Goal: Information Seeking & Learning: Learn about a topic

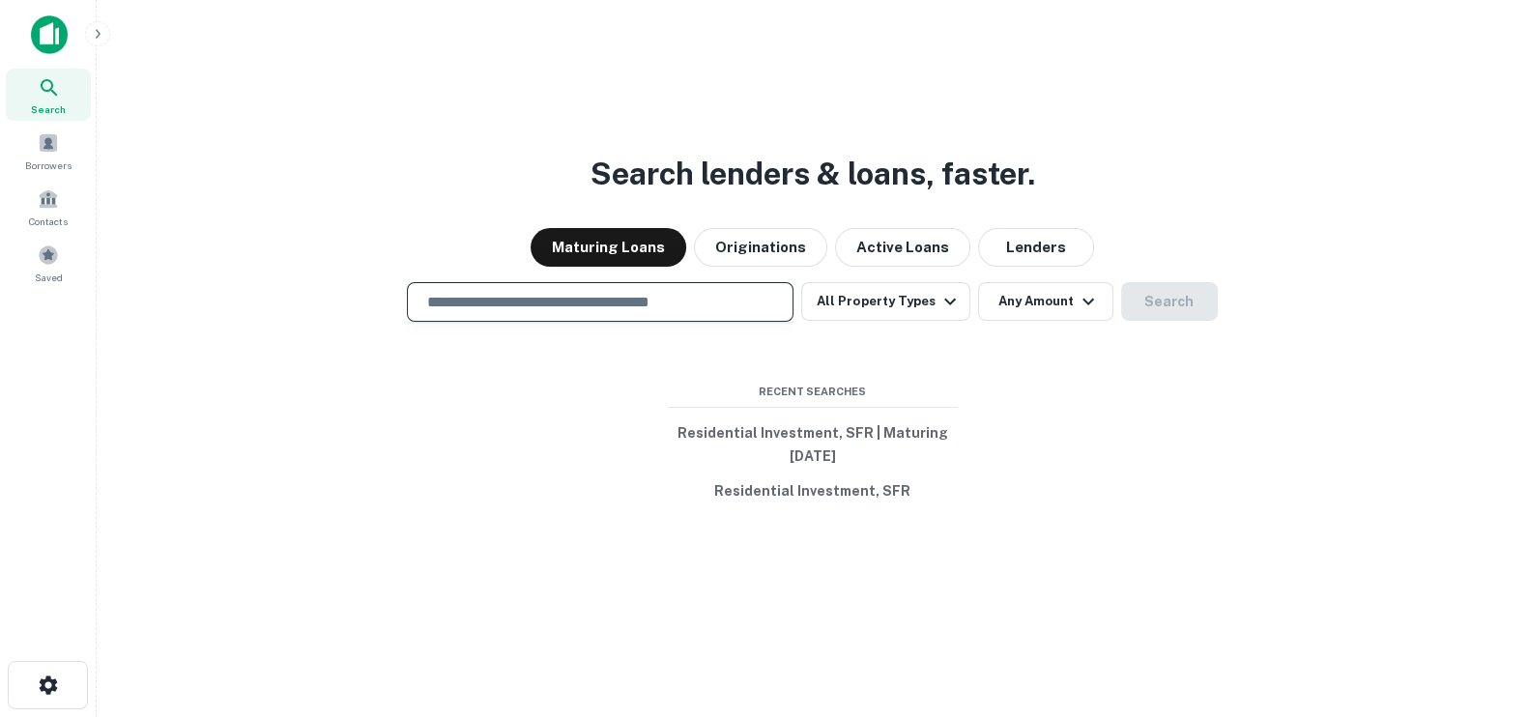
click at [657, 310] on input "text" at bounding box center [600, 302] width 369 height 22
click at [939, 312] on button "All Property Types" at bounding box center [885, 301] width 168 height 39
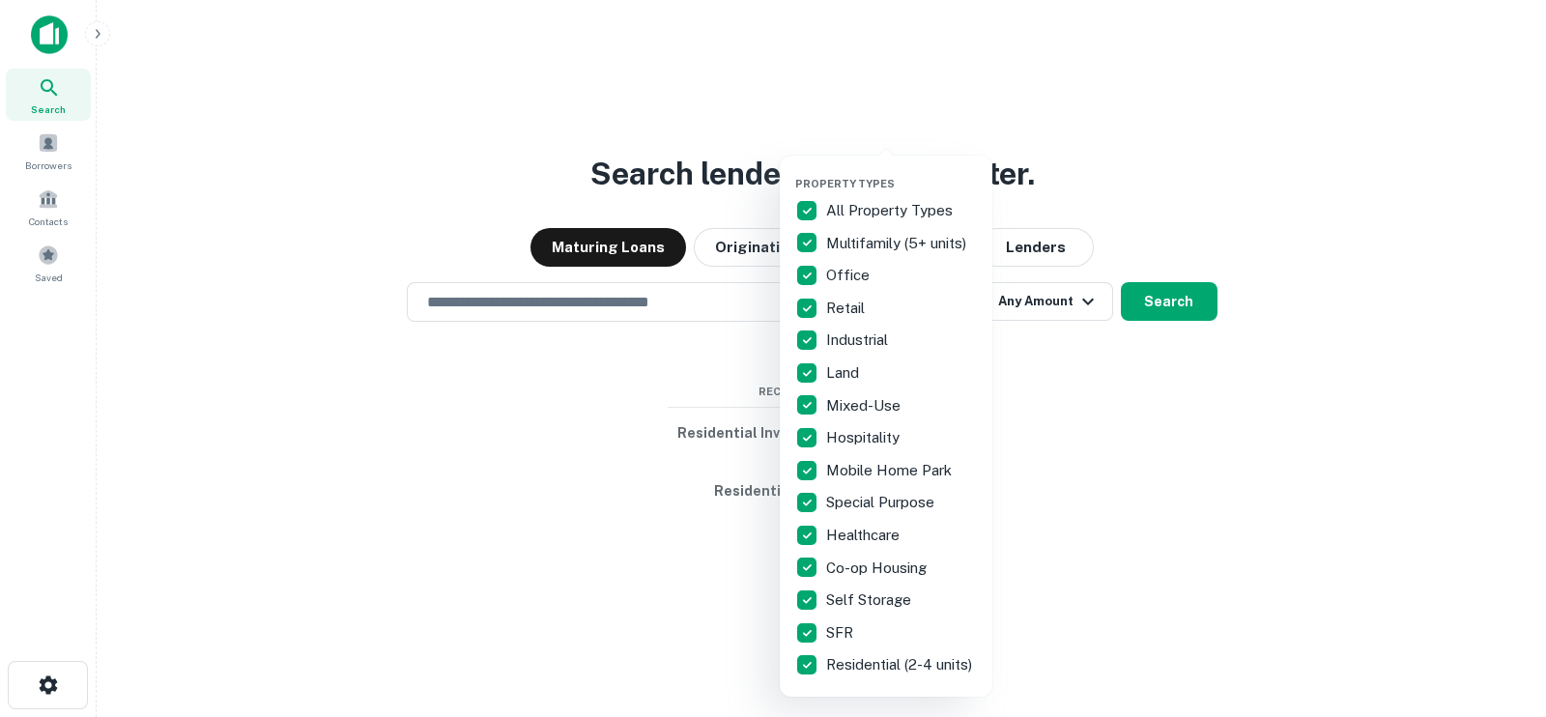
click at [1202, 532] on div at bounding box center [773, 358] width 1546 height 717
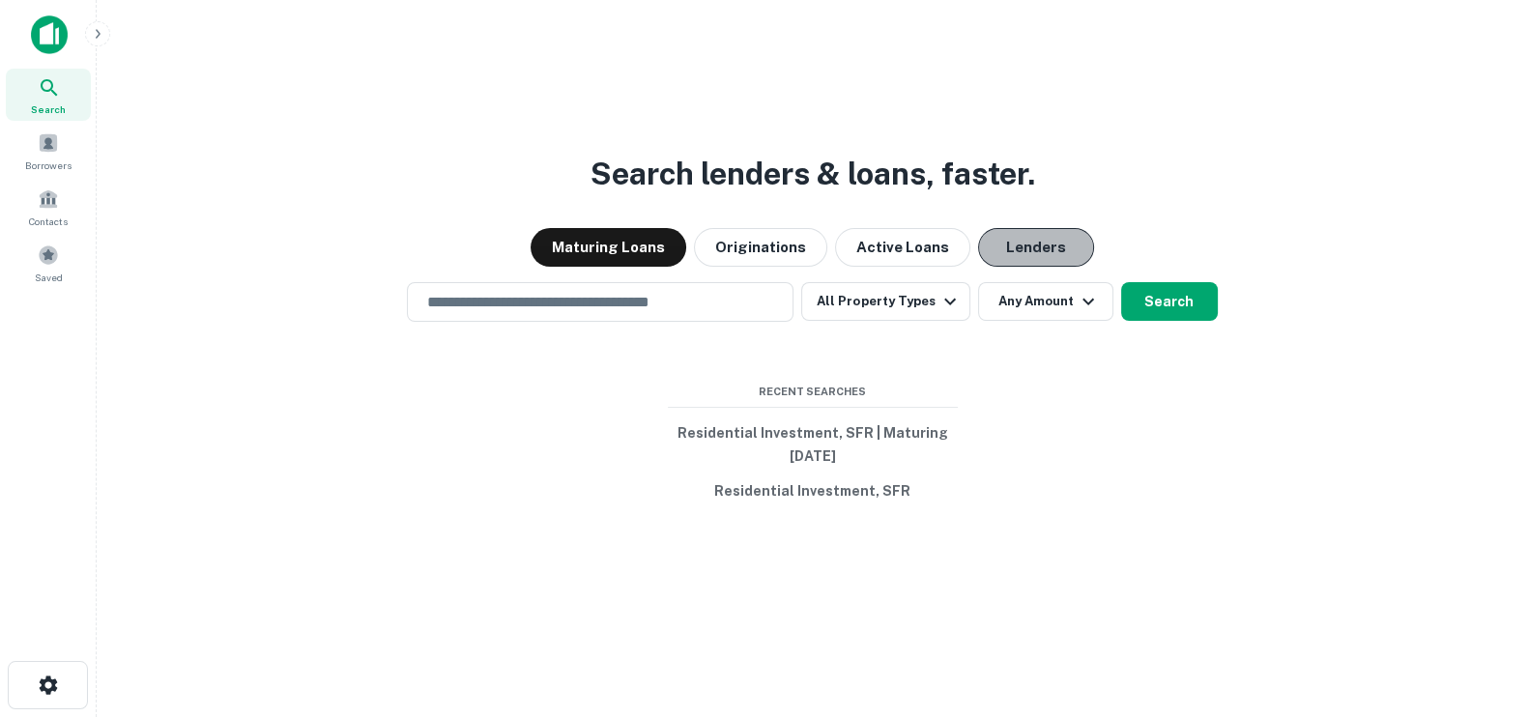
click at [1038, 252] on button "Lenders" at bounding box center [1036, 247] width 116 height 39
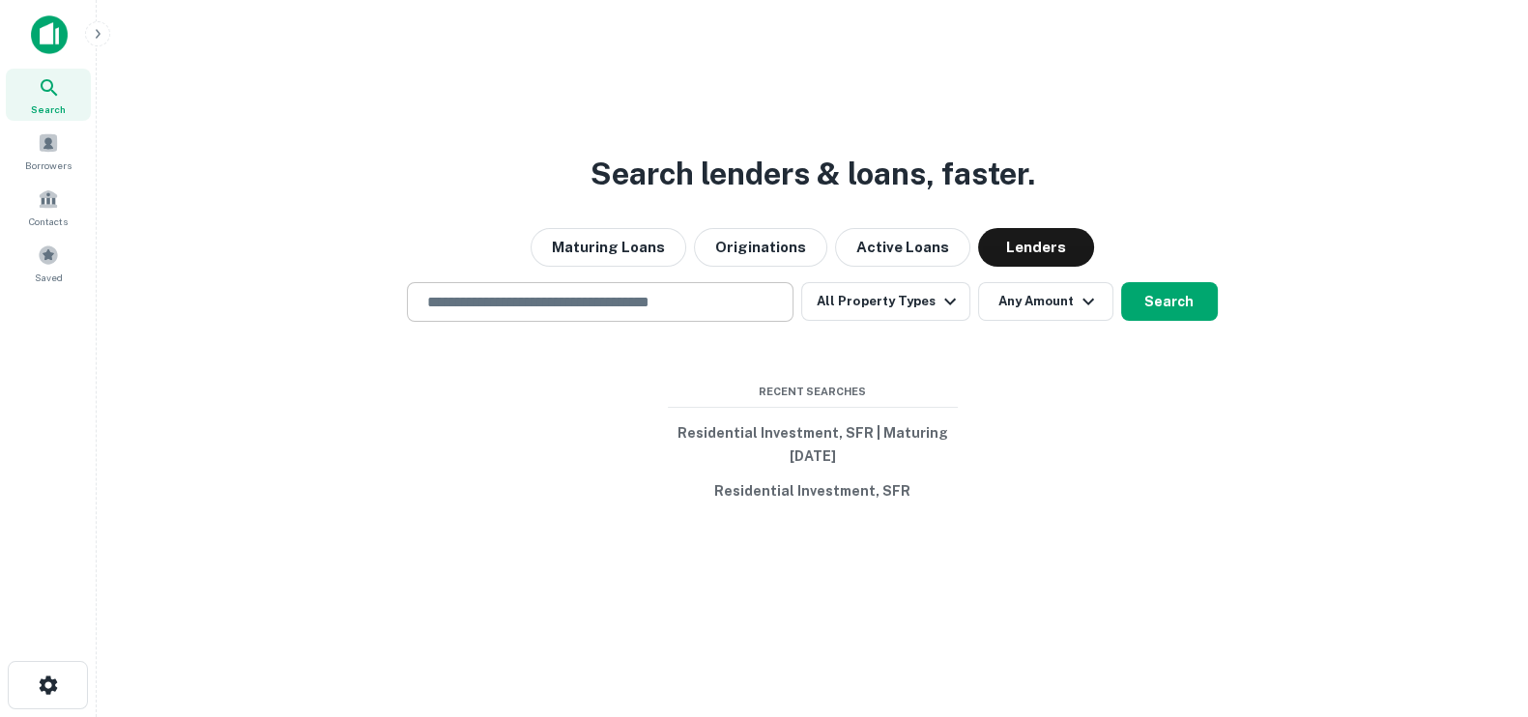
click at [562, 305] on input "text" at bounding box center [600, 302] width 369 height 22
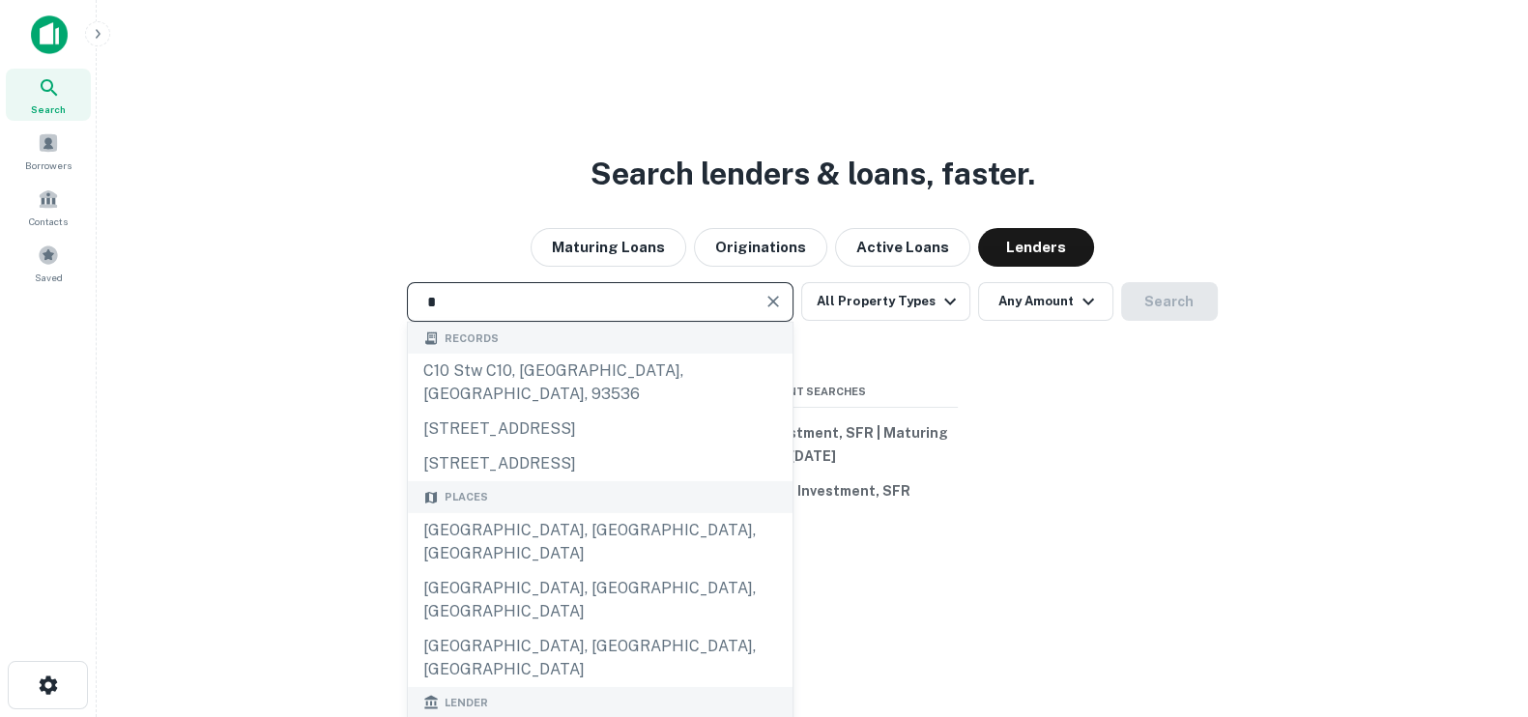
type input "*****"
drag, startPoint x: 1121, startPoint y: 423, endPoint x: 1005, endPoint y: 390, distance: 120.8
click at [1106, 421] on div "Search lenders & loans, faster. Maturing Loans Originations Active Loans Lender…" at bounding box center [812, 404] width 1401 height 717
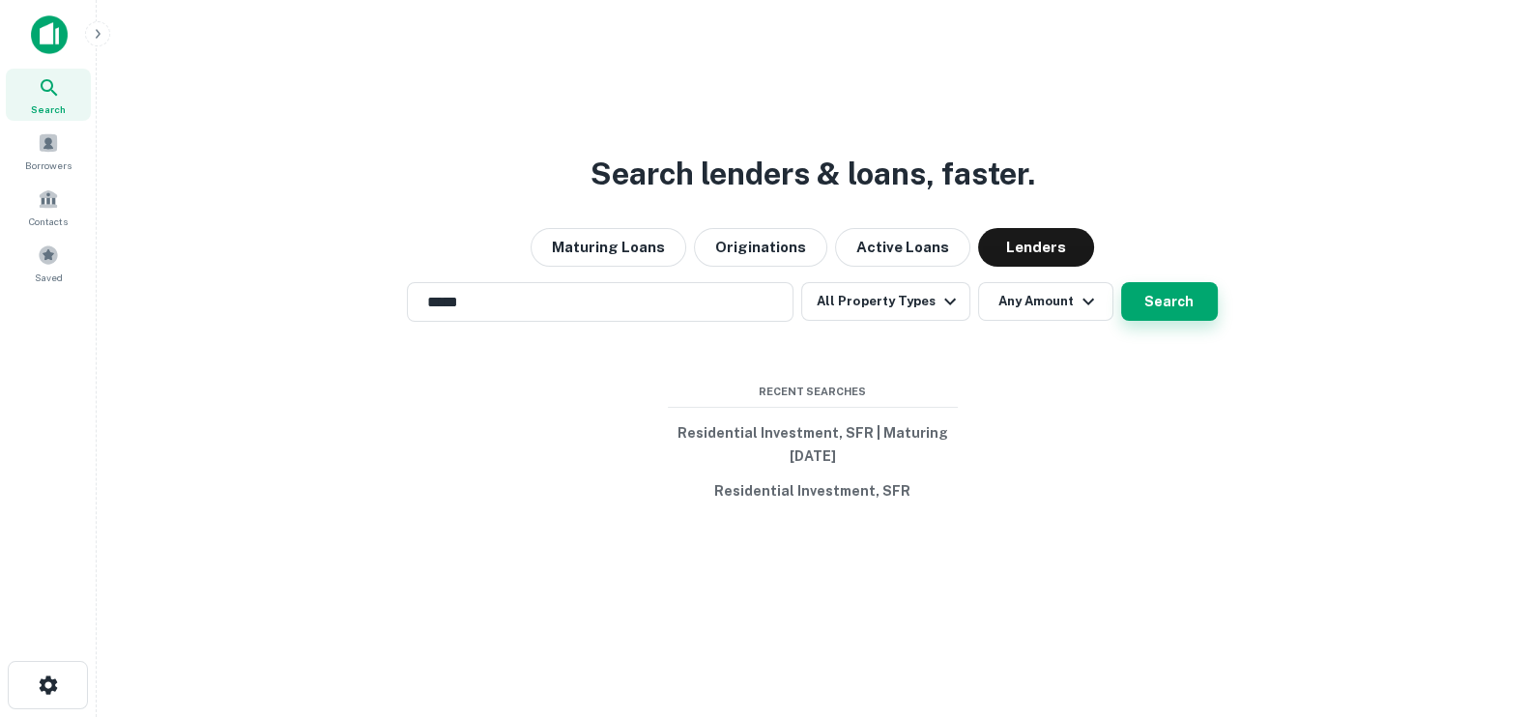
click at [1170, 306] on button "Search" at bounding box center [1169, 301] width 97 height 39
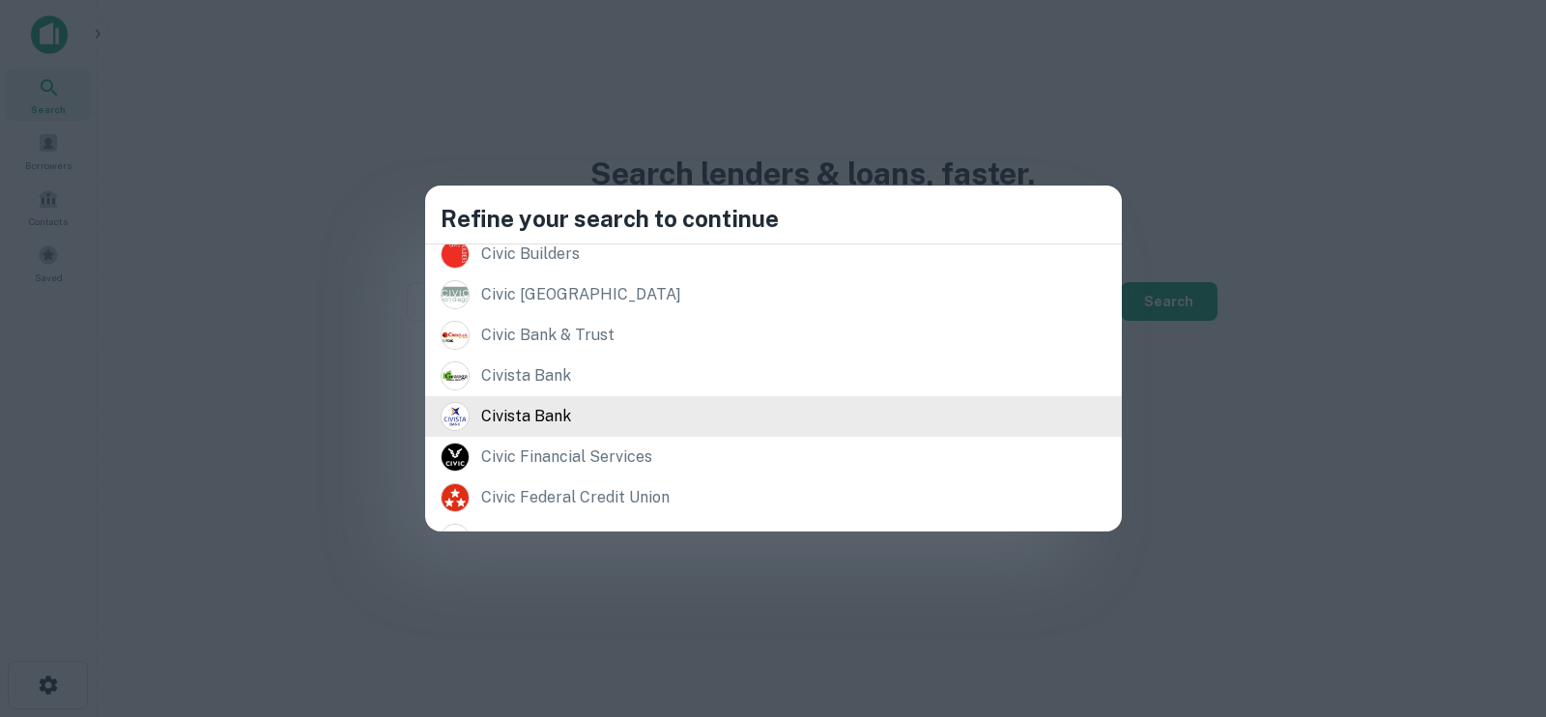
scroll to position [469, 0]
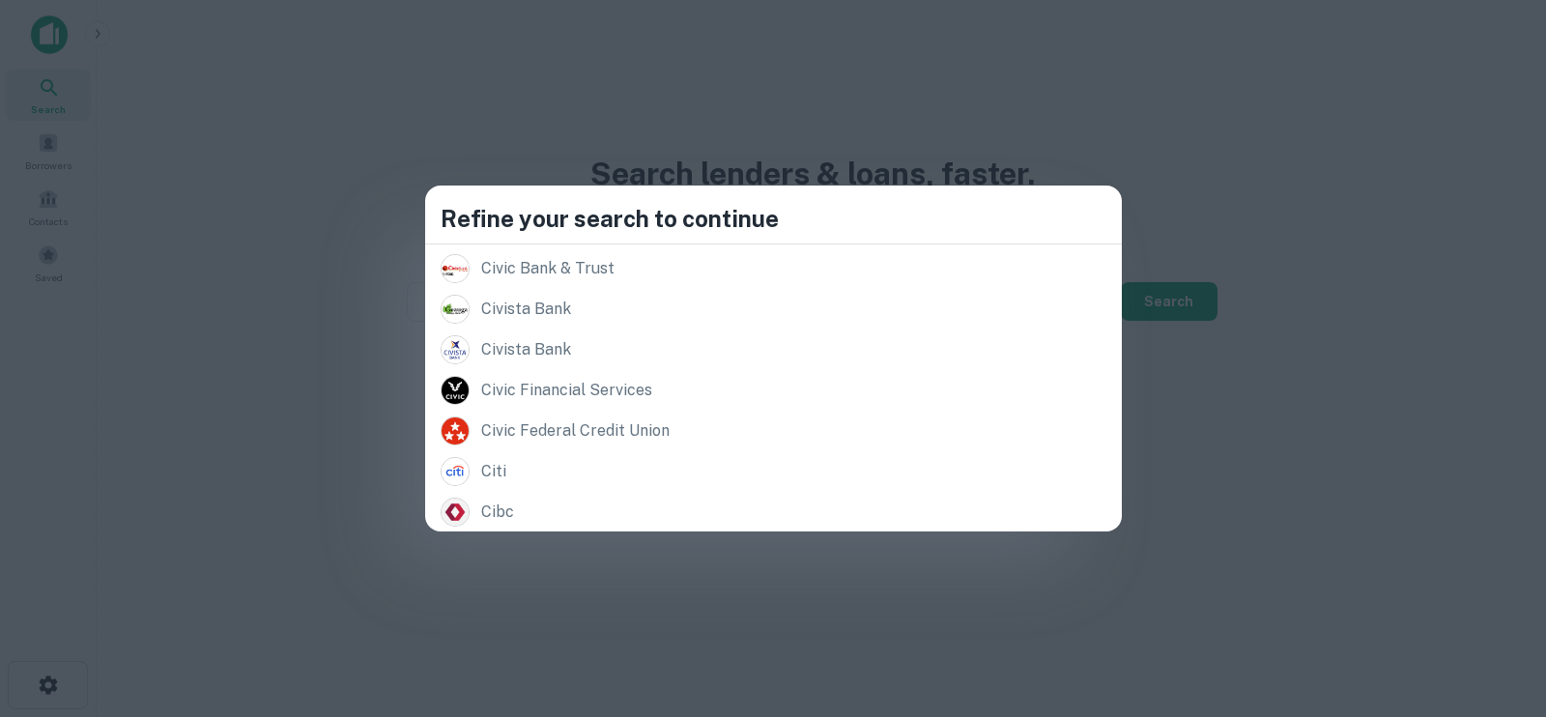
click at [652, 389] on div "civic financial services" at bounding box center [566, 390] width 171 height 29
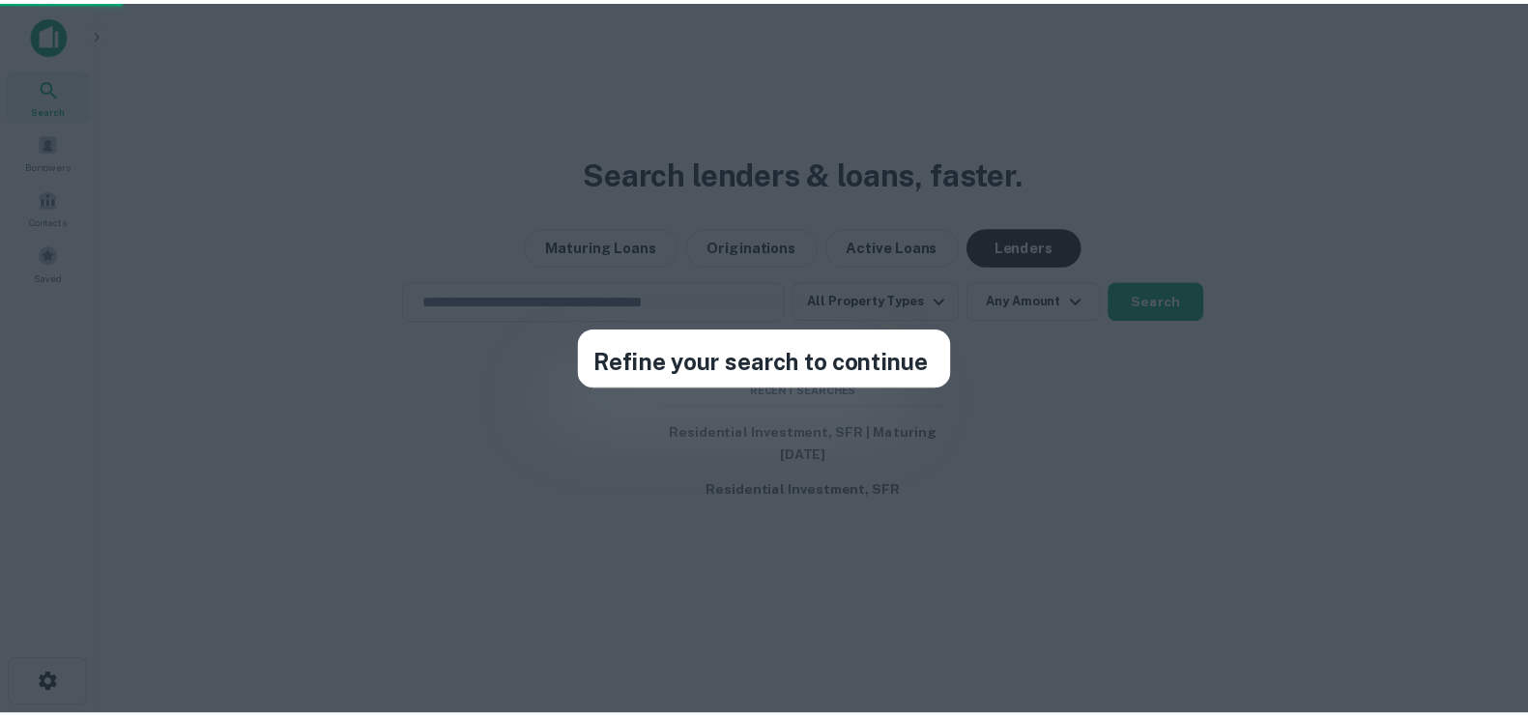
scroll to position [0, 0]
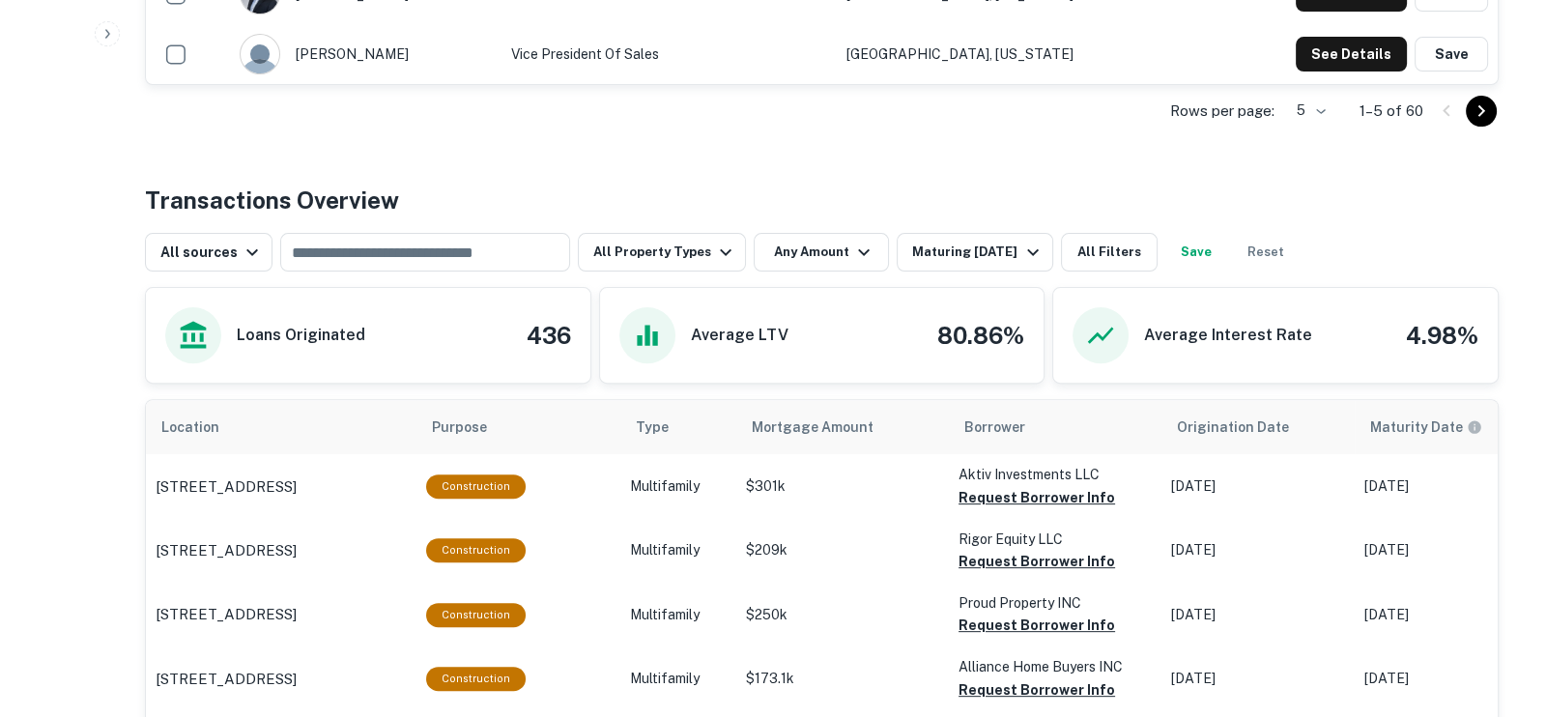
scroll to position [845, 0]
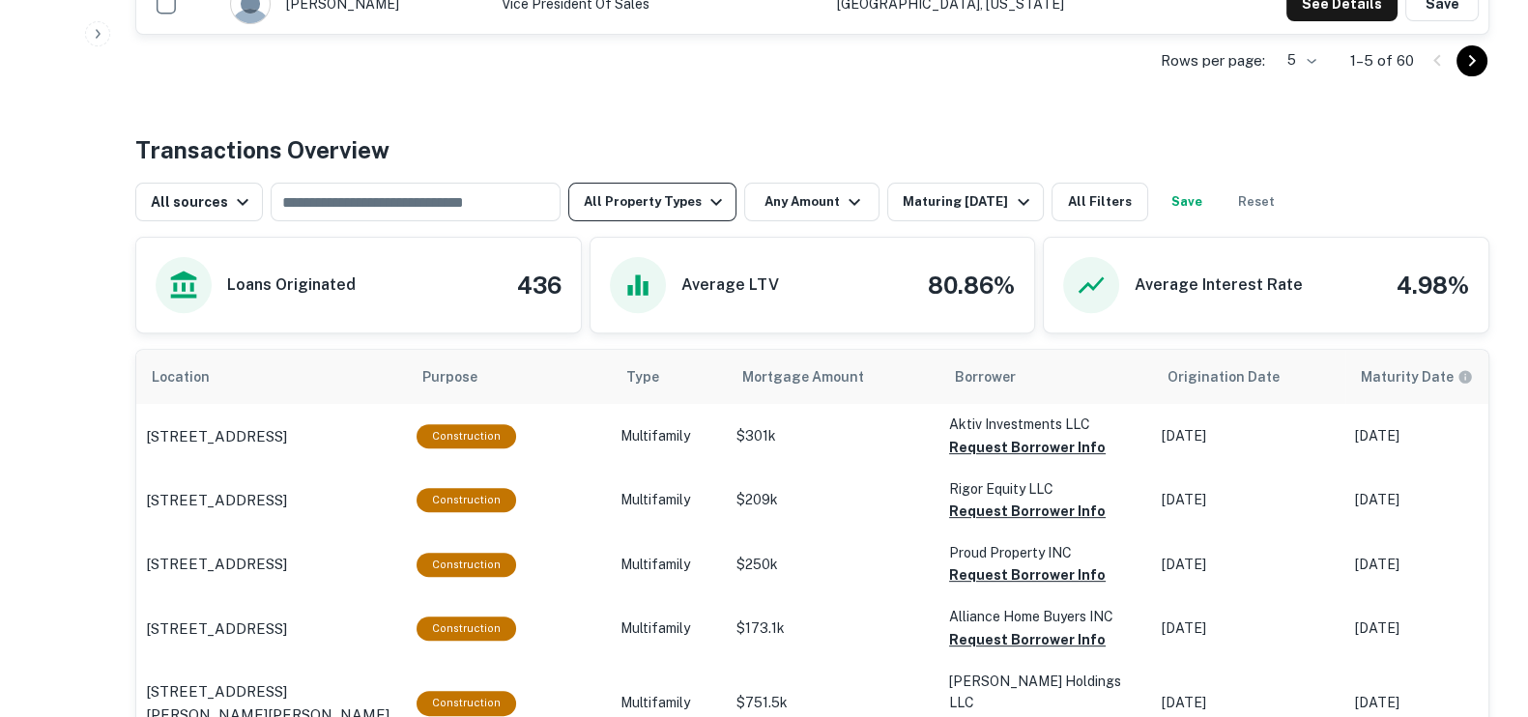
click at [705, 190] on icon "button" at bounding box center [716, 201] width 23 height 23
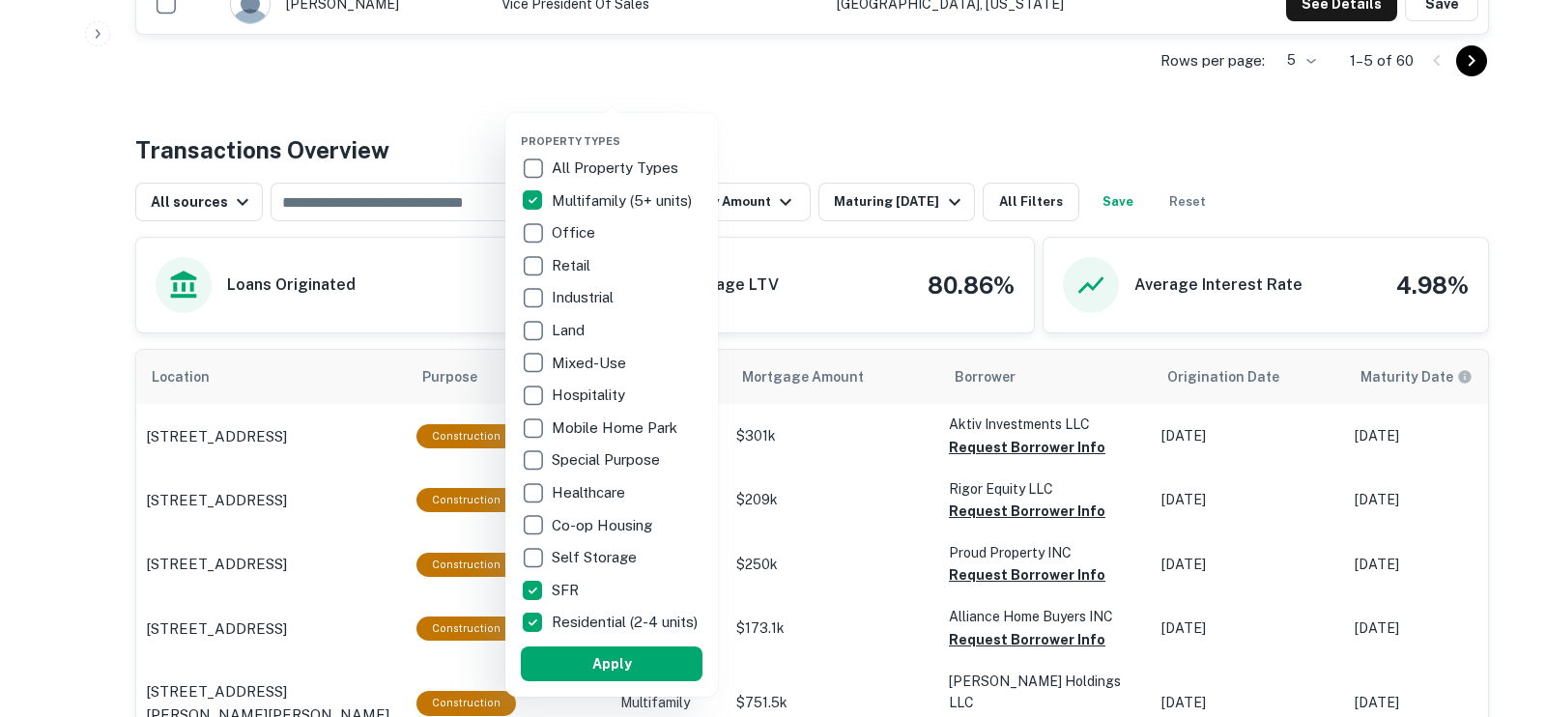
click at [909, 196] on div at bounding box center [773, 358] width 1546 height 717
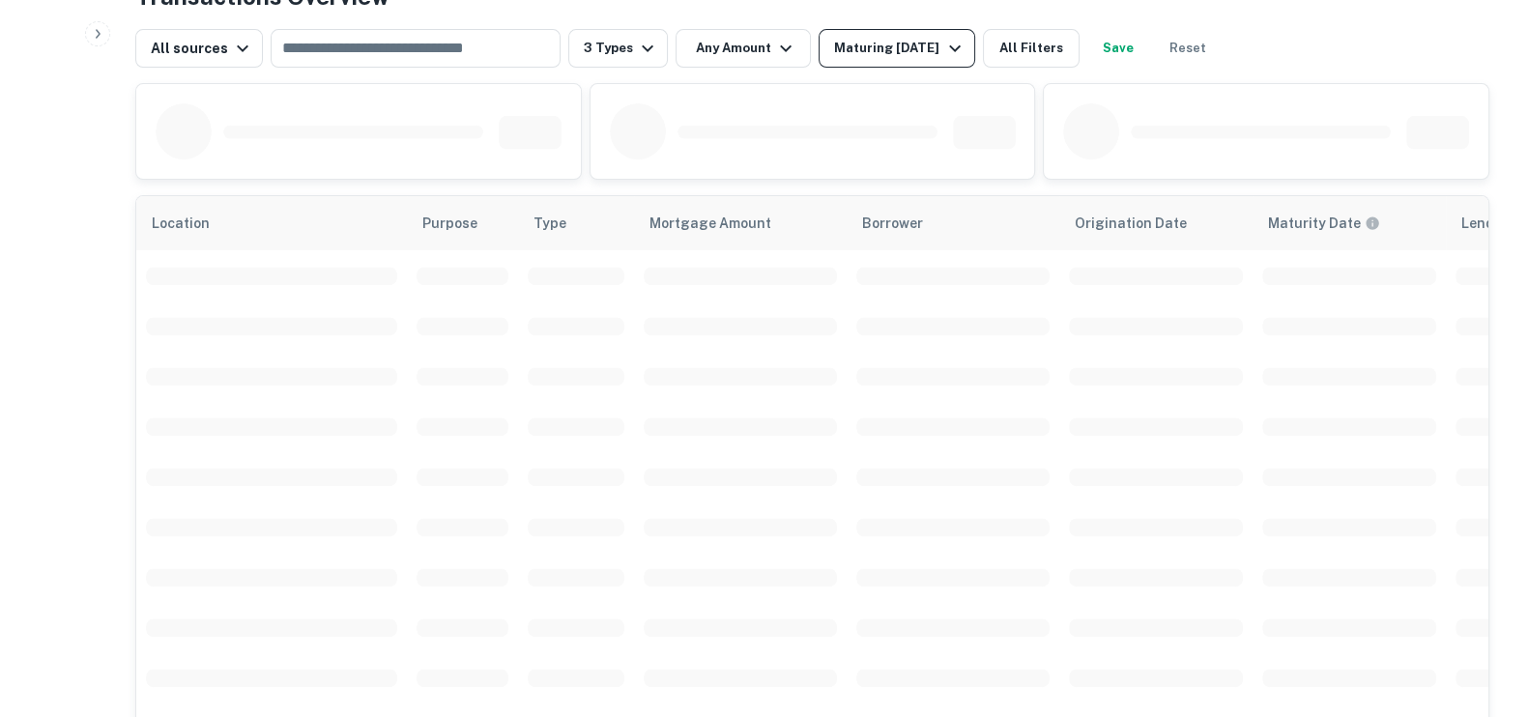
click at [887, 45] on div "Maturing [DATE]" at bounding box center [899, 48] width 131 height 23
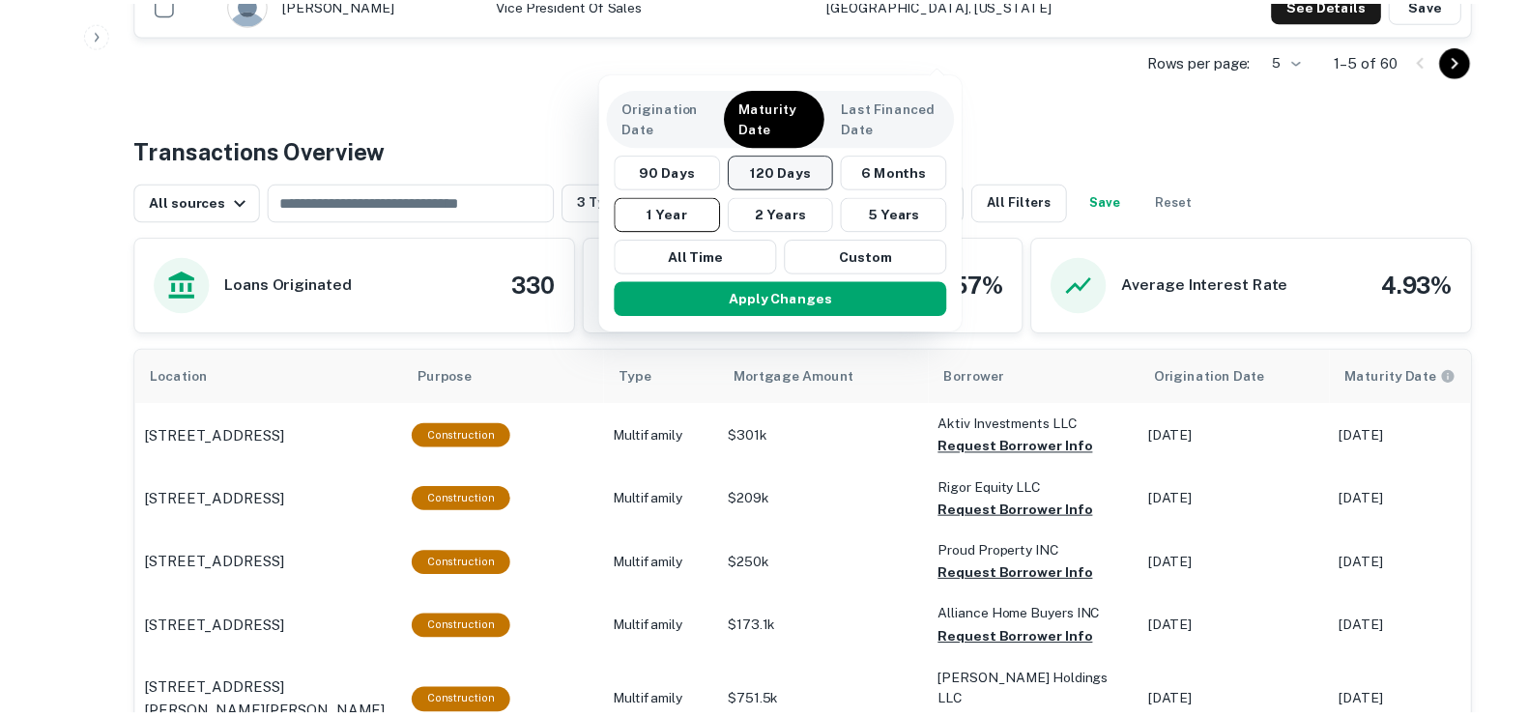
scroll to position [1000, 0]
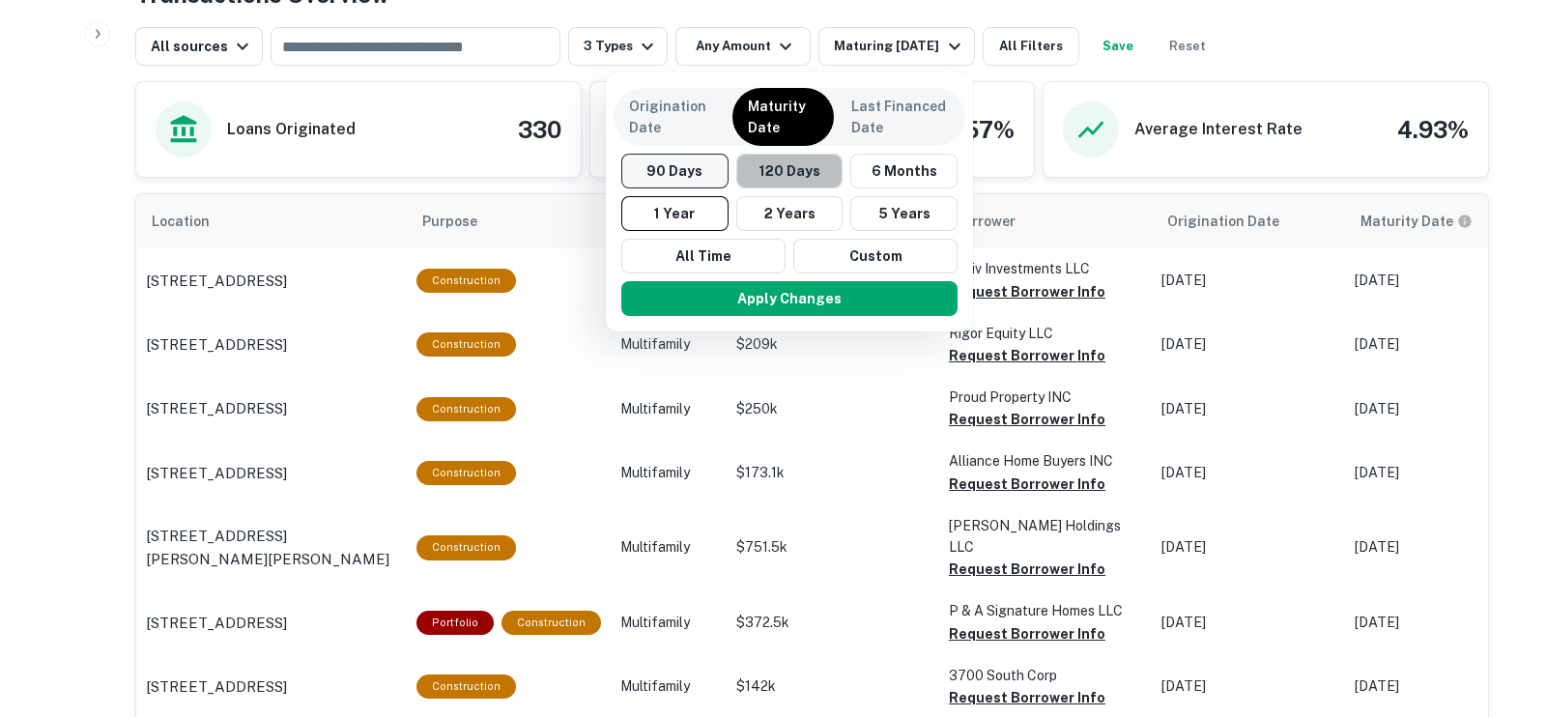
drag, startPoint x: 750, startPoint y: 176, endPoint x: 735, endPoint y: 179, distance: 15.7
click at [750, 175] on button "120 Days" at bounding box center [790, 171] width 107 height 35
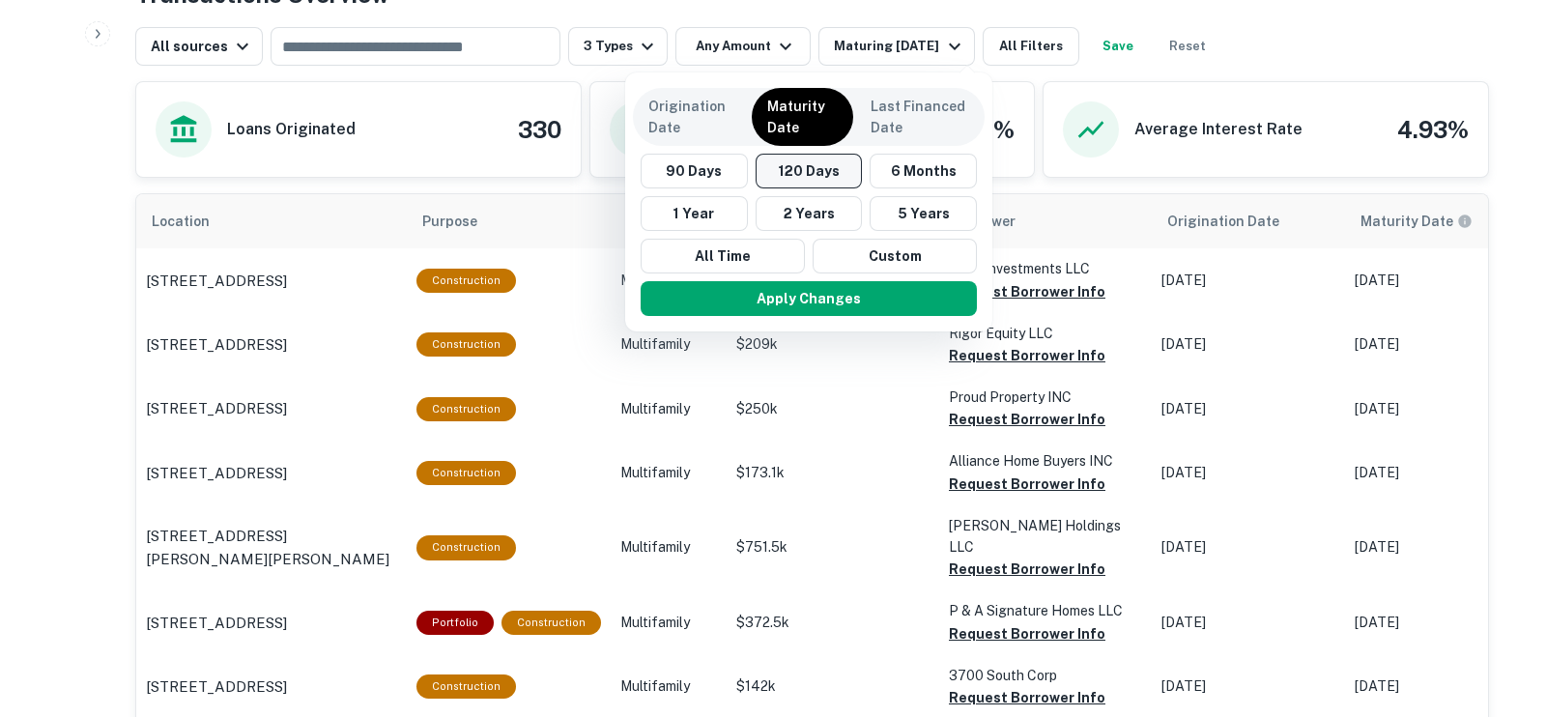
click at [807, 173] on button "120 Days" at bounding box center [809, 171] width 107 height 35
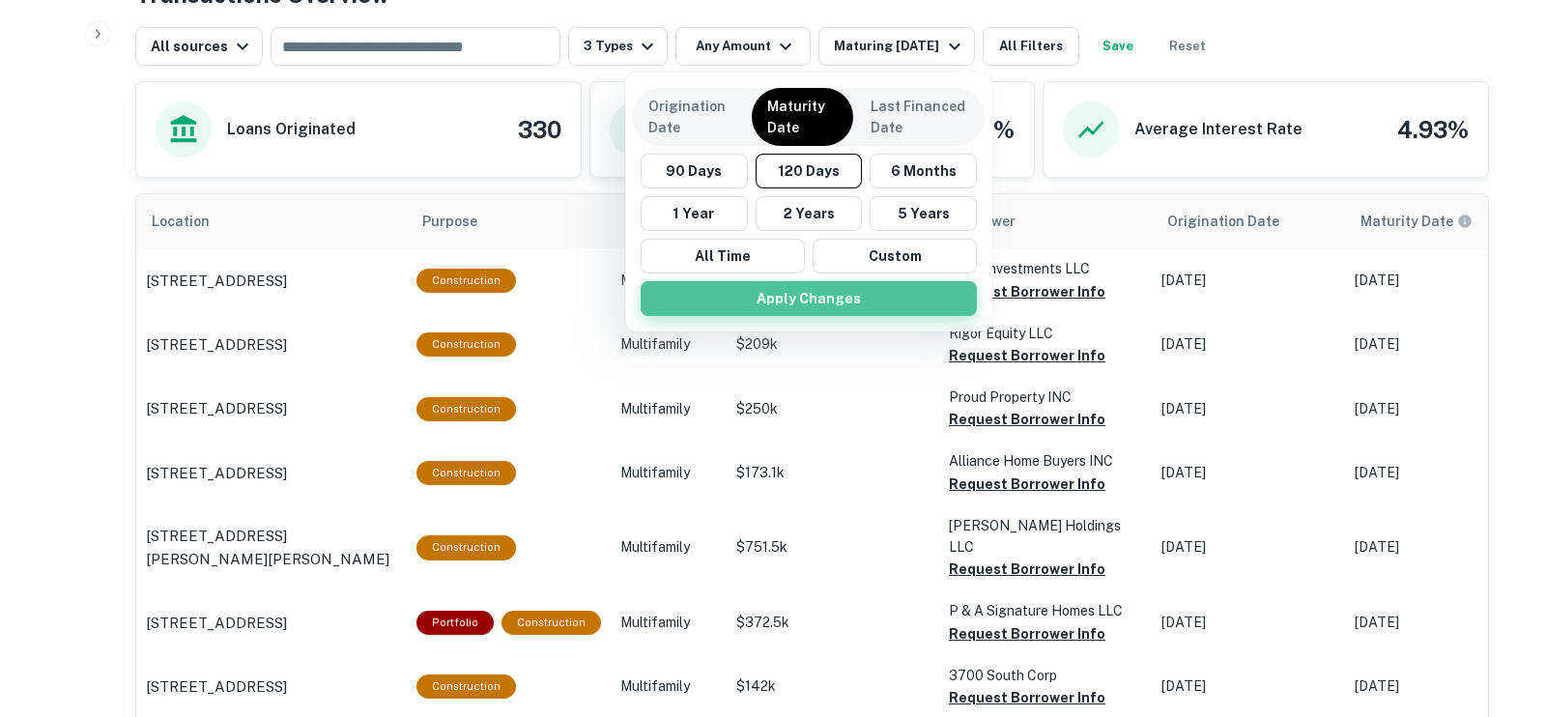
click at [796, 304] on button "Apply Changes" at bounding box center [809, 298] width 336 height 35
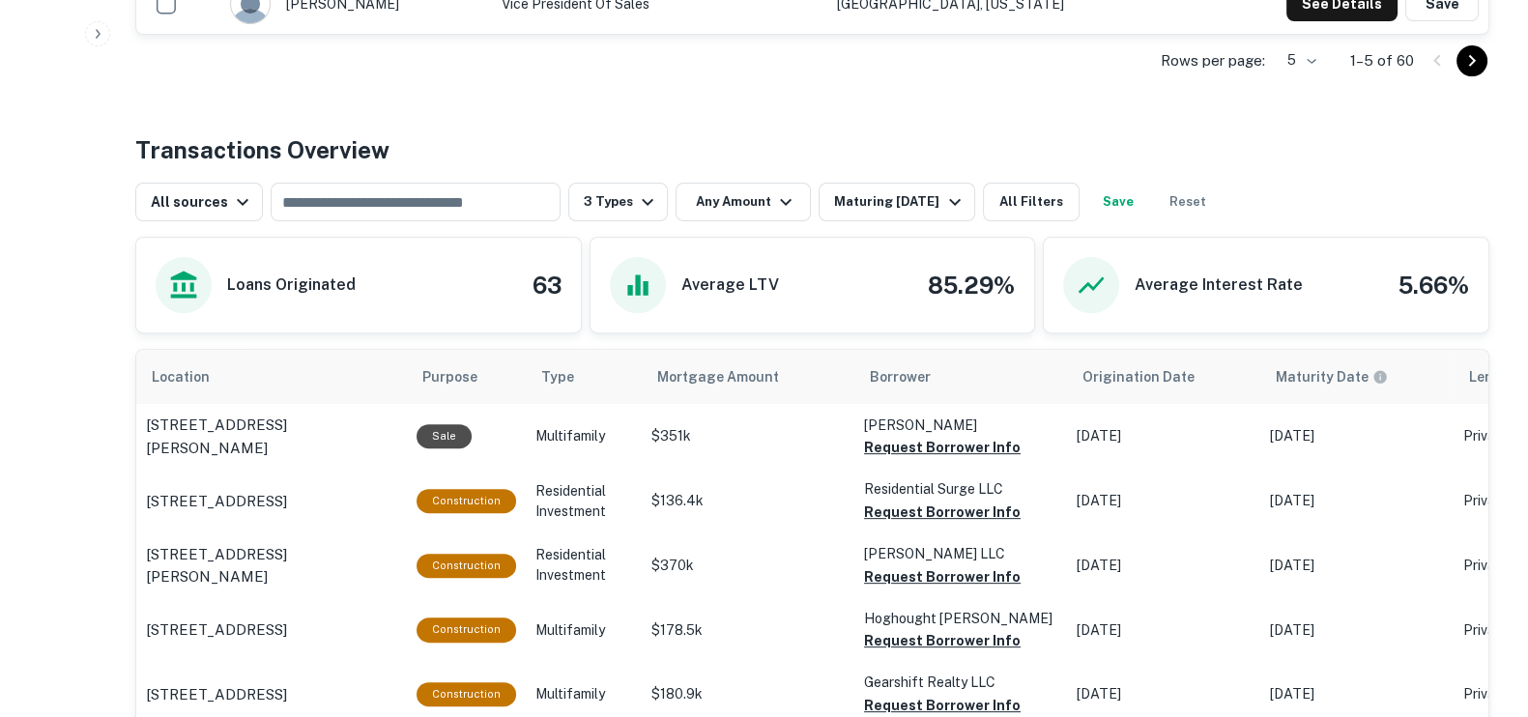
scroll to position [1000, 0]
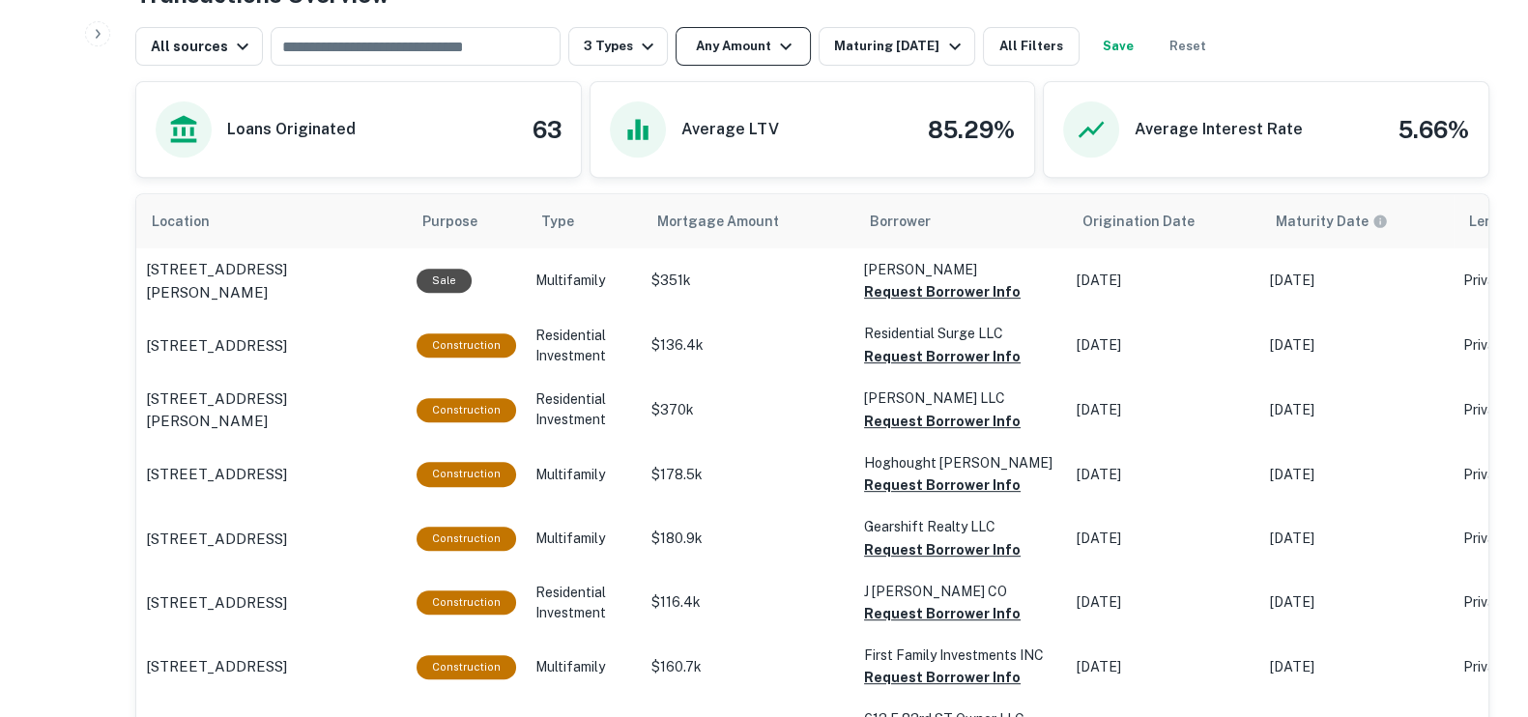
click at [732, 52] on button "Any Amount" at bounding box center [743, 46] width 135 height 39
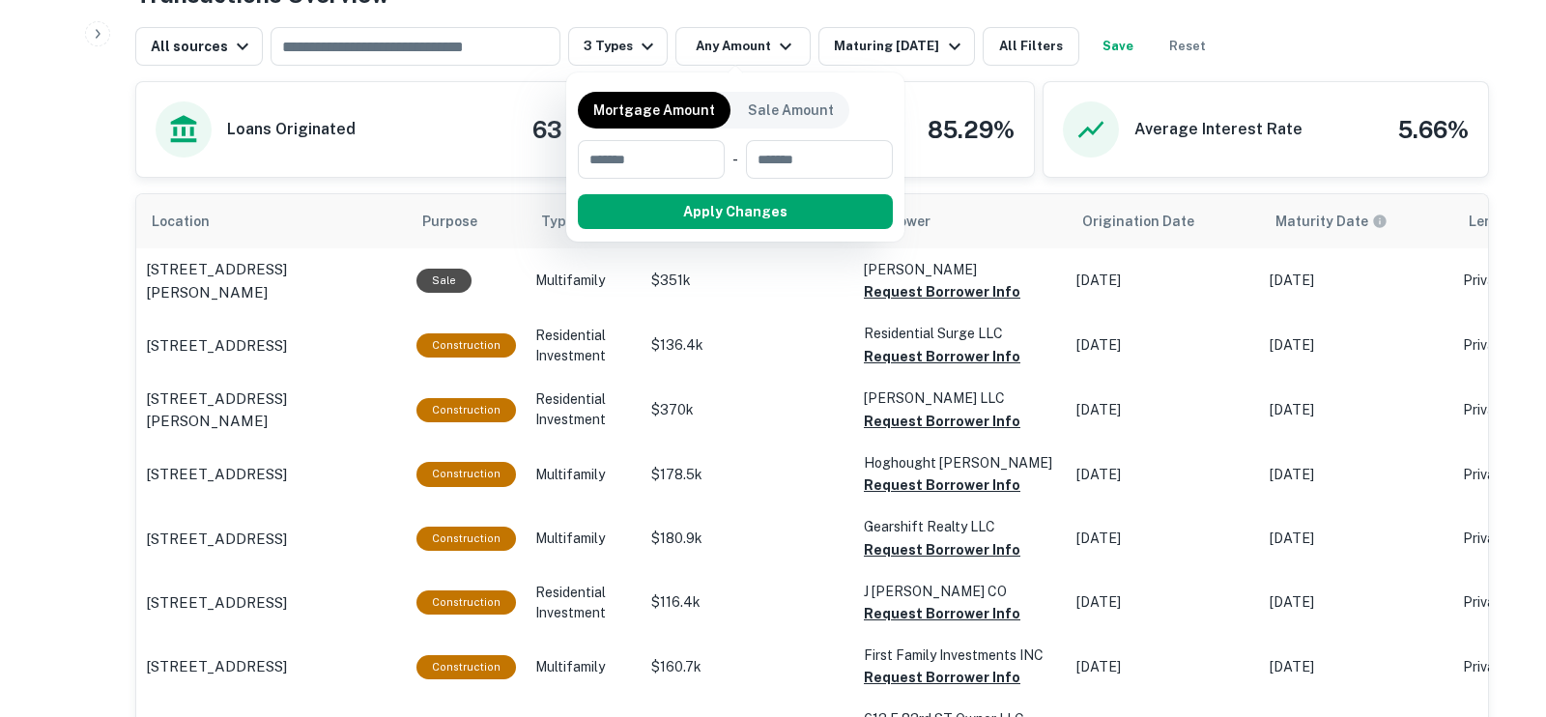
click at [1039, 14] on div at bounding box center [773, 358] width 1546 height 717
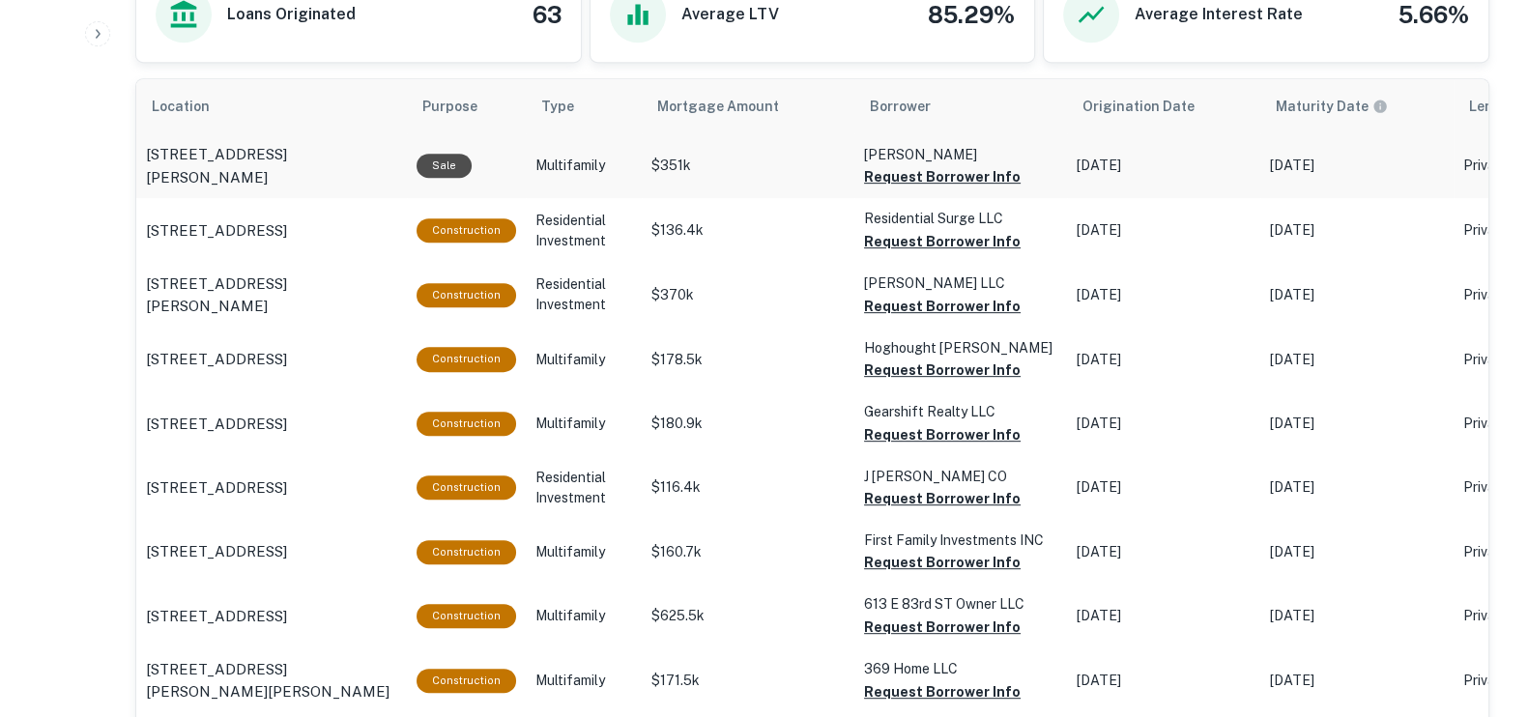
scroll to position [879, 0]
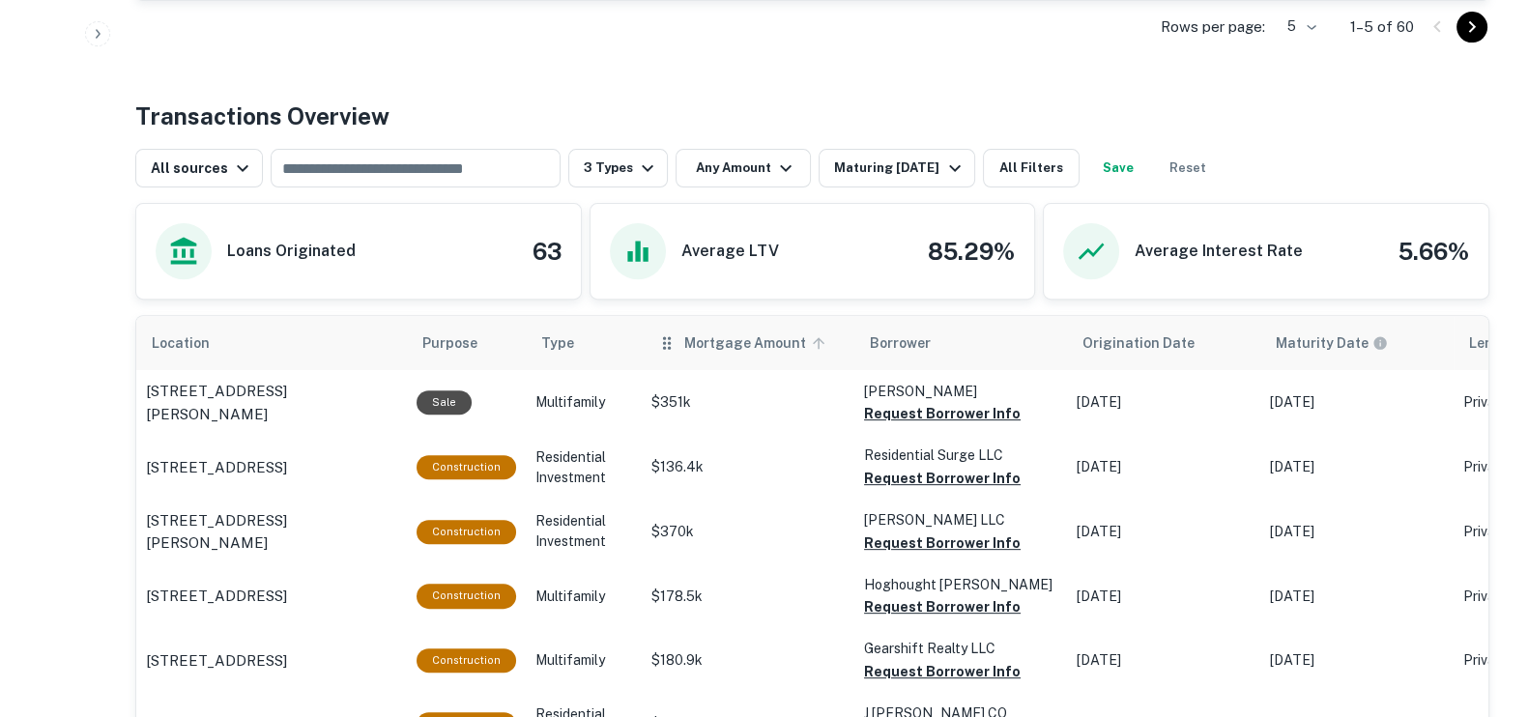
click at [813, 338] on icon "scrollable content" at bounding box center [819, 343] width 12 height 12
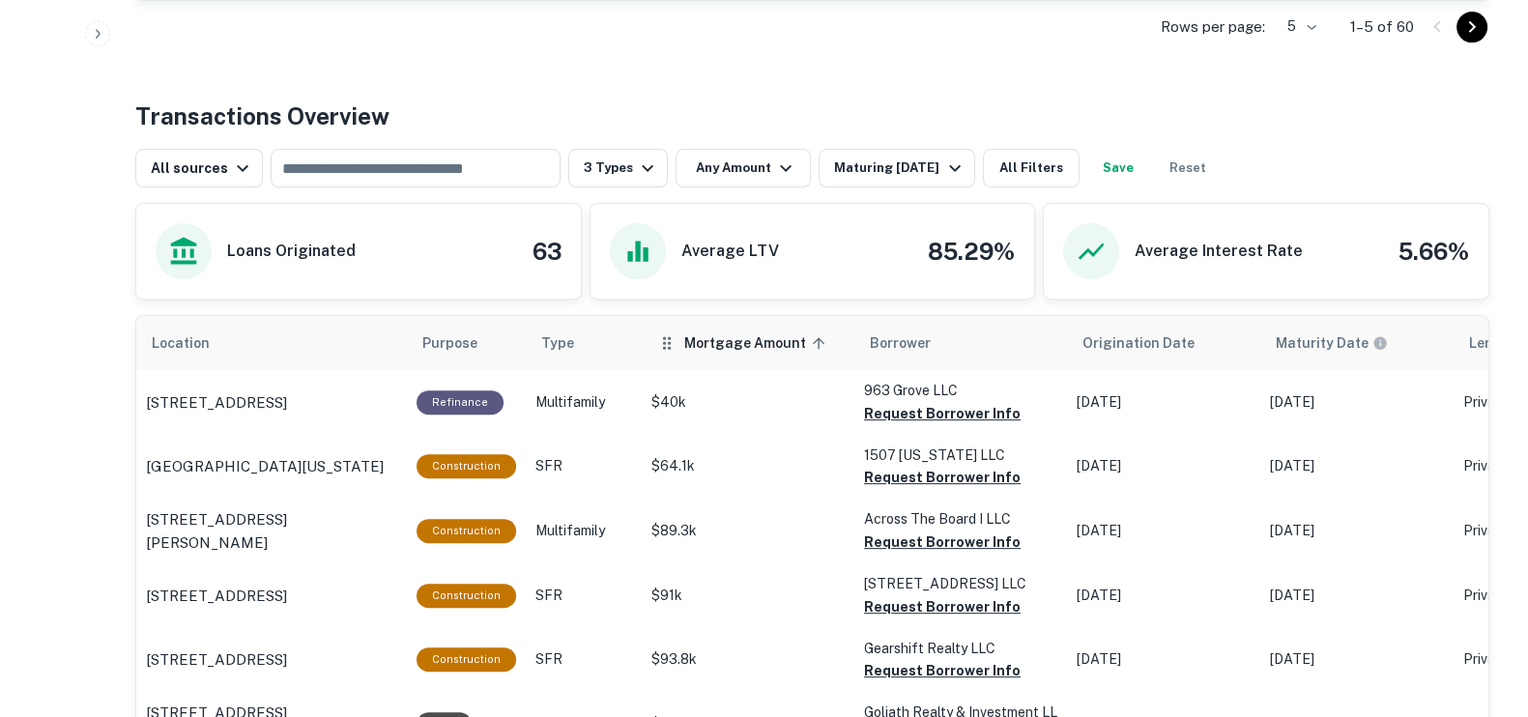
click at [817, 339] on span "Mortgage Amount sorted ascending" at bounding box center [757, 343] width 147 height 23
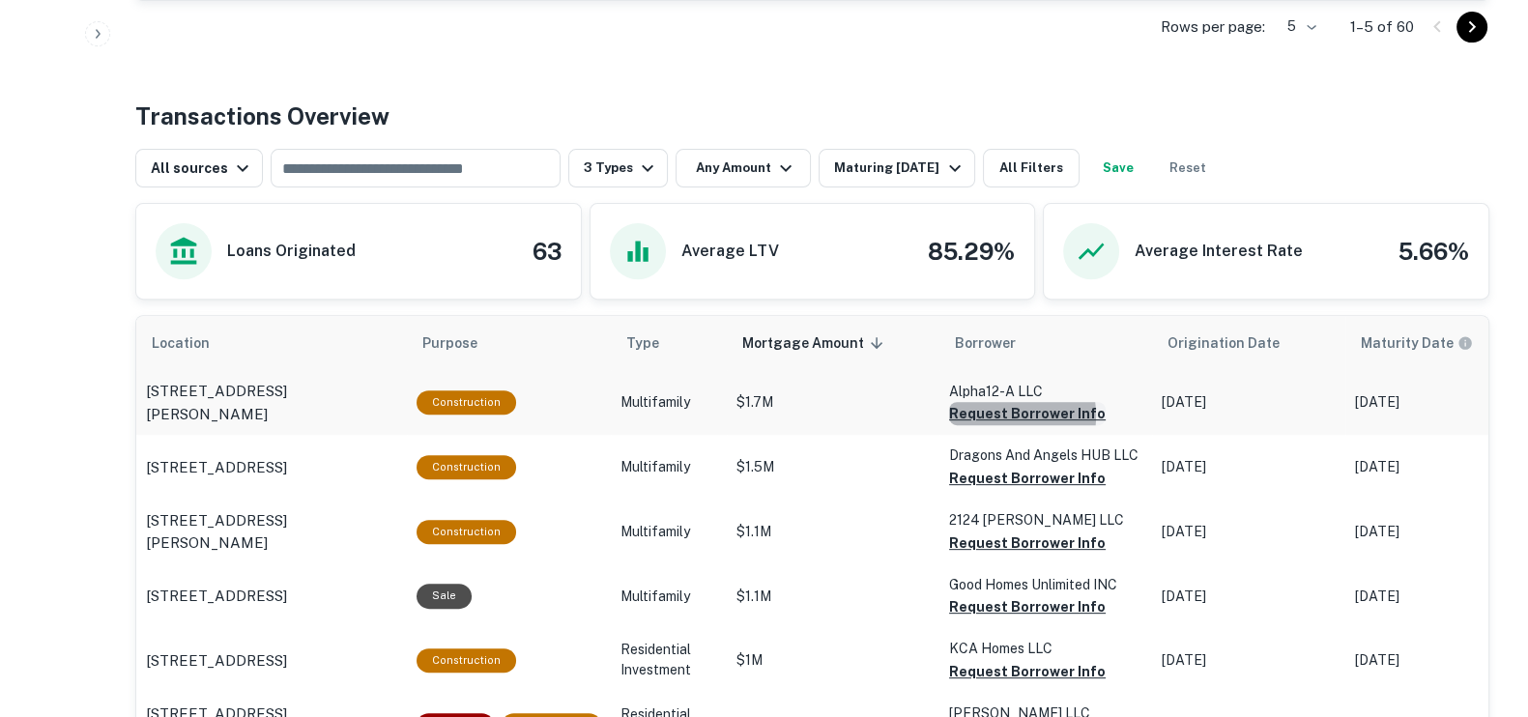
click at [979, 414] on button "Request Borrower Info" at bounding box center [1027, 413] width 157 height 23
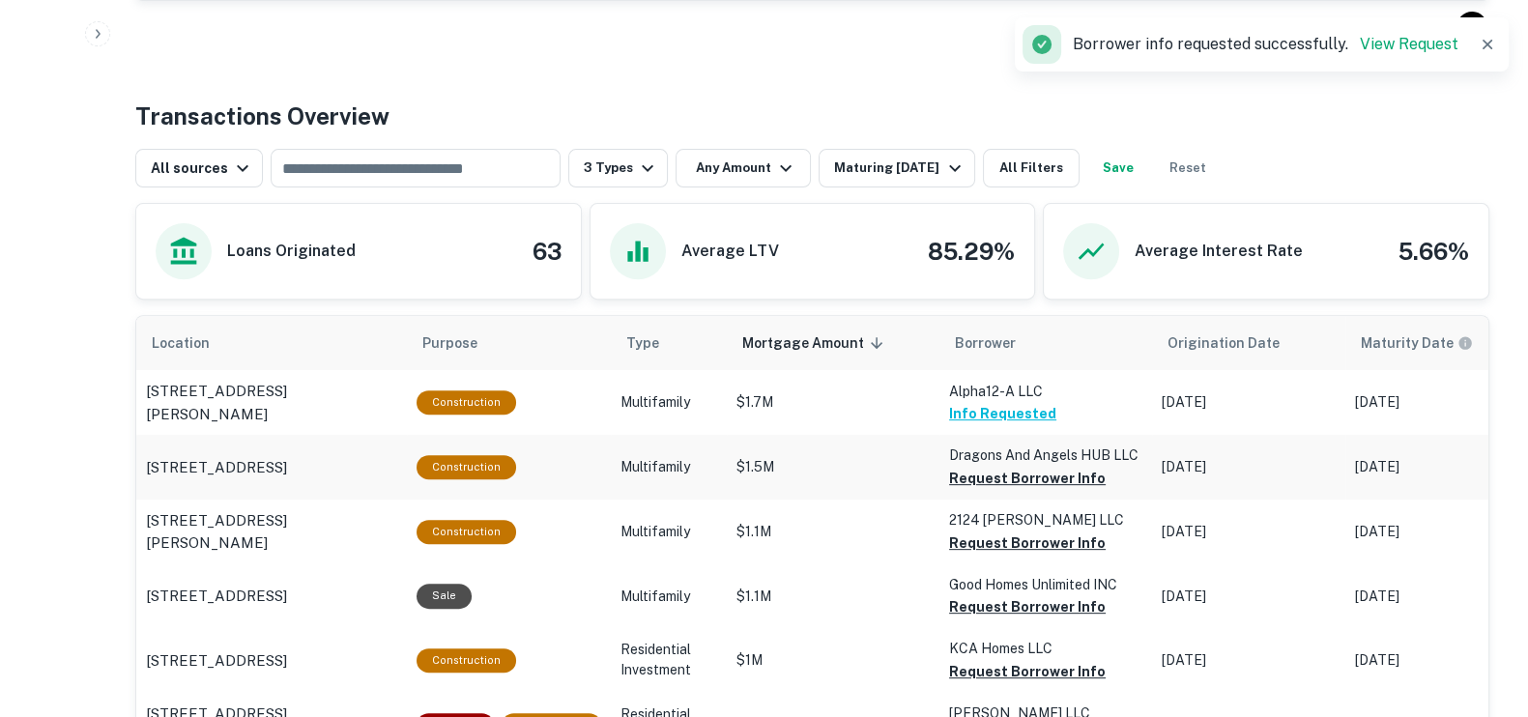
click at [986, 477] on button "Request Borrower Info" at bounding box center [1027, 478] width 157 height 23
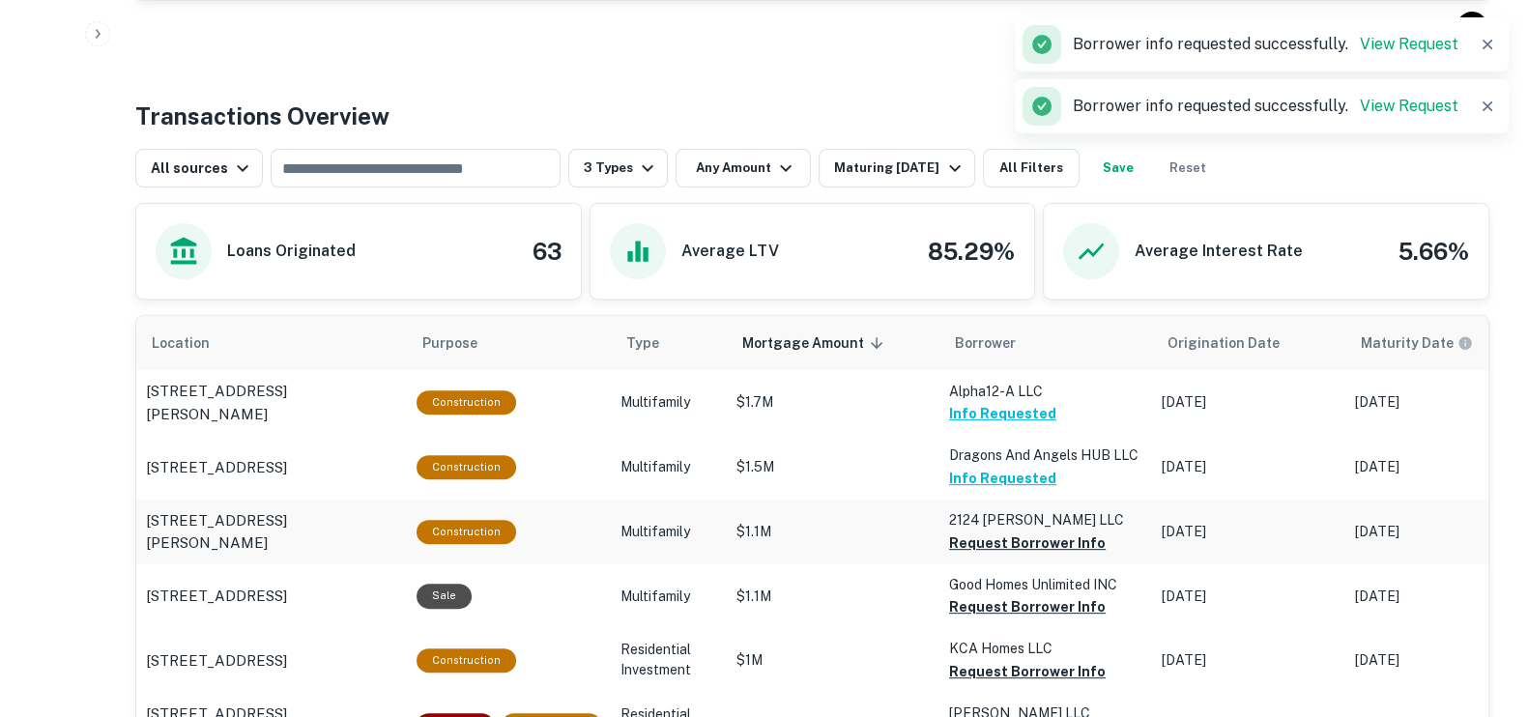
click at [990, 543] on button "Request Borrower Info" at bounding box center [1027, 543] width 157 height 23
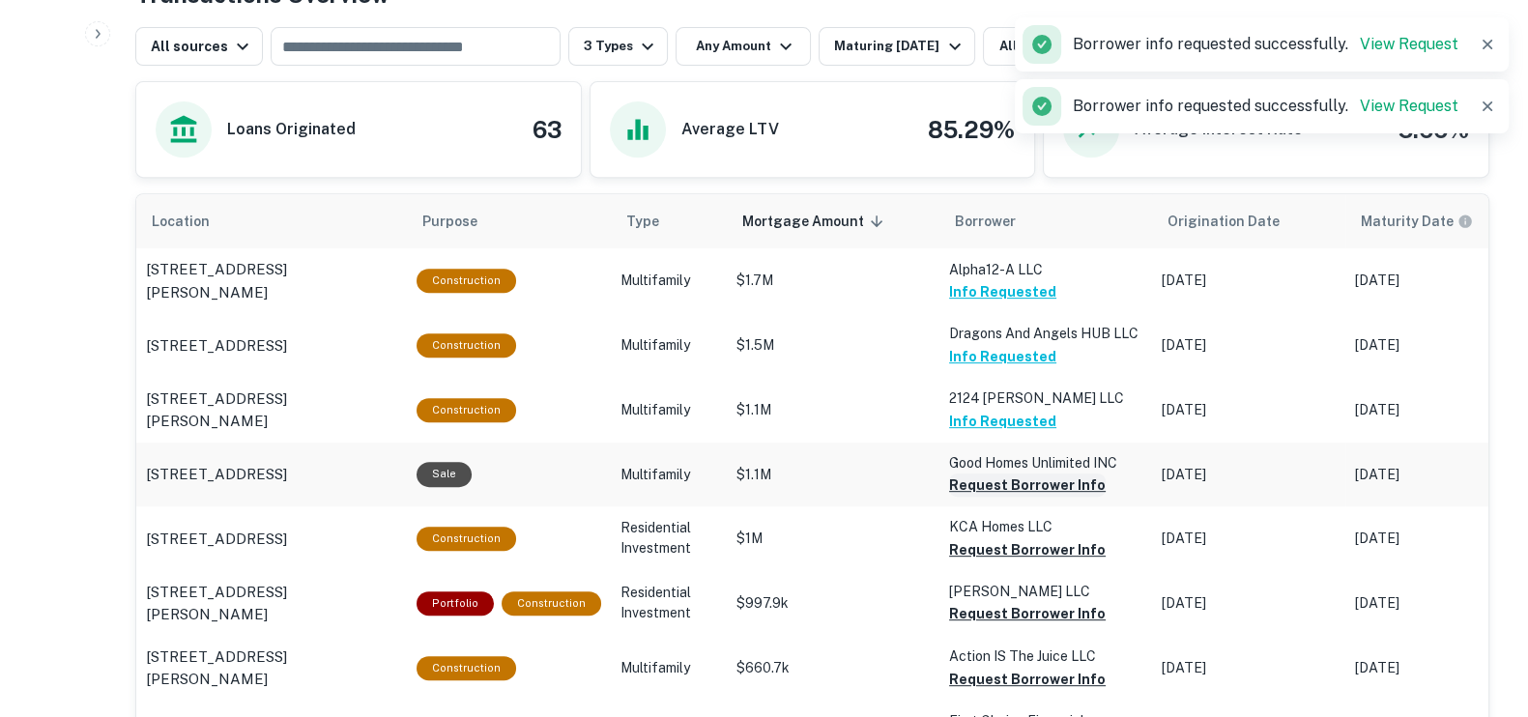
click at [987, 485] on button "Request Borrower Info" at bounding box center [1027, 485] width 157 height 23
click at [986, 497] on button "Request Borrower Info" at bounding box center [995, 485] width 93 height 23
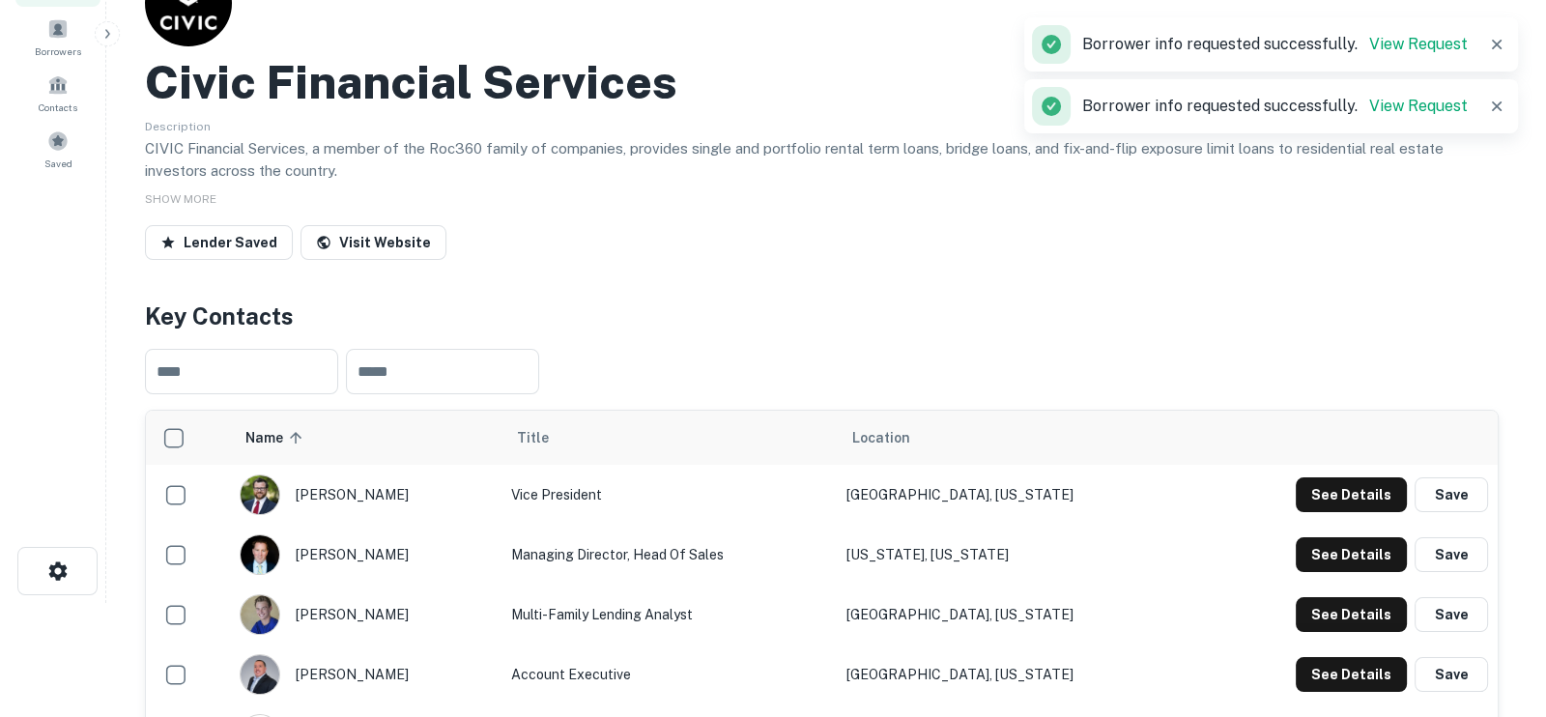
scroll to position [0, 0]
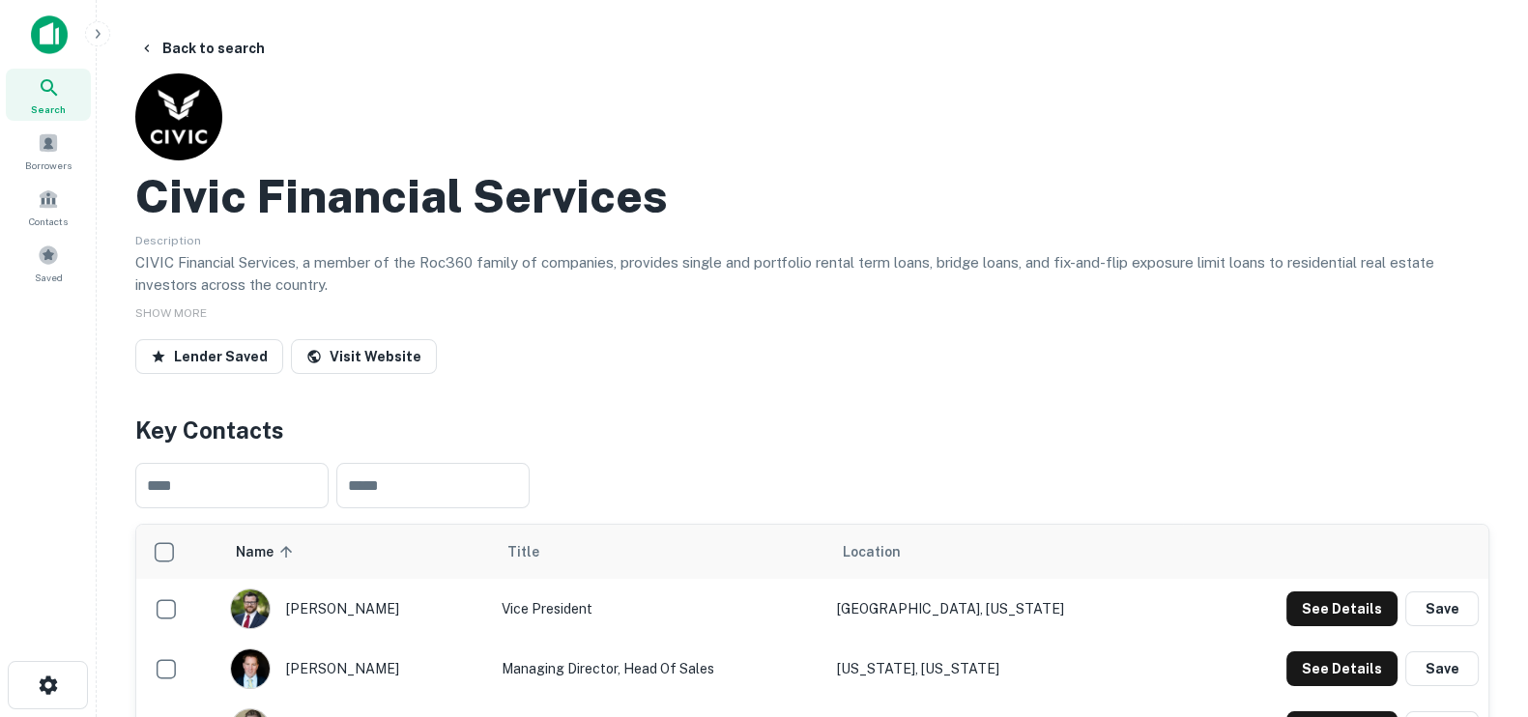
click at [55, 33] on img at bounding box center [49, 34] width 37 height 39
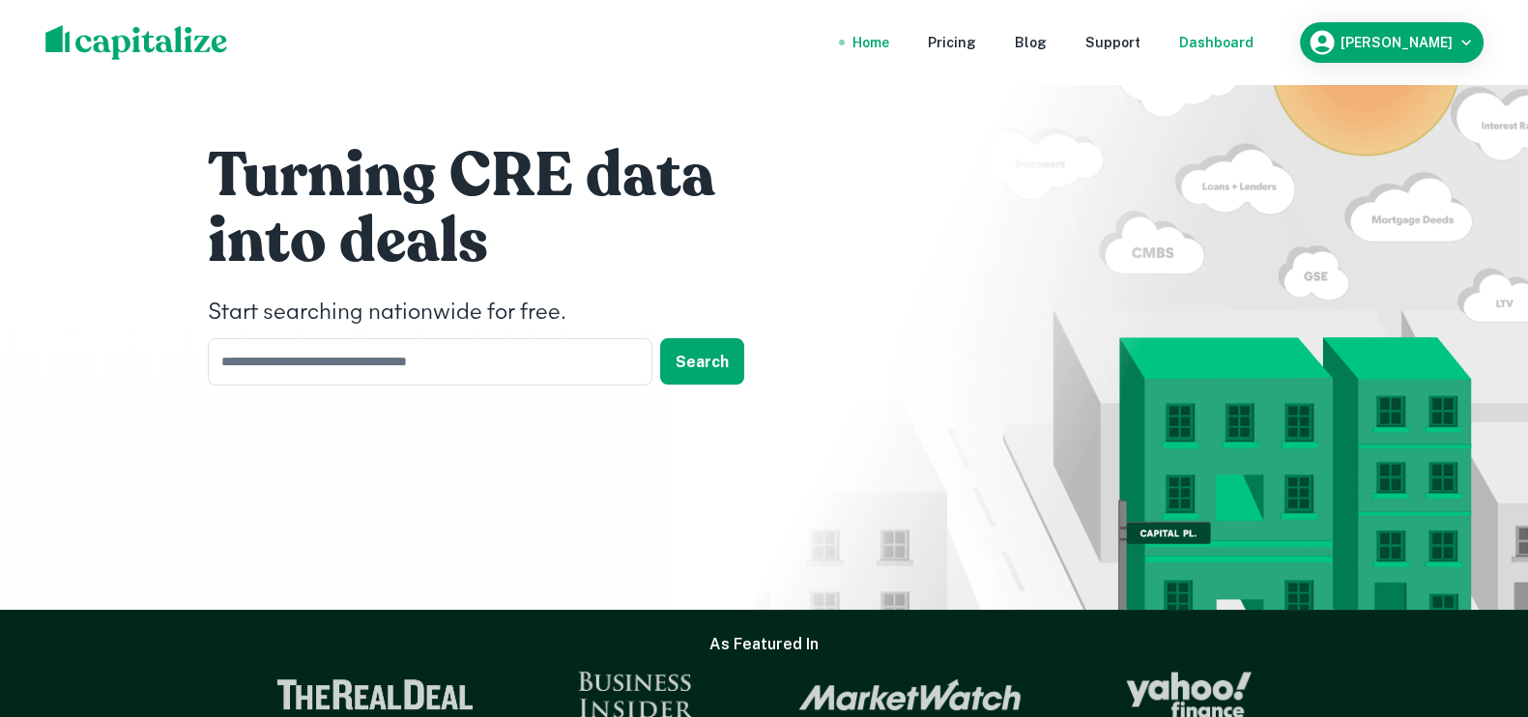
click at [1254, 43] on div "Dashboard" at bounding box center [1216, 42] width 74 height 21
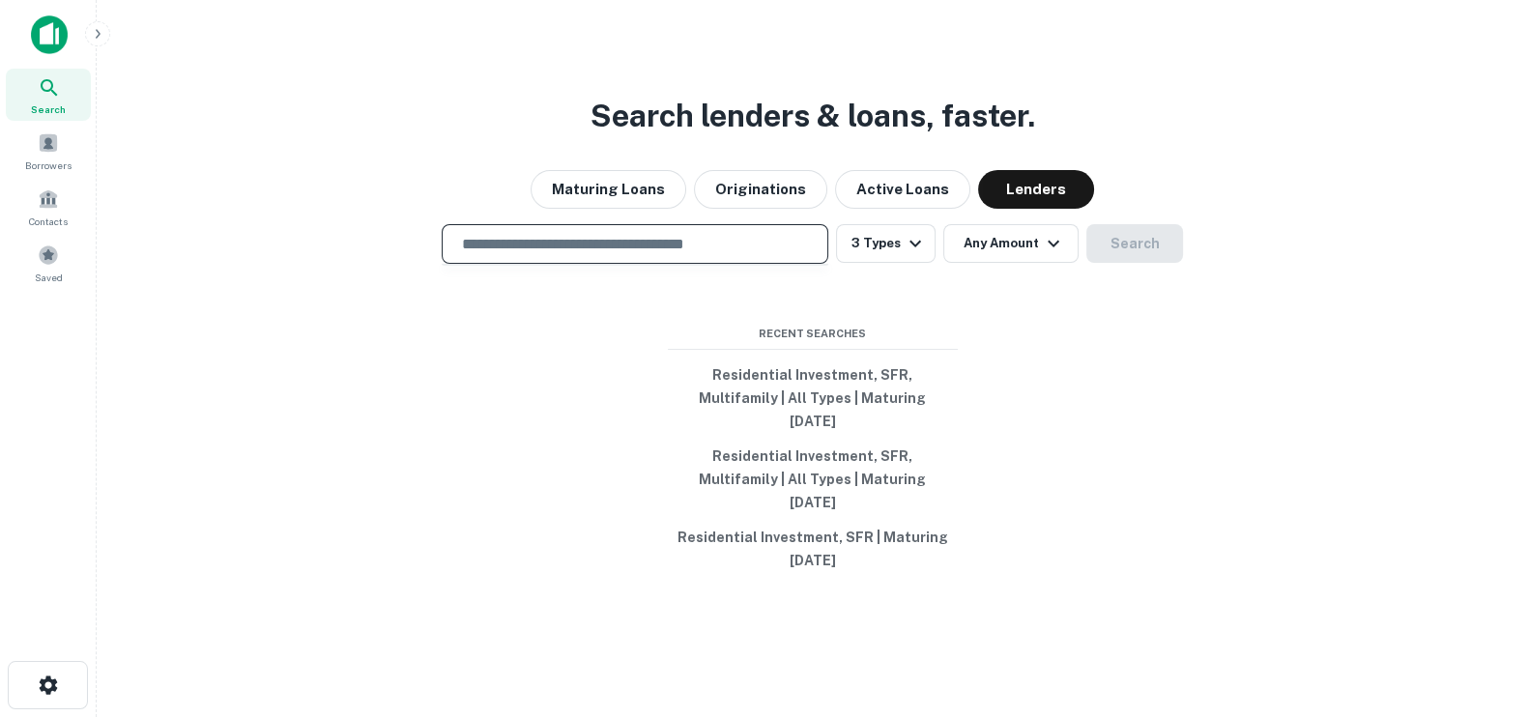
click at [664, 264] on div "​" at bounding box center [635, 244] width 387 height 40
click at [1165, 461] on div "Search lenders & loans, faster. Maturing Loans Originations Active Loans Lender…" at bounding box center [812, 404] width 1401 height 717
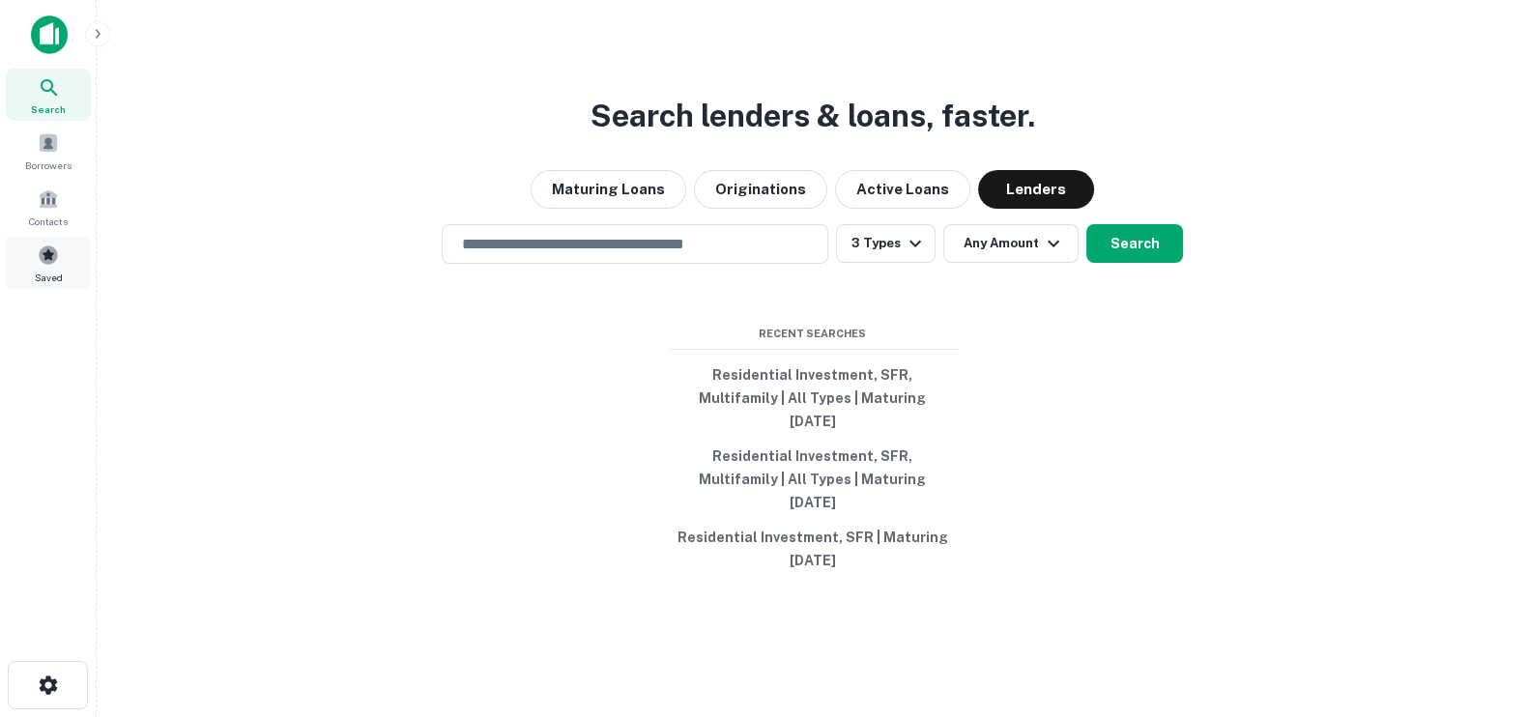
drag, startPoint x: 43, startPoint y: 273, endPoint x: 48, endPoint y: 250, distance: 22.7
click at [43, 271] on span "Saved" at bounding box center [49, 277] width 28 height 15
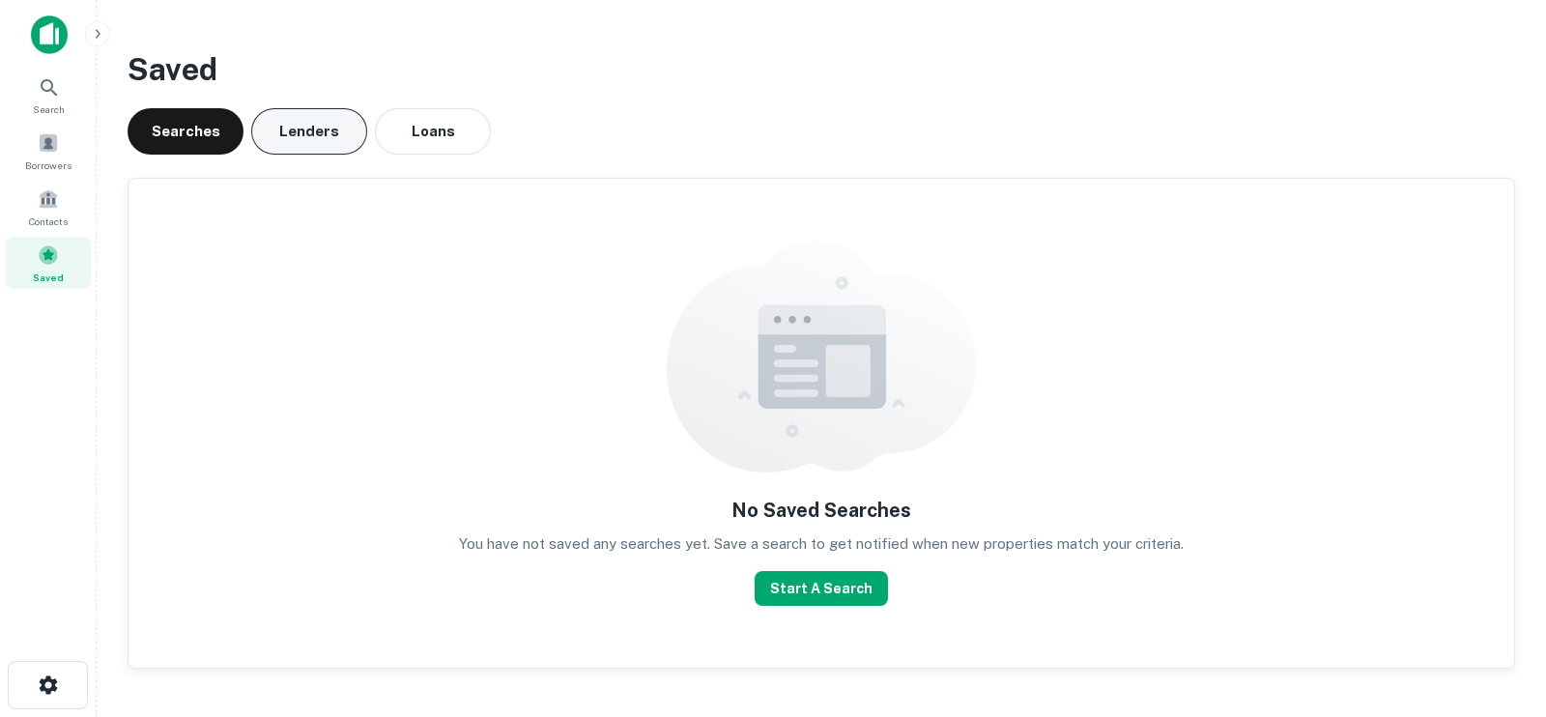
click at [295, 139] on button "Lenders" at bounding box center [309, 131] width 116 height 46
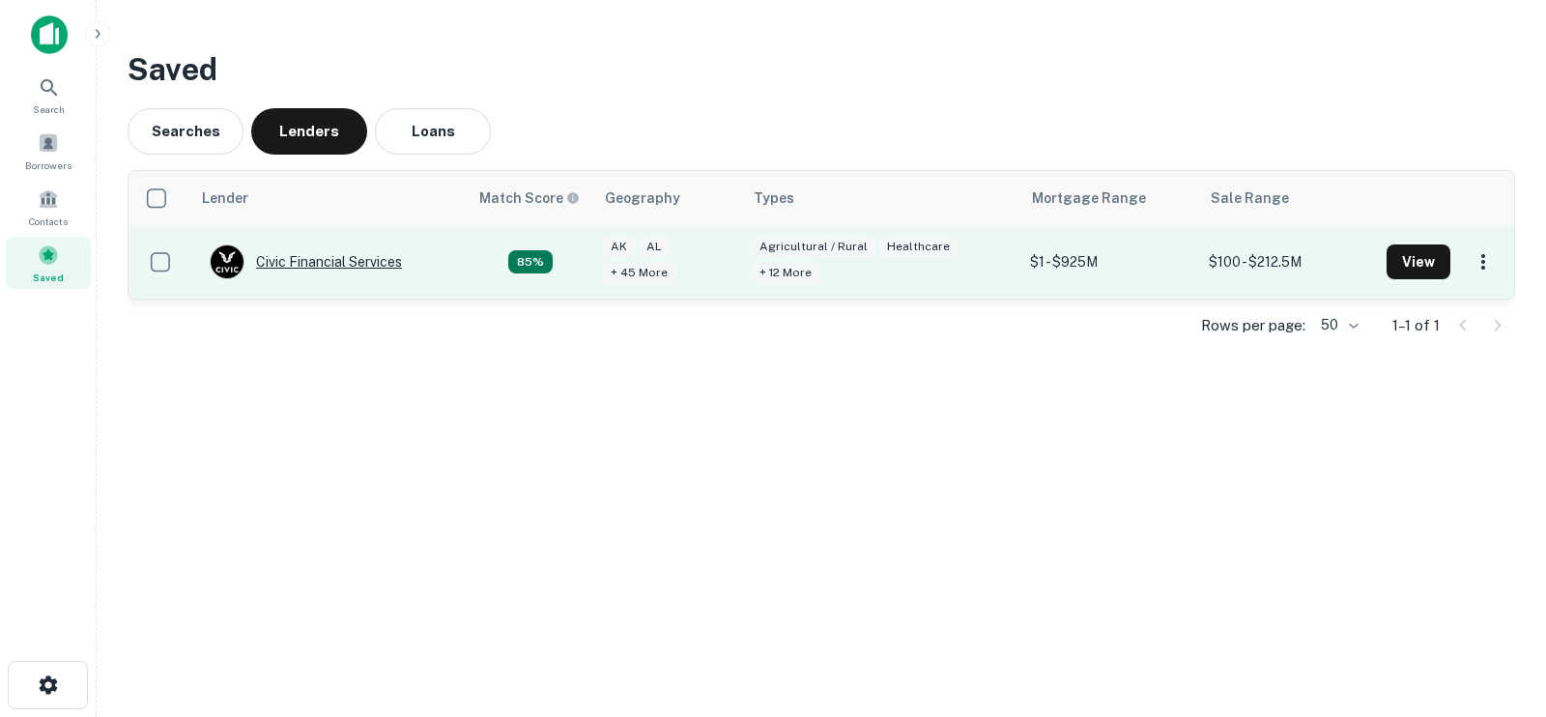
click at [300, 265] on div "Civic Financial Services" at bounding box center [306, 262] width 192 height 35
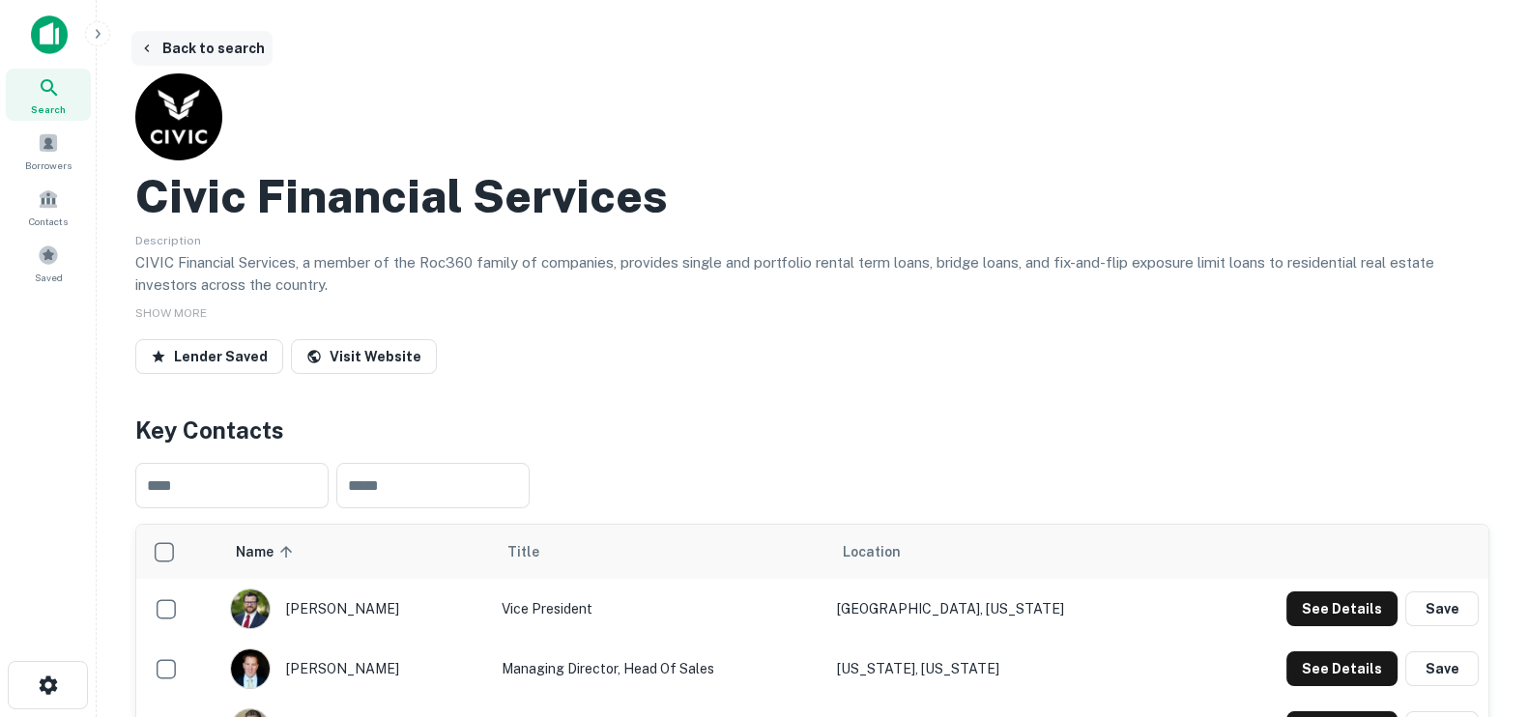
click at [199, 38] on button "Back to search" at bounding box center [201, 48] width 141 height 35
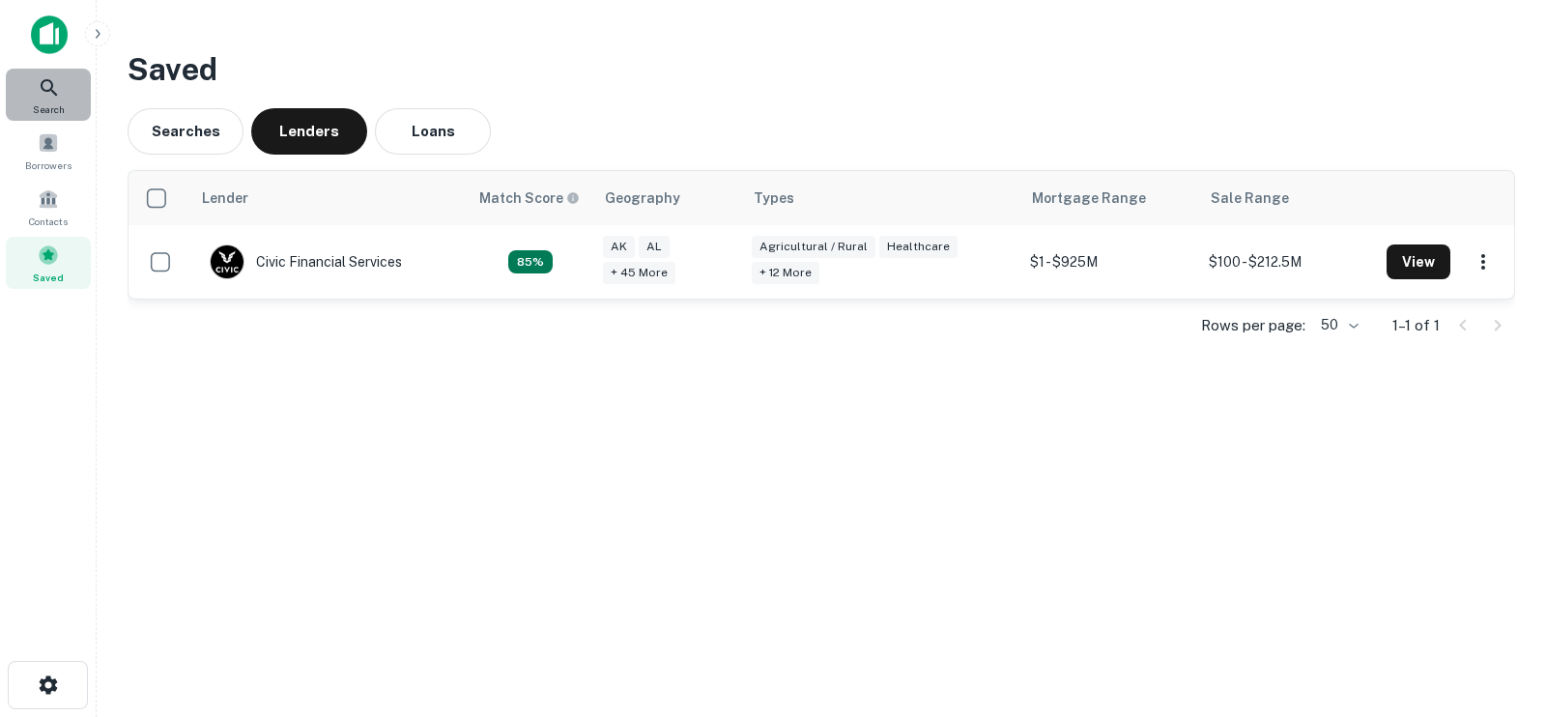
click at [50, 81] on icon at bounding box center [49, 87] width 16 height 16
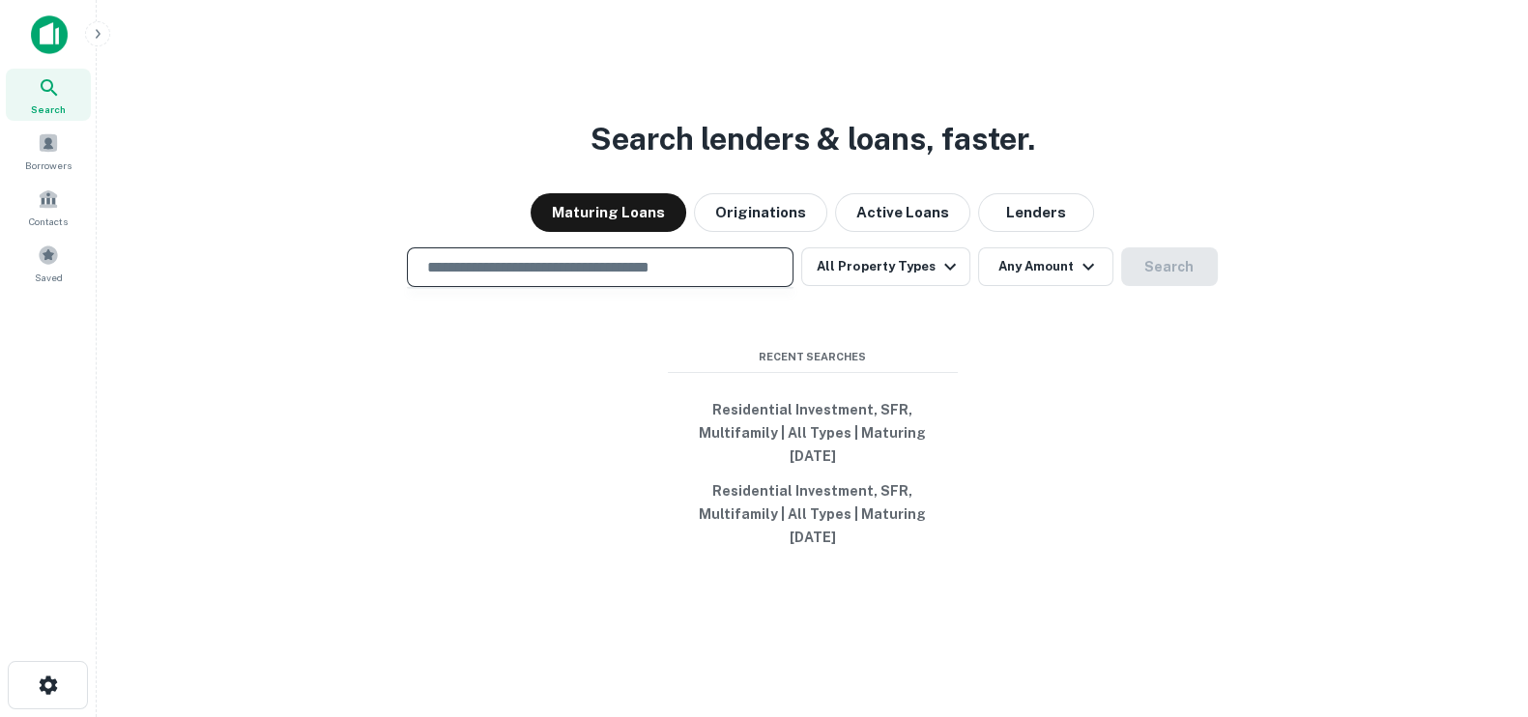
click at [610, 278] on input "text" at bounding box center [600, 267] width 369 height 22
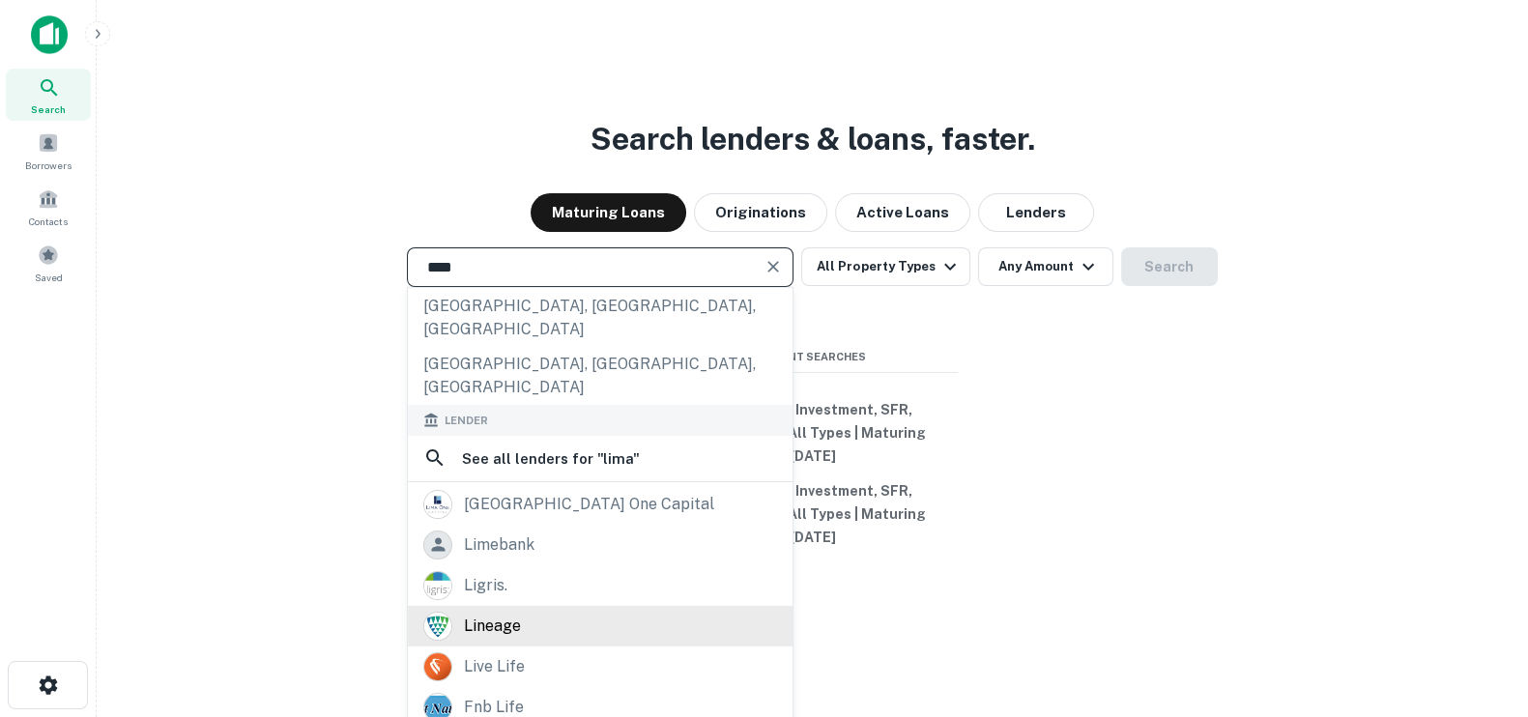
scroll to position [237, 0]
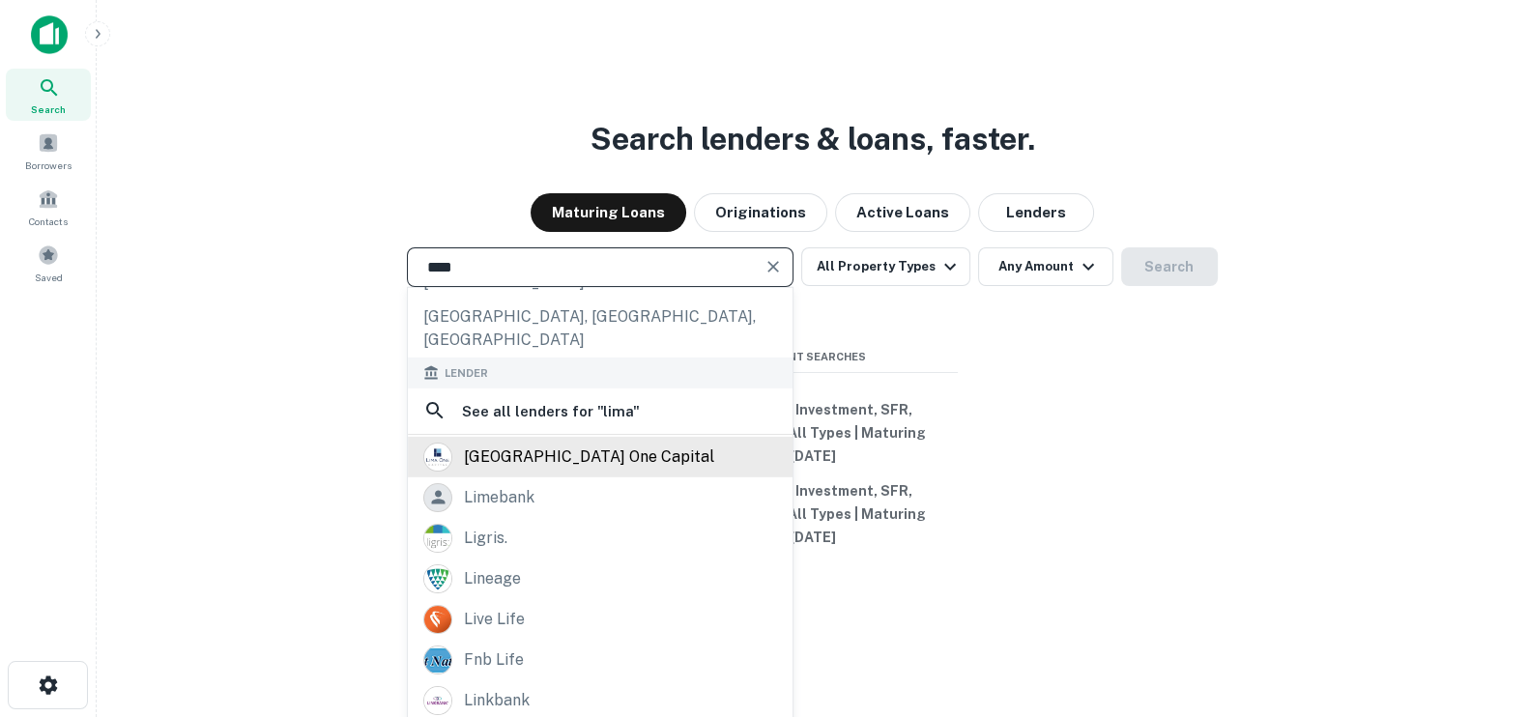
type input "****"
click at [643, 442] on div "lima one capital" at bounding box center [600, 456] width 354 height 29
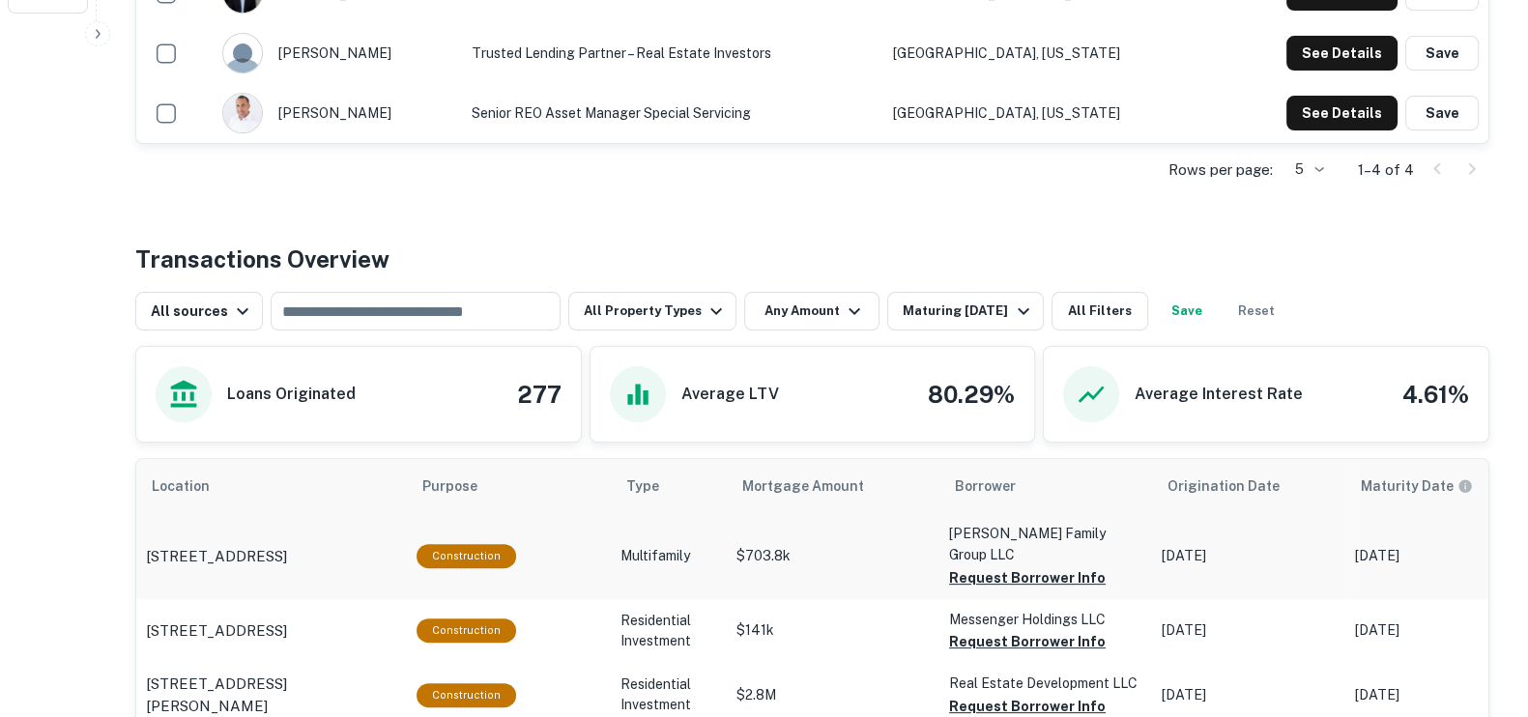
scroll to position [845, 0]
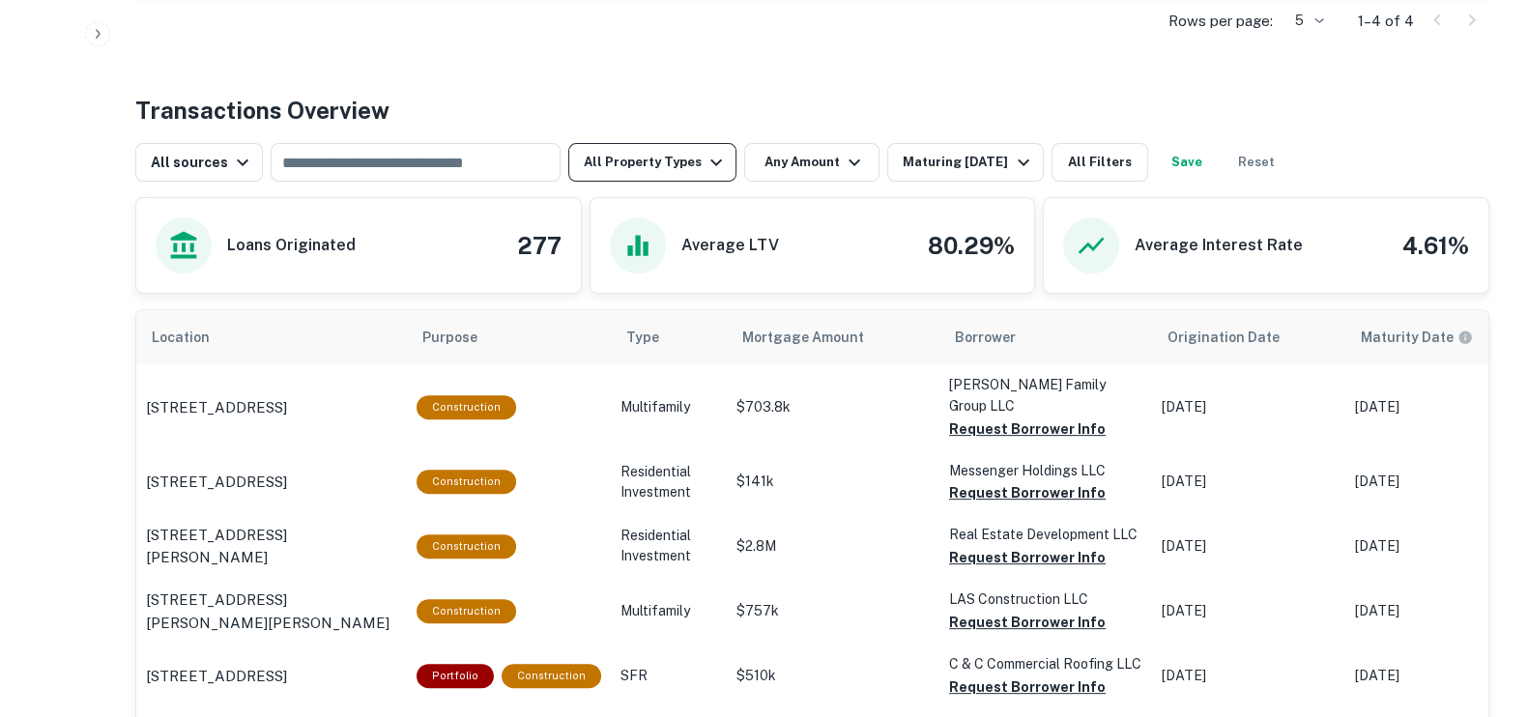
click at [691, 145] on button "All Property Types" at bounding box center [652, 162] width 168 height 39
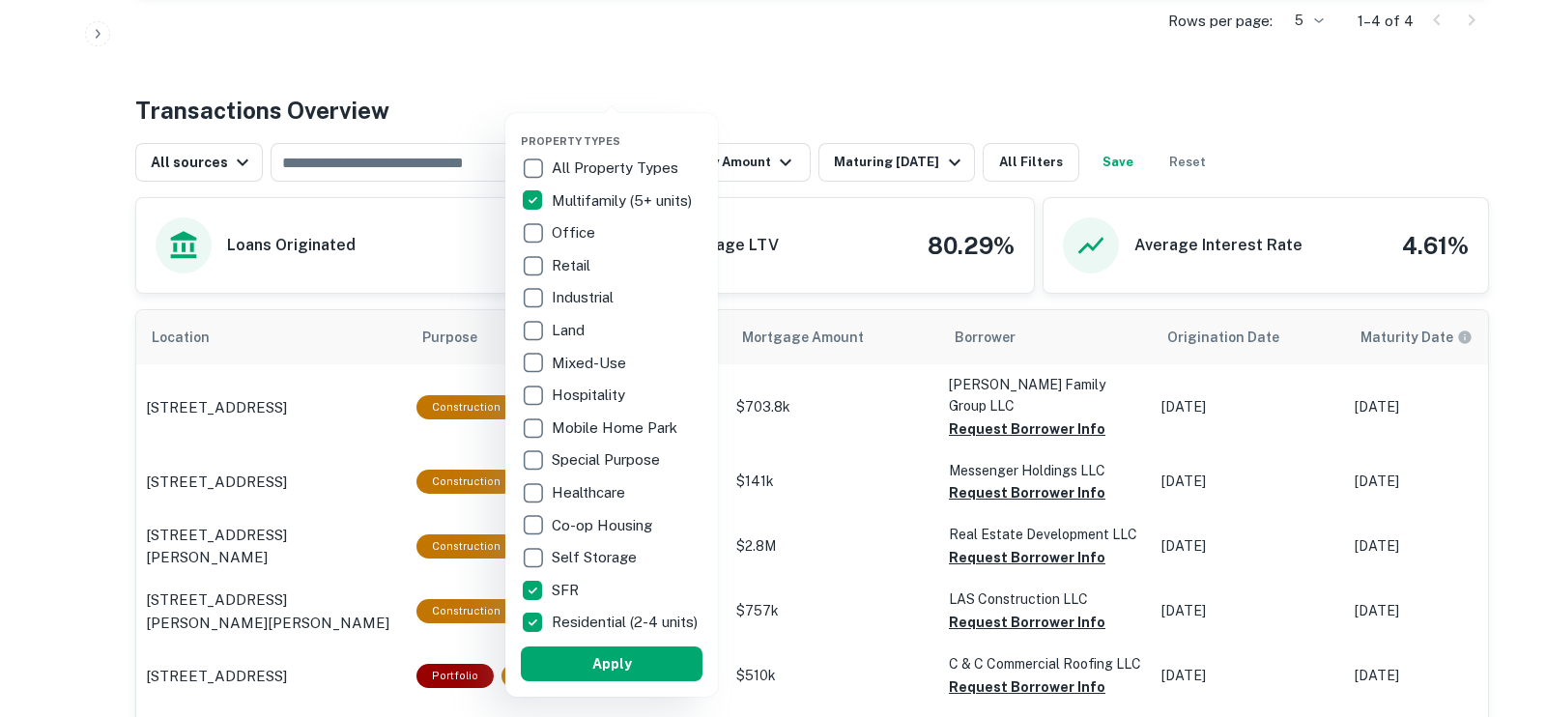
drag, startPoint x: 867, startPoint y: 154, endPoint x: 881, endPoint y: 161, distance: 15.6
click at [867, 156] on div at bounding box center [773, 358] width 1546 height 717
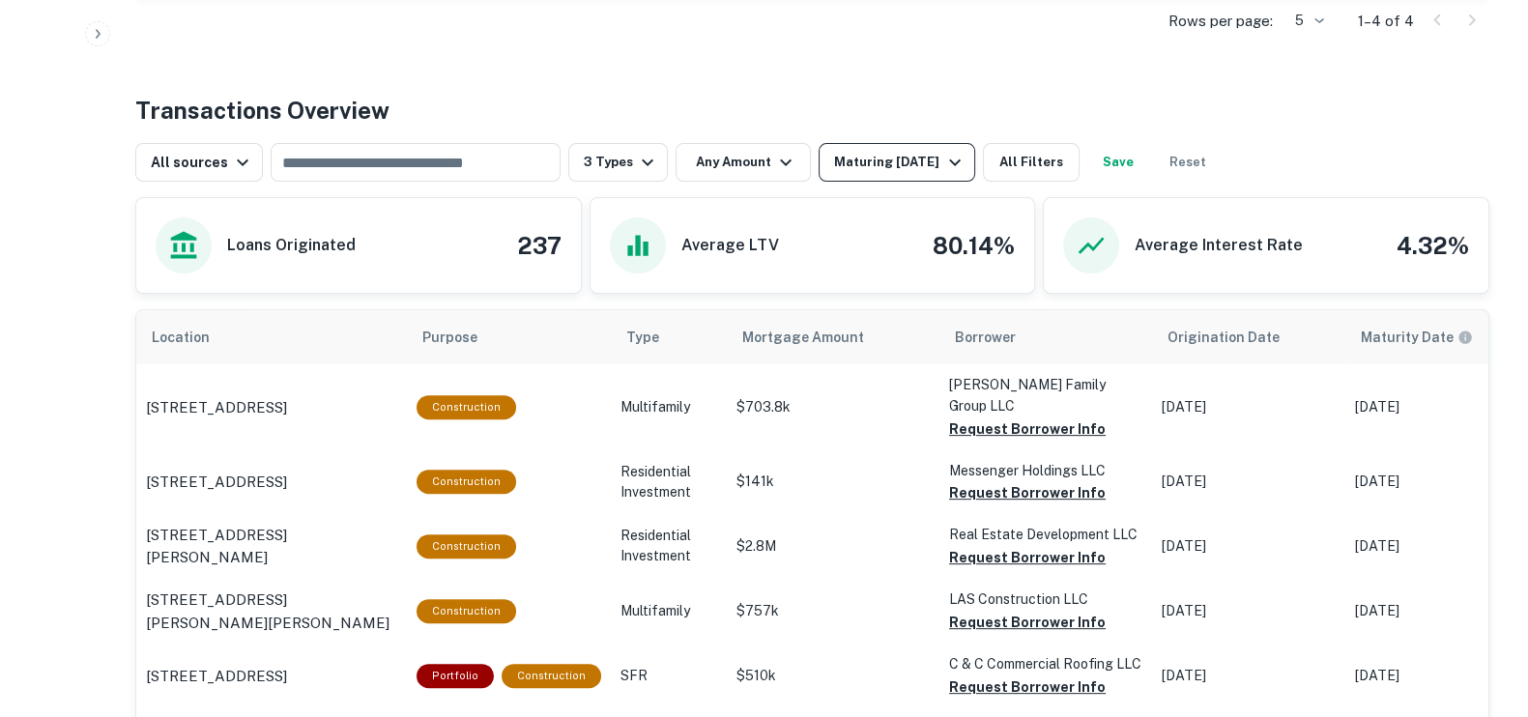
click at [885, 159] on div "Maturing [DATE]" at bounding box center [899, 162] width 131 height 23
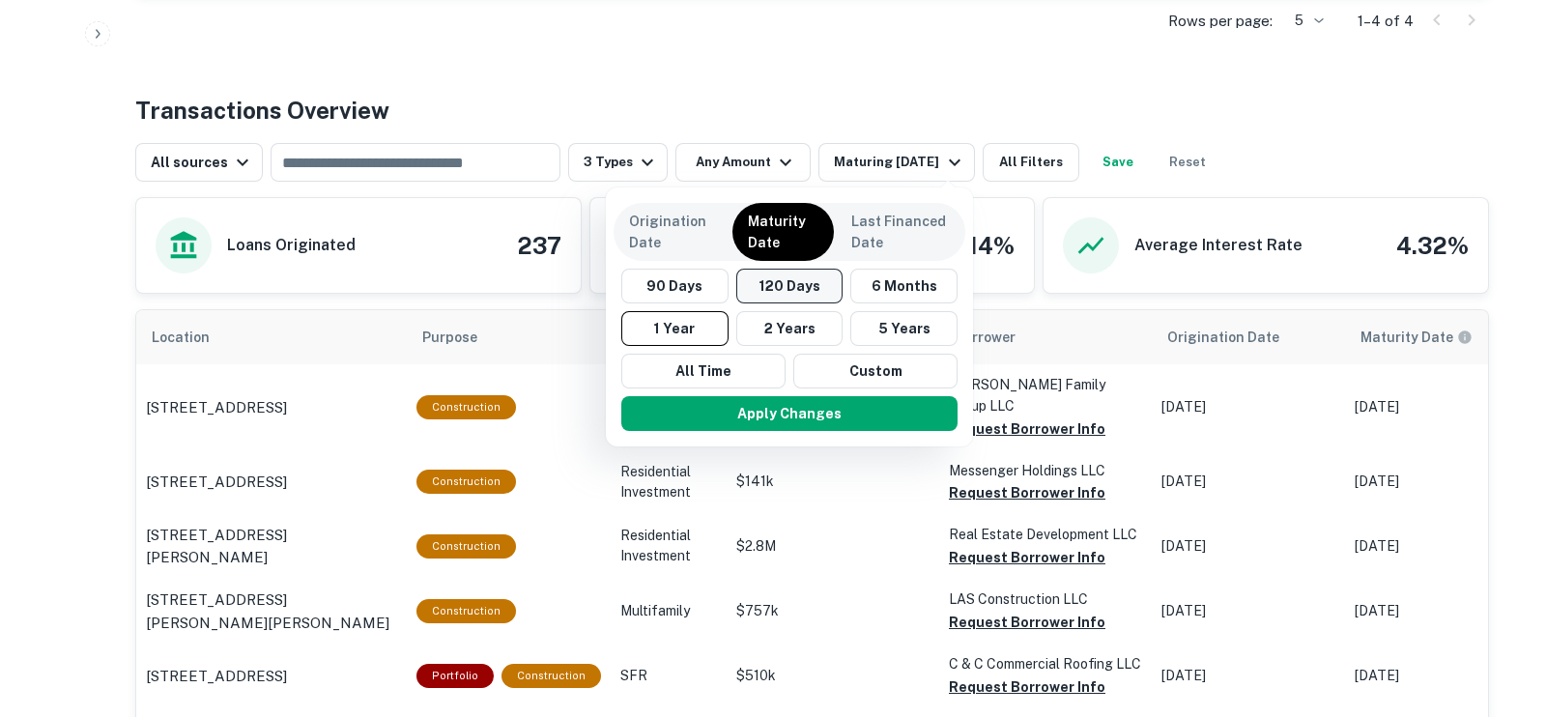
click at [766, 291] on button "120 Days" at bounding box center [790, 286] width 107 height 35
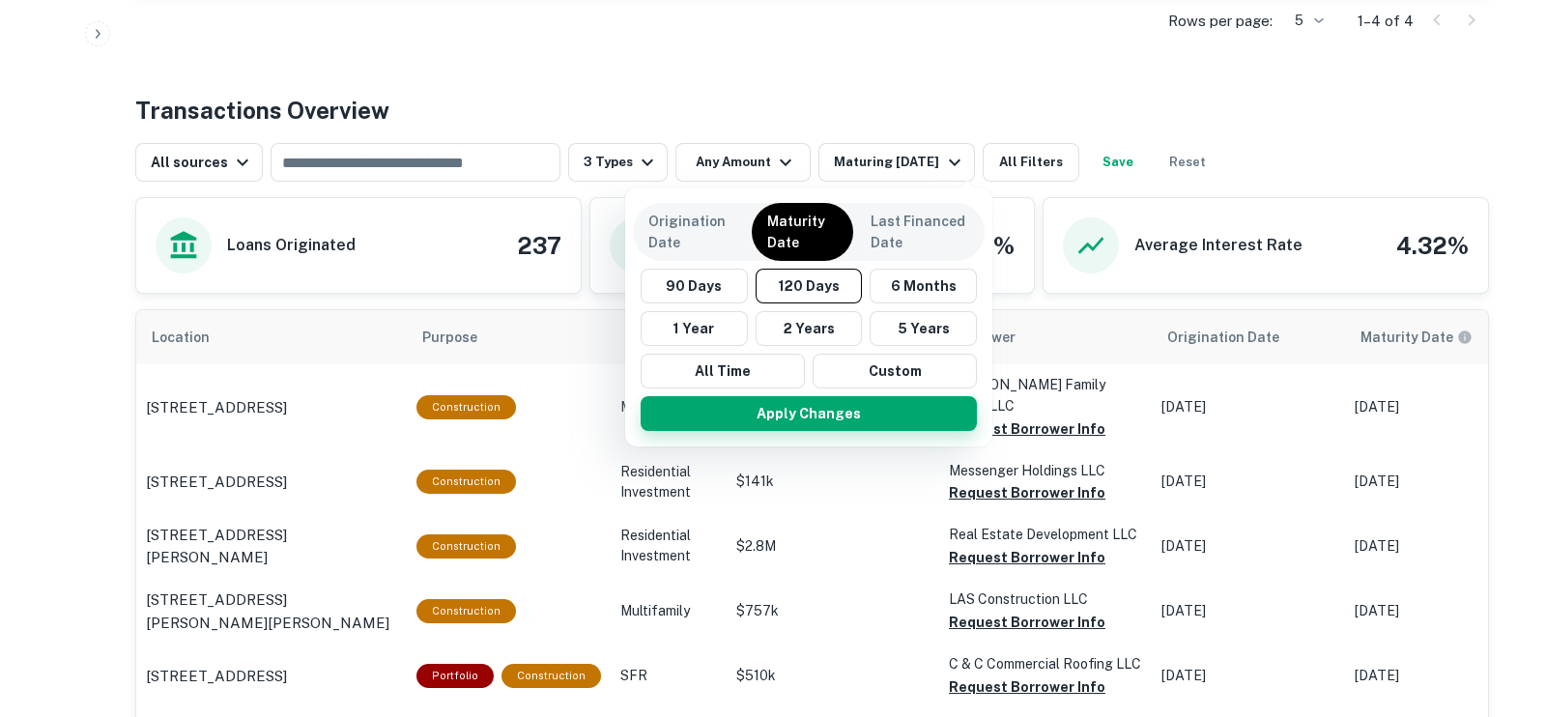
click at [749, 410] on button "Apply Changes" at bounding box center [809, 413] width 336 height 35
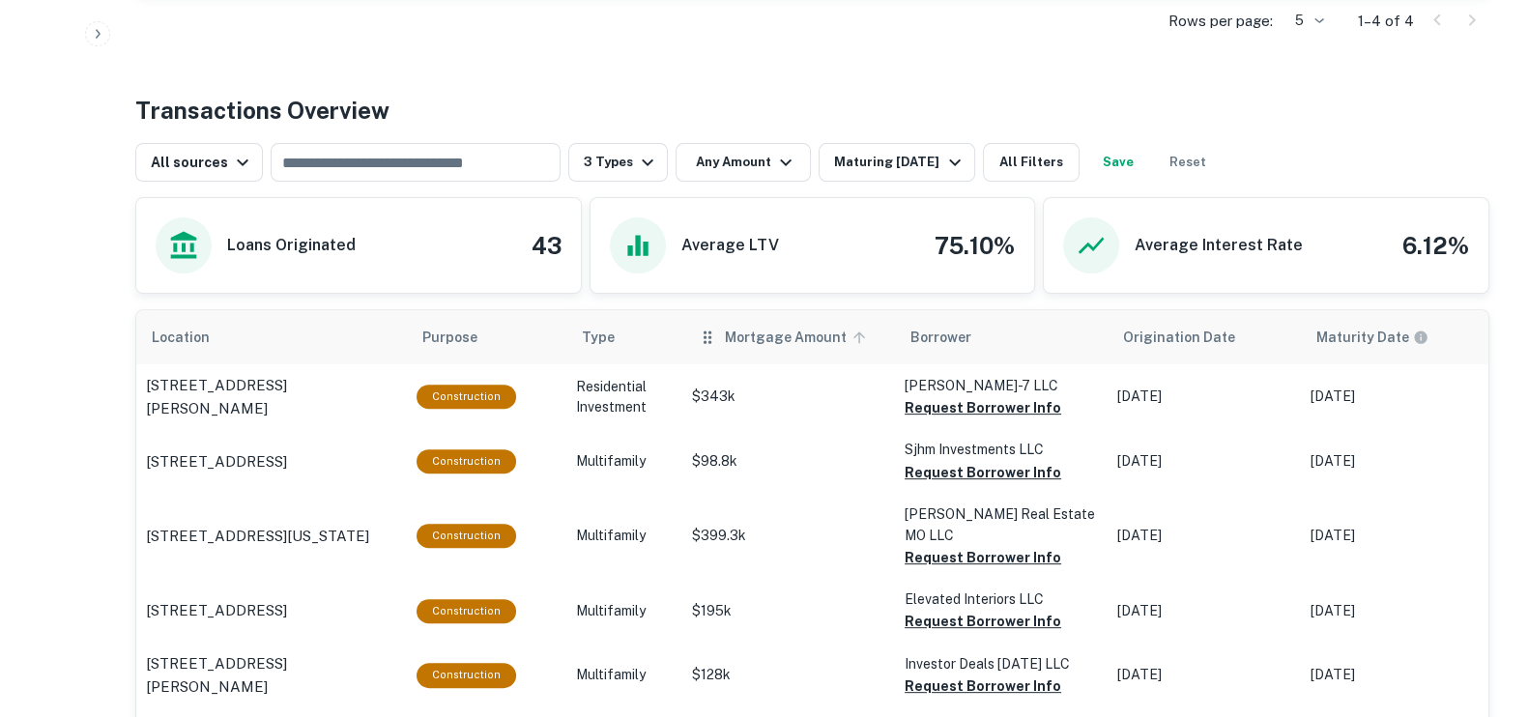
click at [852, 330] on icon "scrollable content" at bounding box center [859, 337] width 17 height 17
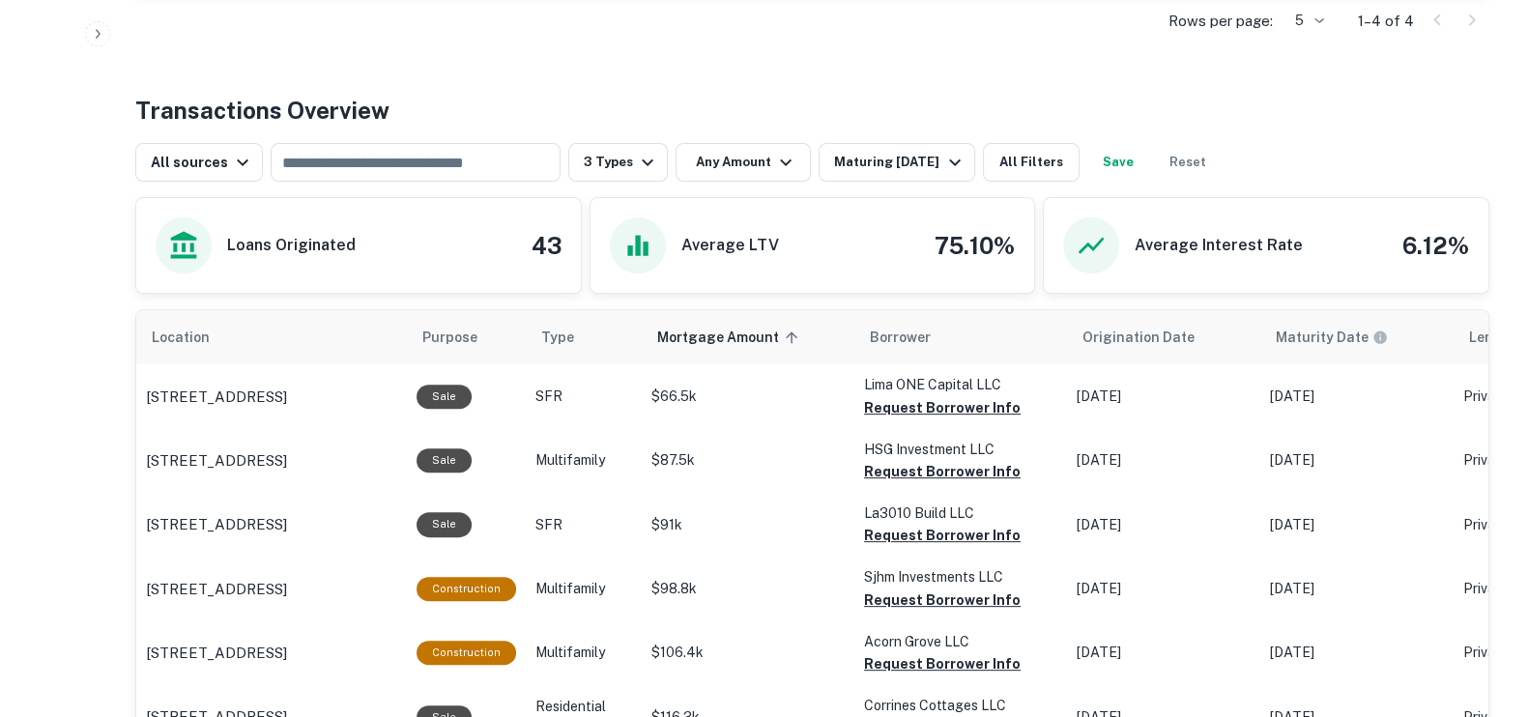
click at [802, 244] on div "Average LTV 75.10%" at bounding box center [813, 245] width 406 height 56
click at [775, 333] on span "Mortgage Amount sorted ascending" at bounding box center [757, 337] width 147 height 23
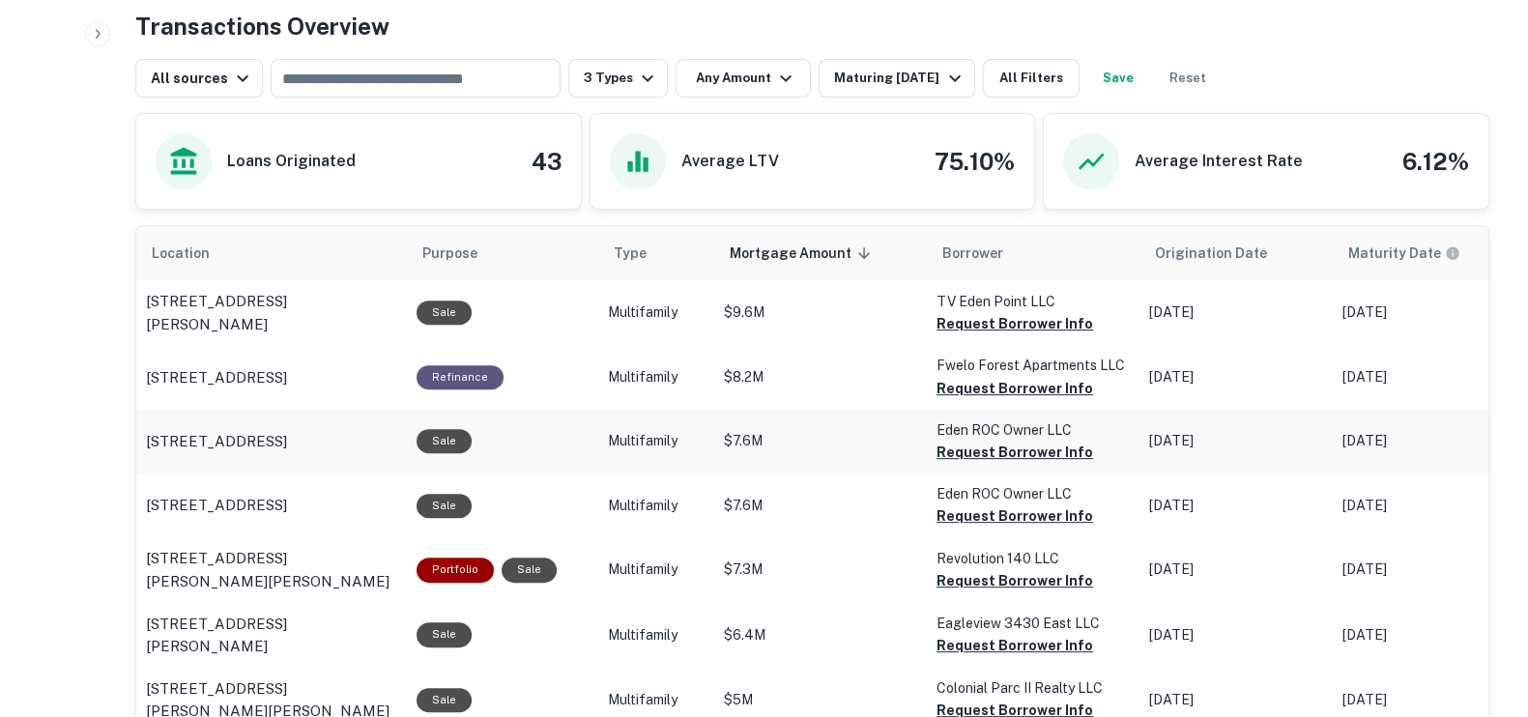
scroll to position [966, 0]
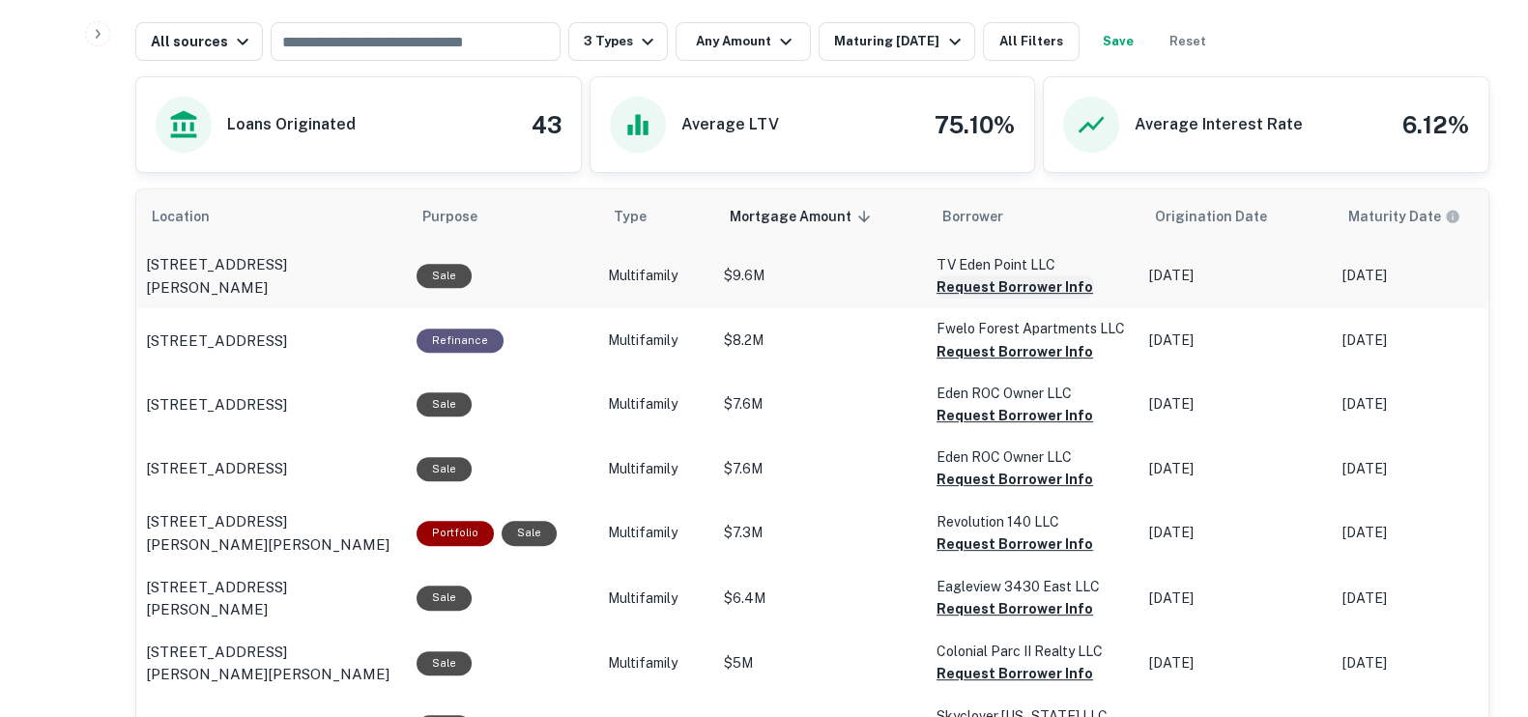
click at [991, 277] on button "Request Borrower Info" at bounding box center [1015, 286] width 157 height 23
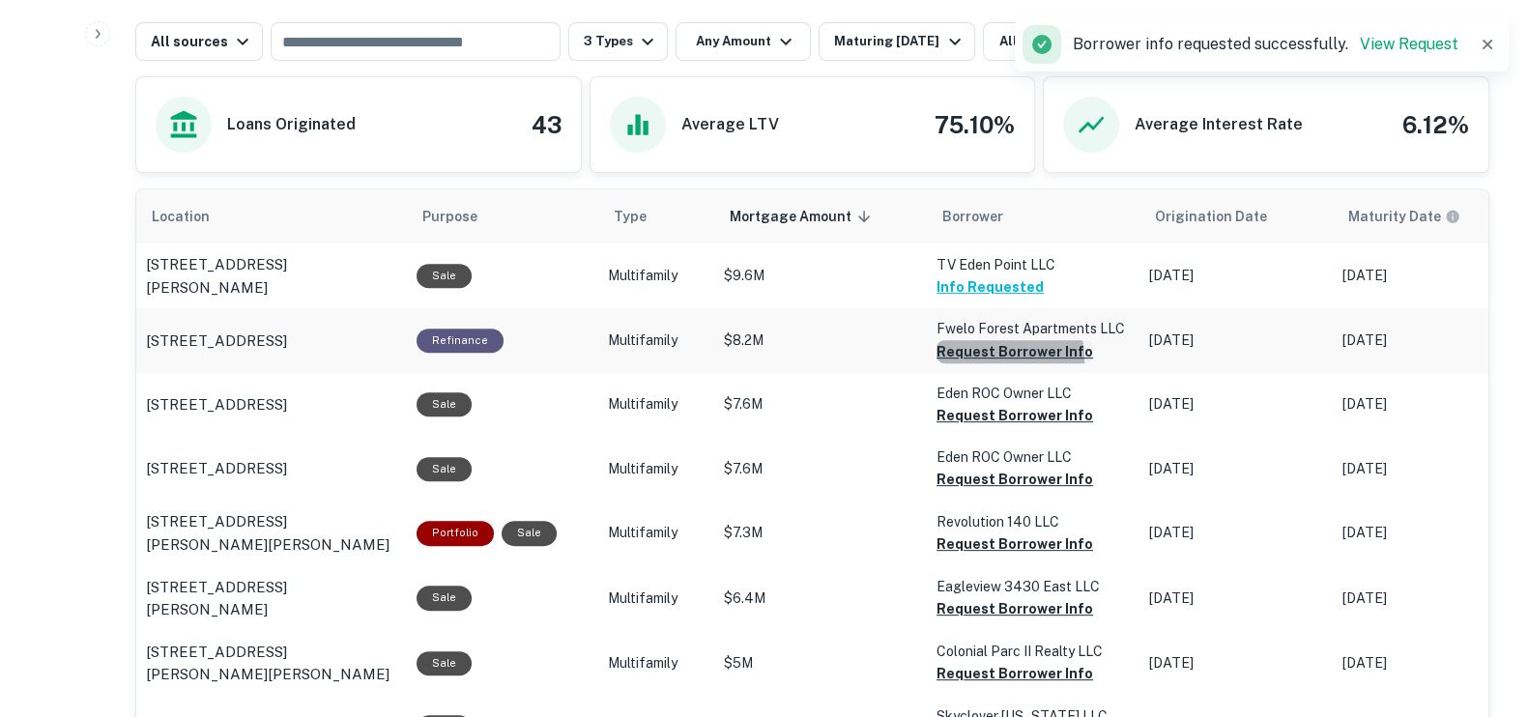
click at [949, 359] on button "Request Borrower Info" at bounding box center [1015, 351] width 157 height 23
click at [960, 363] on button "Request Borrower Info" at bounding box center [983, 351] width 93 height 23
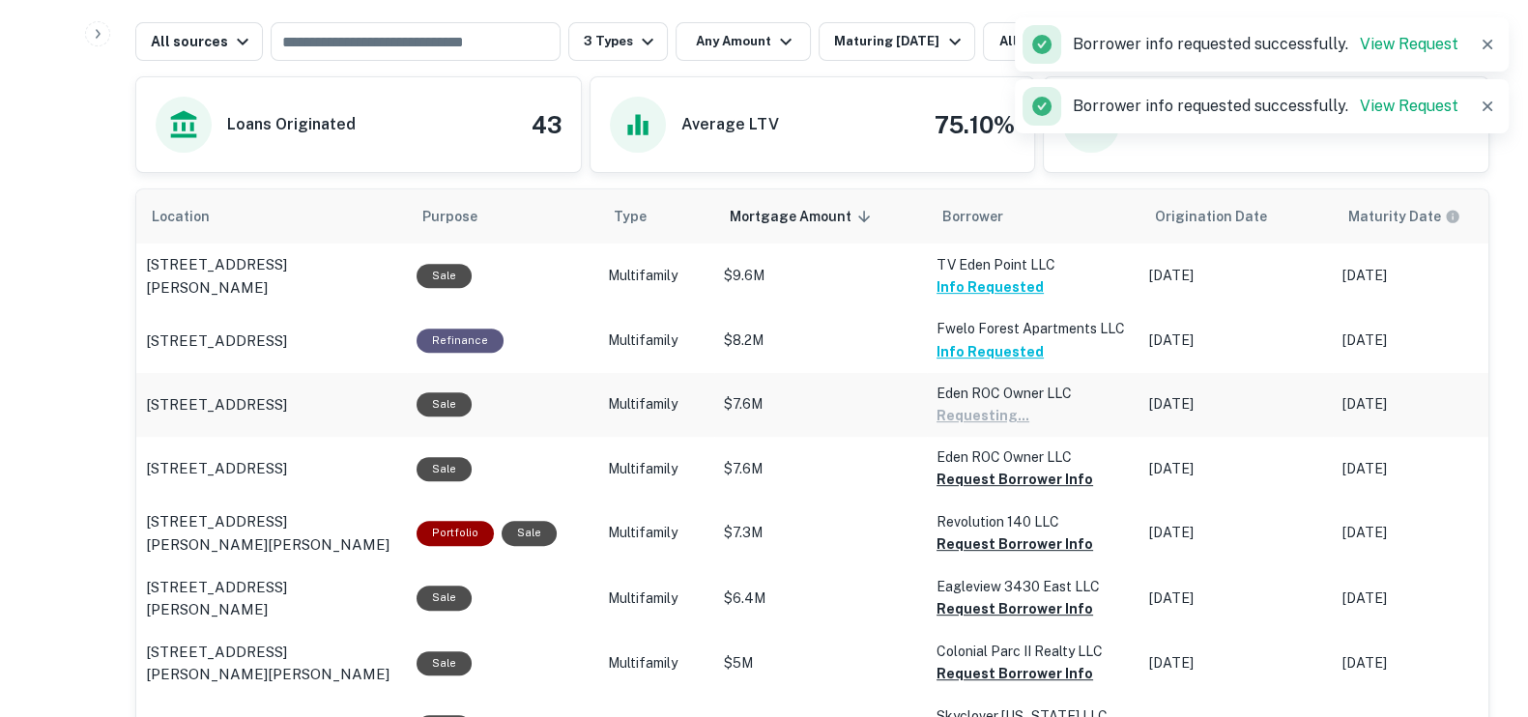
scroll to position [1087, 0]
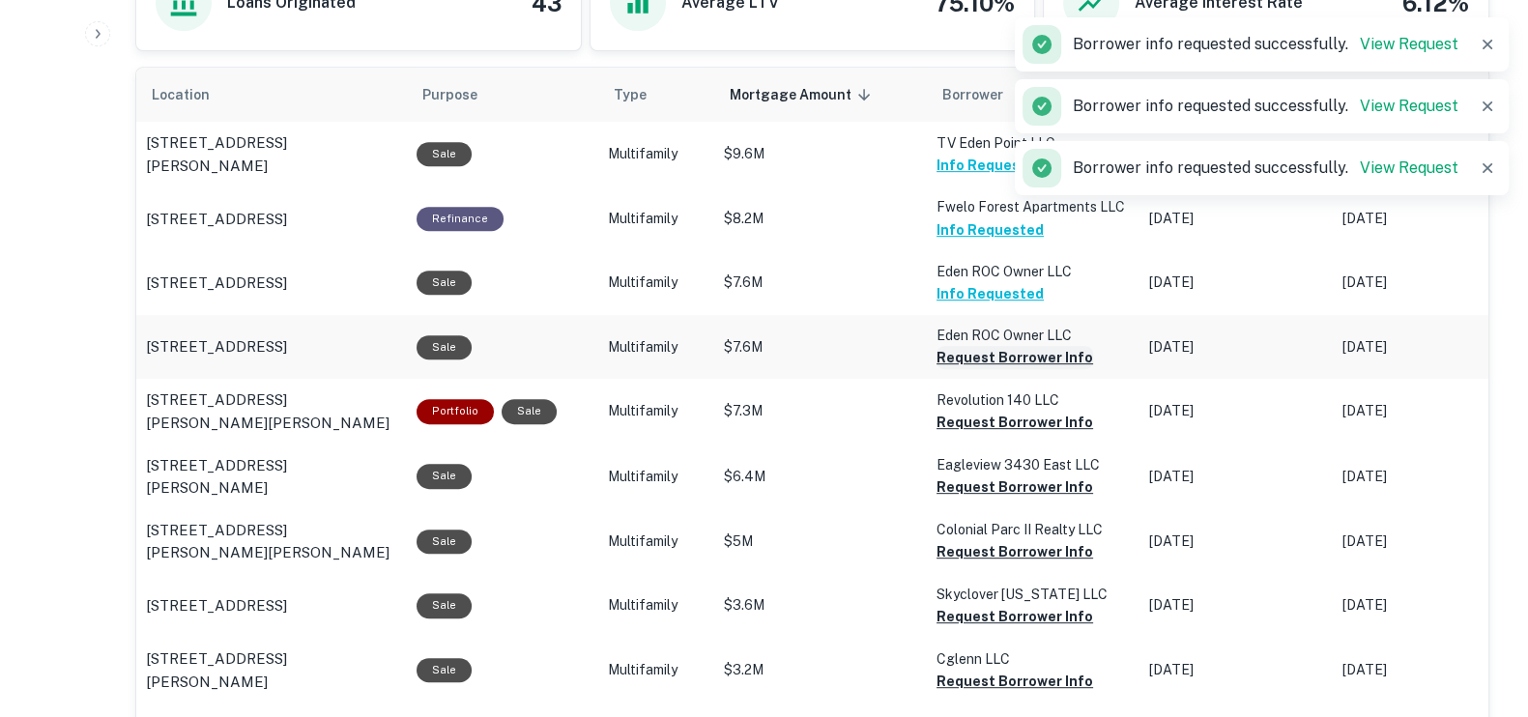
click at [952, 356] on button "Request Borrower Info" at bounding box center [1015, 357] width 157 height 23
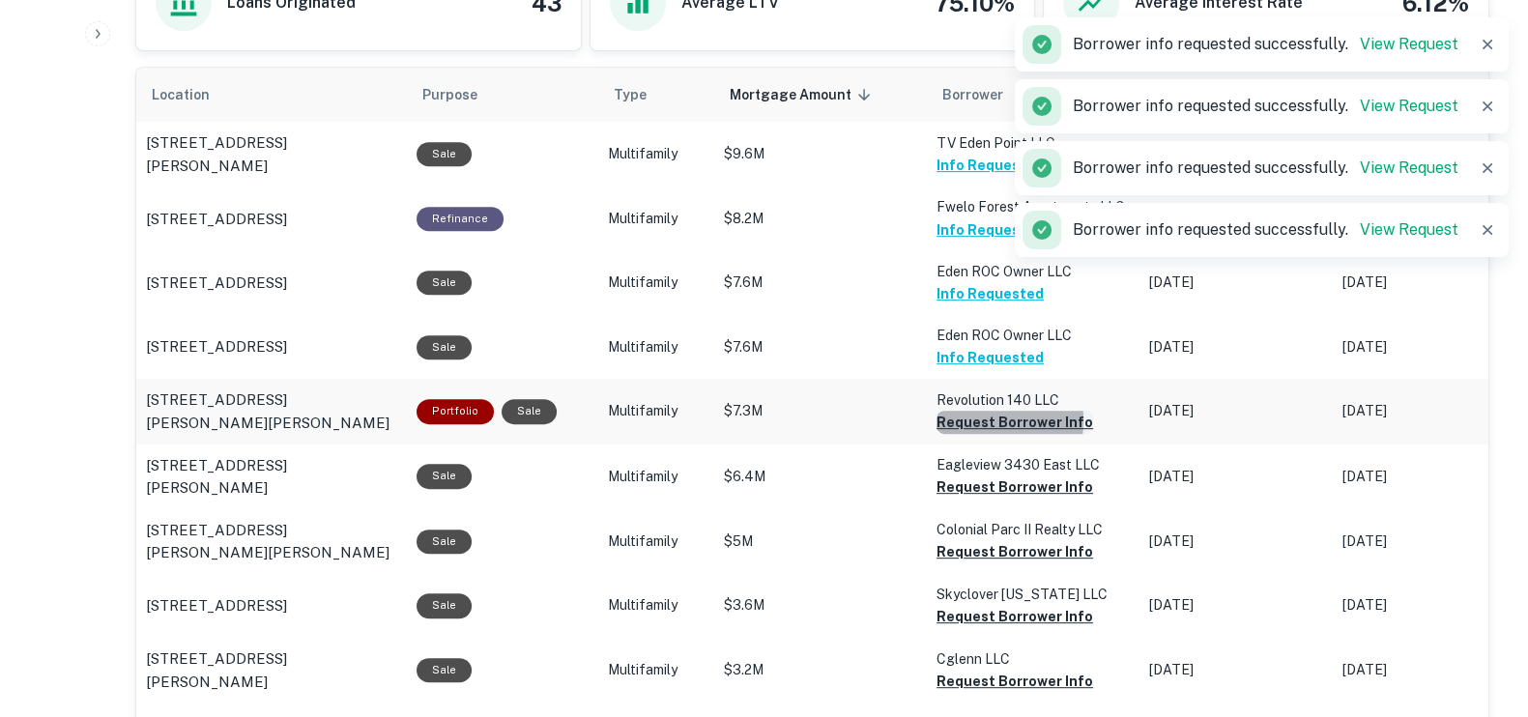
click at [957, 421] on button "Request Borrower Info" at bounding box center [1015, 422] width 157 height 23
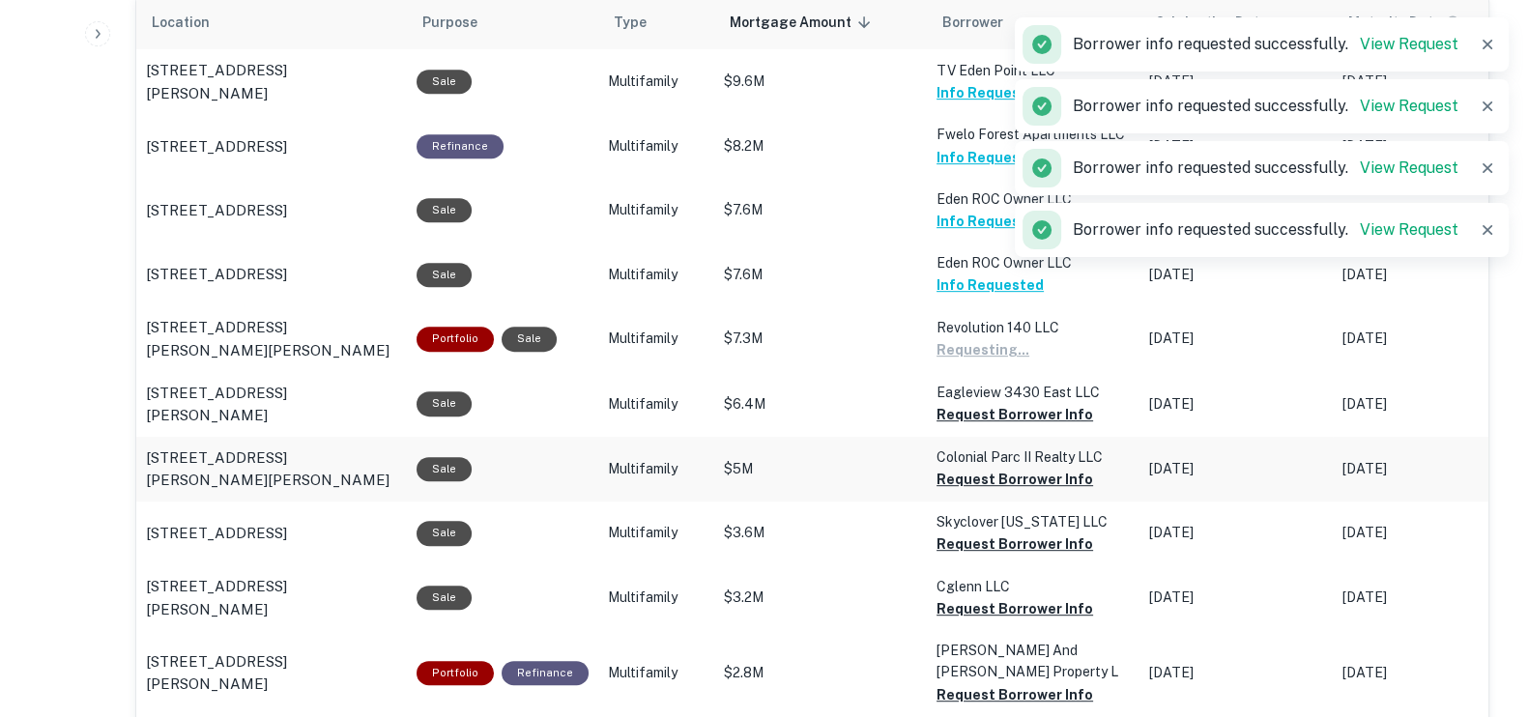
scroll to position [1208, 0]
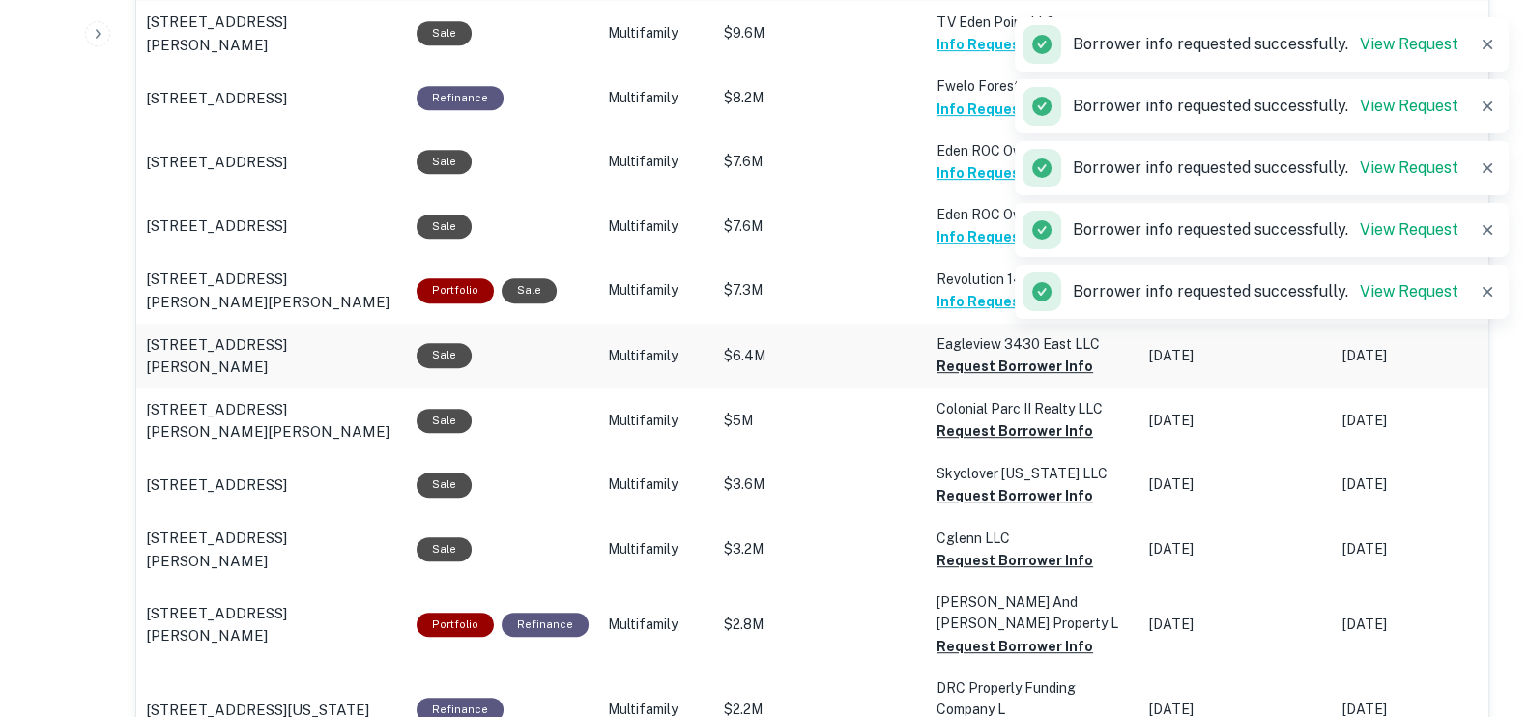
drag, startPoint x: 942, startPoint y: 360, endPoint x: 946, endPoint y: 369, distance: 10.4
click at [945, 361] on button "Request Borrower Info" at bounding box center [1015, 366] width 157 height 23
drag, startPoint x: 965, startPoint y: 423, endPoint x: 968, endPoint y: 440, distance: 16.9
click at [964, 423] on button "Request Borrower Info" at bounding box center [1015, 430] width 157 height 23
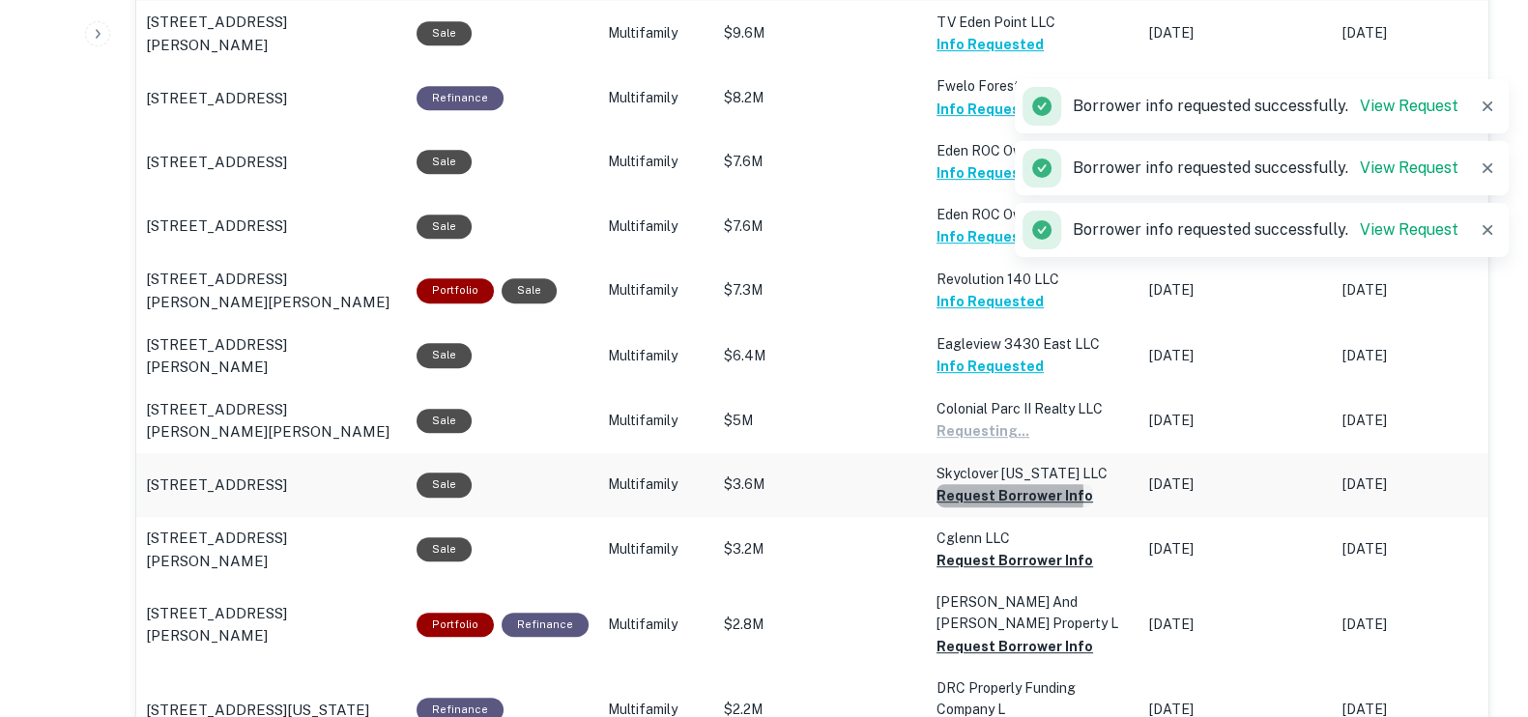
click at [945, 443] on button "Request Borrower Info" at bounding box center [983, 430] width 93 height 23
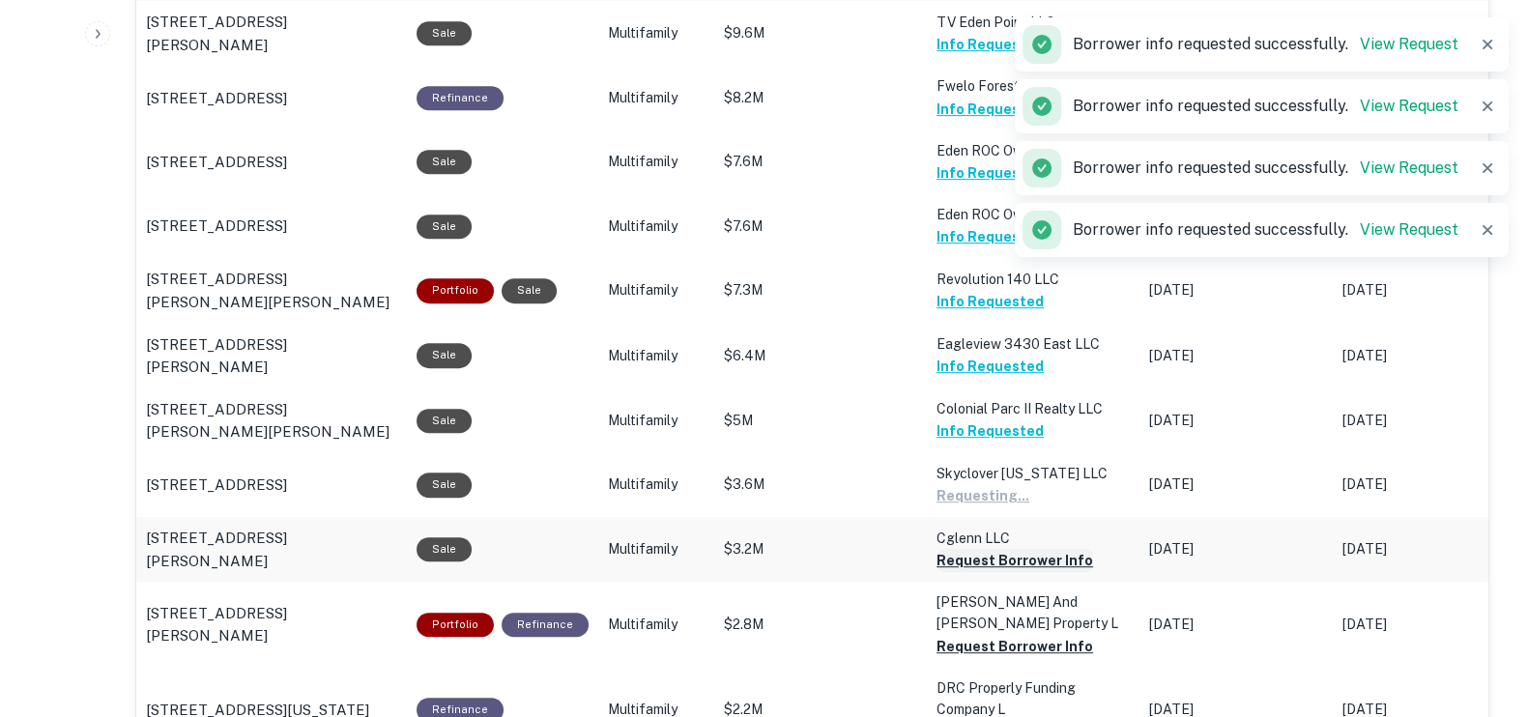
click at [945, 507] on button "Request Borrower Info" at bounding box center [983, 495] width 93 height 23
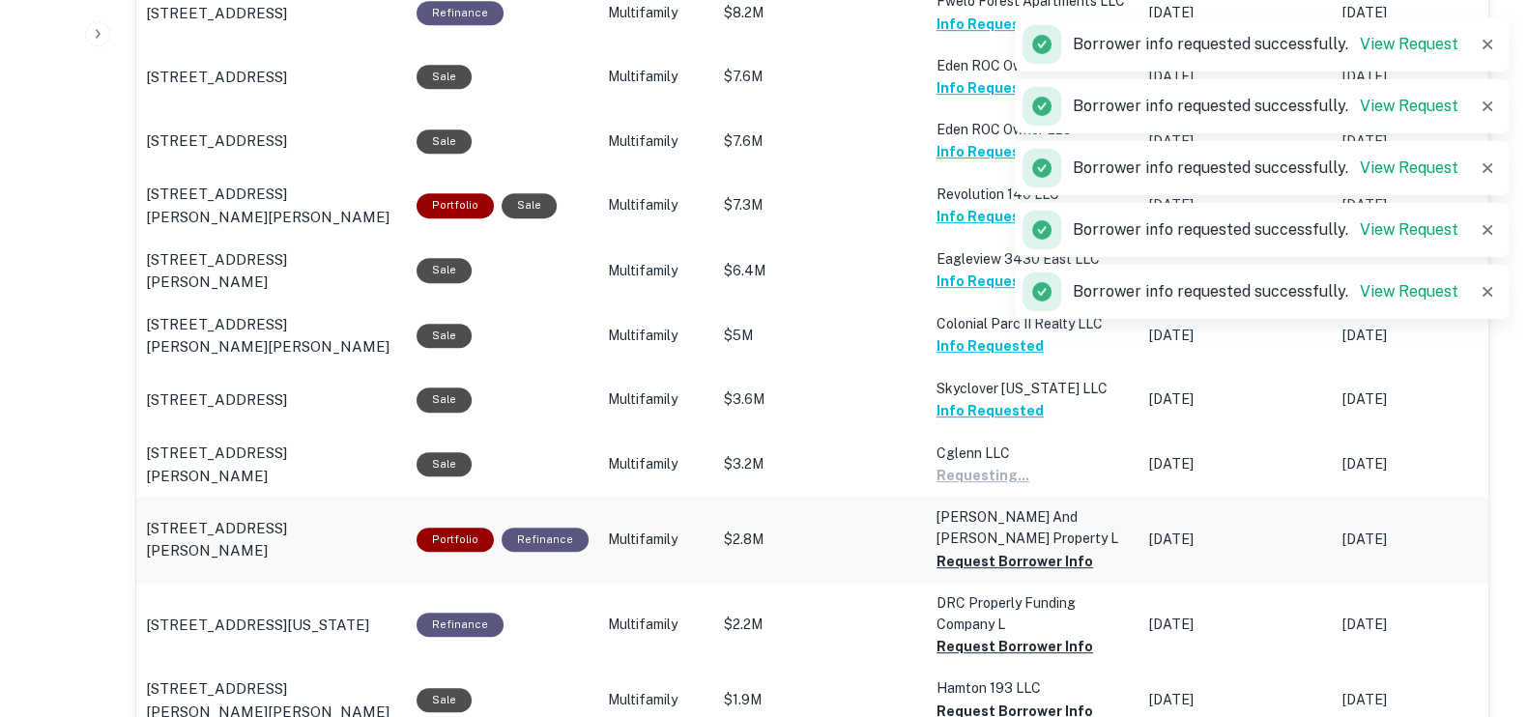
scroll to position [1329, 0]
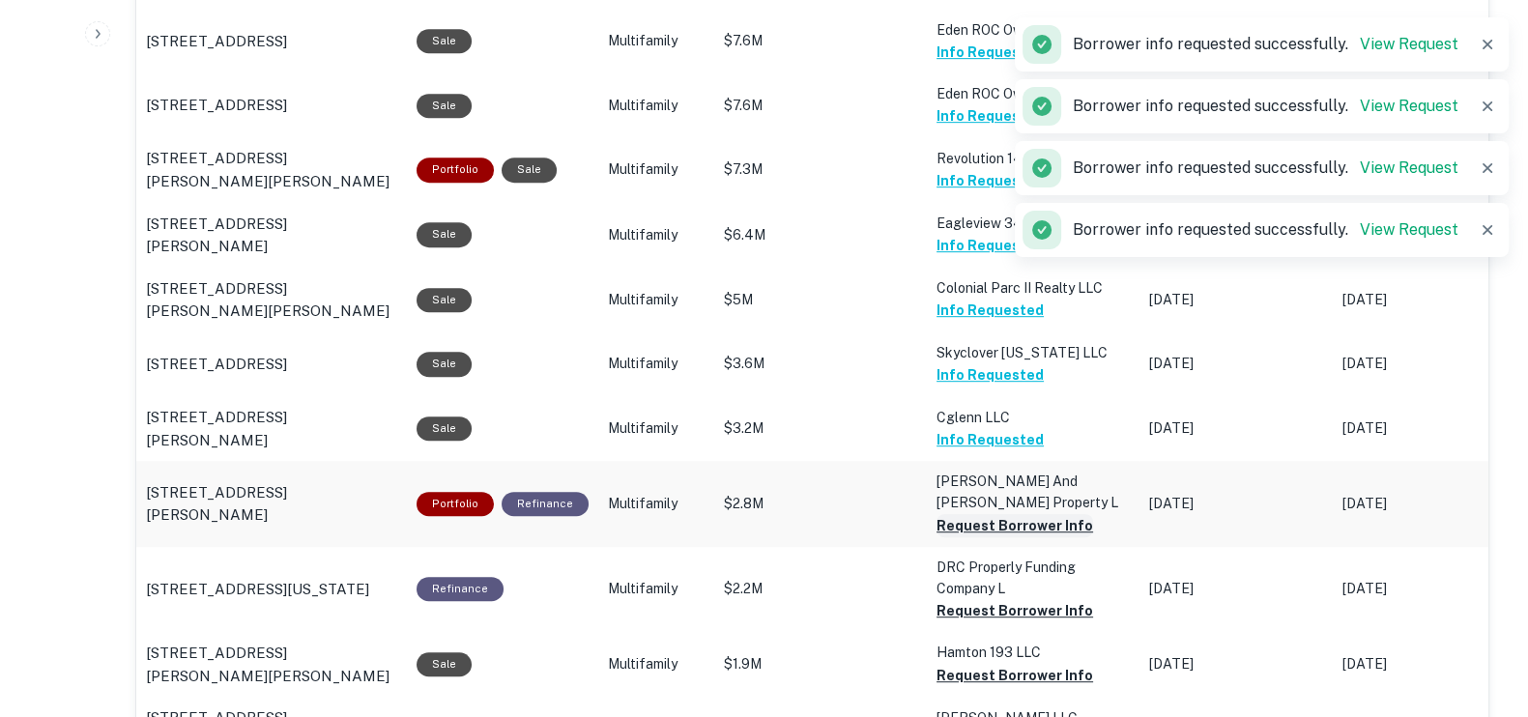
click at [952, 519] on button "Request Borrower Info" at bounding box center [1015, 525] width 157 height 23
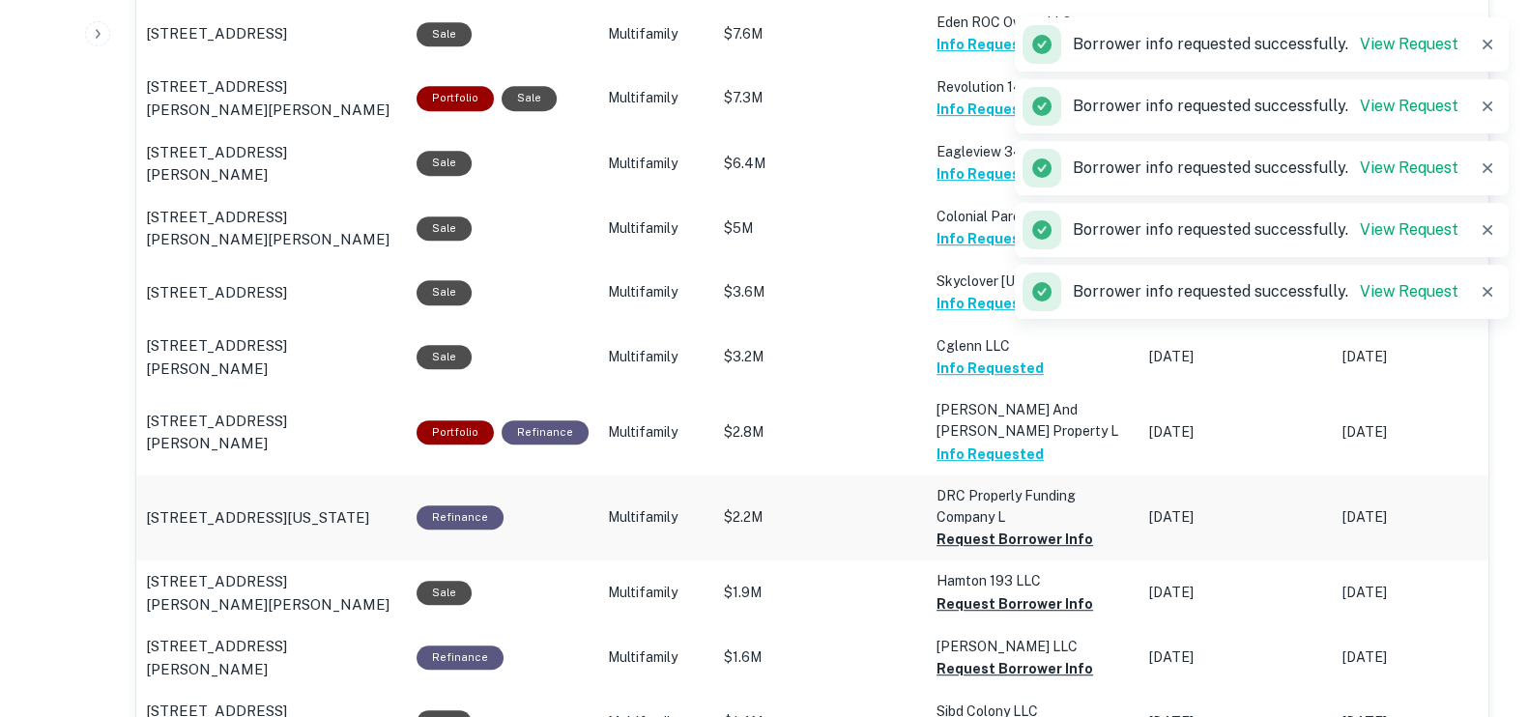
scroll to position [1450, 0]
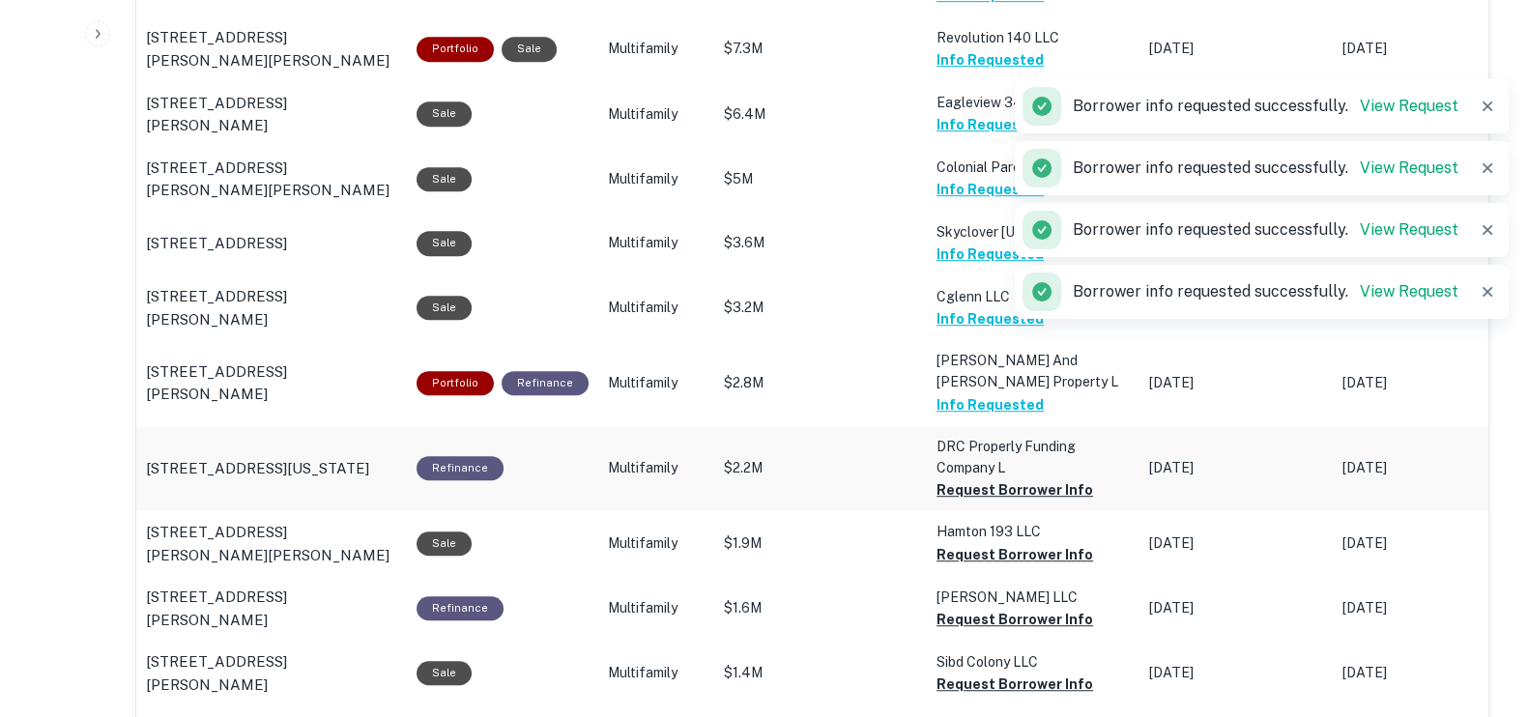
drag, startPoint x: 970, startPoint y: 484, endPoint x: 970, endPoint y: 495, distance: 10.6
click at [970, 485] on button "Request Borrower Info" at bounding box center [1015, 489] width 157 height 23
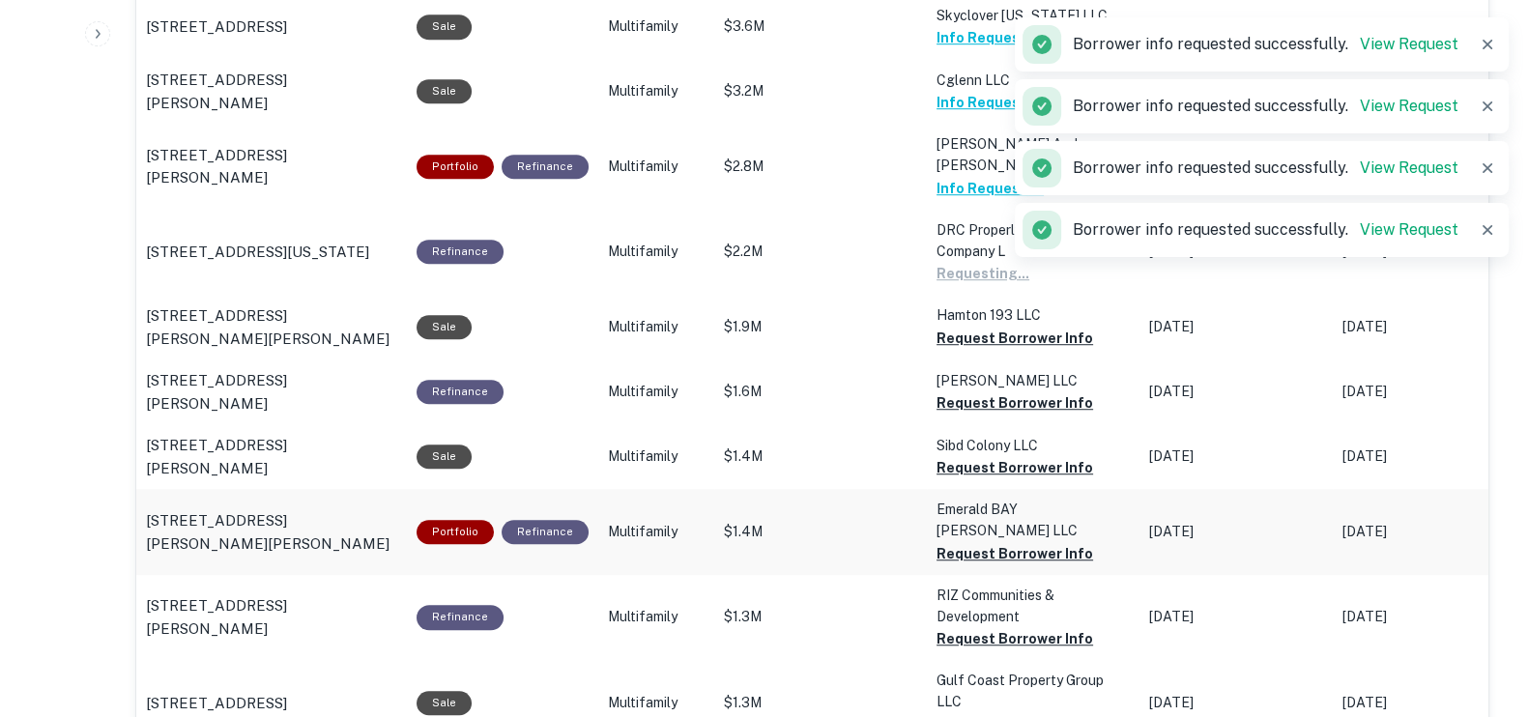
scroll to position [1690, 0]
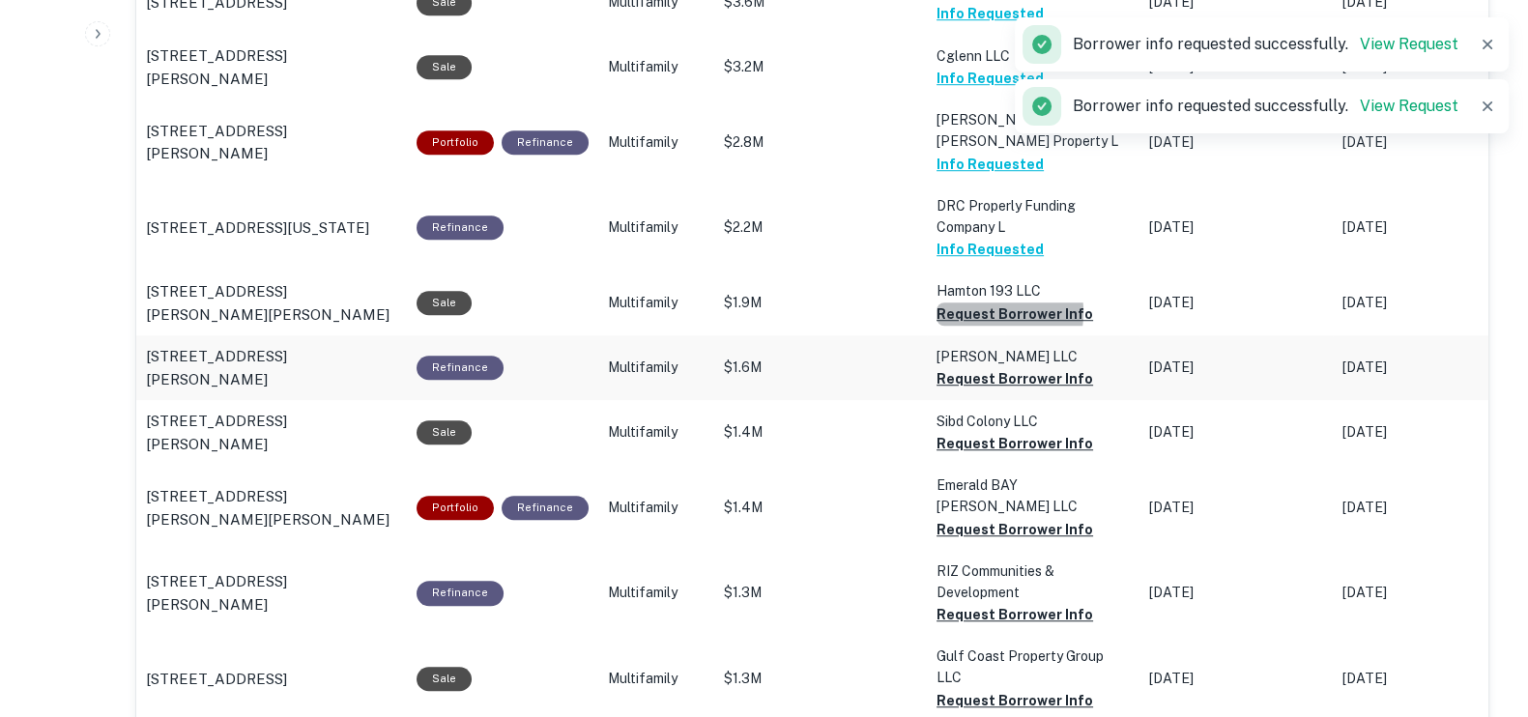
drag, startPoint x: 959, startPoint y: 310, endPoint x: 961, endPoint y: 350, distance: 39.7
click at [958, 313] on button "Request Borrower Info" at bounding box center [1015, 314] width 157 height 23
click at [961, 371] on button "Request Borrower Info" at bounding box center [1015, 378] width 157 height 23
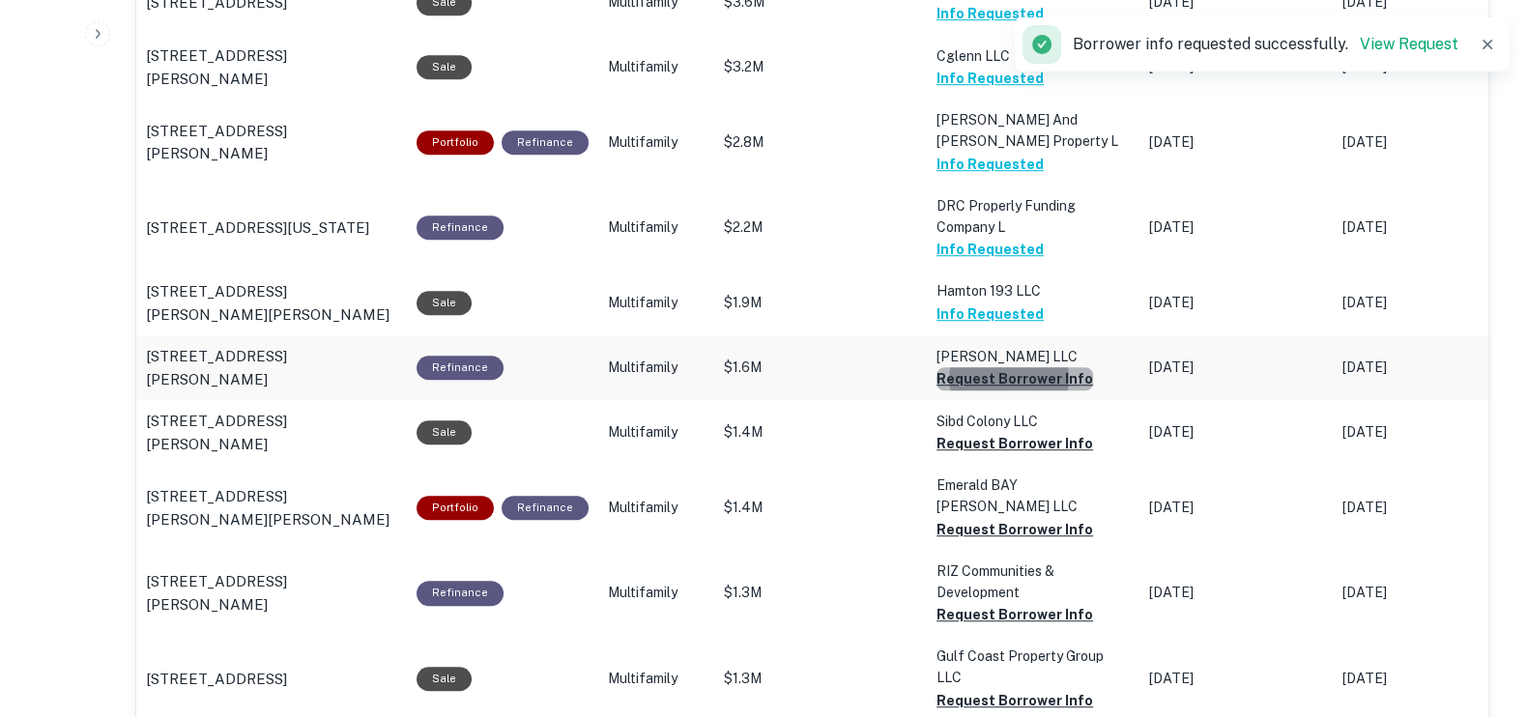
click at [1034, 380] on button "Request Borrower Info" at bounding box center [1015, 378] width 157 height 23
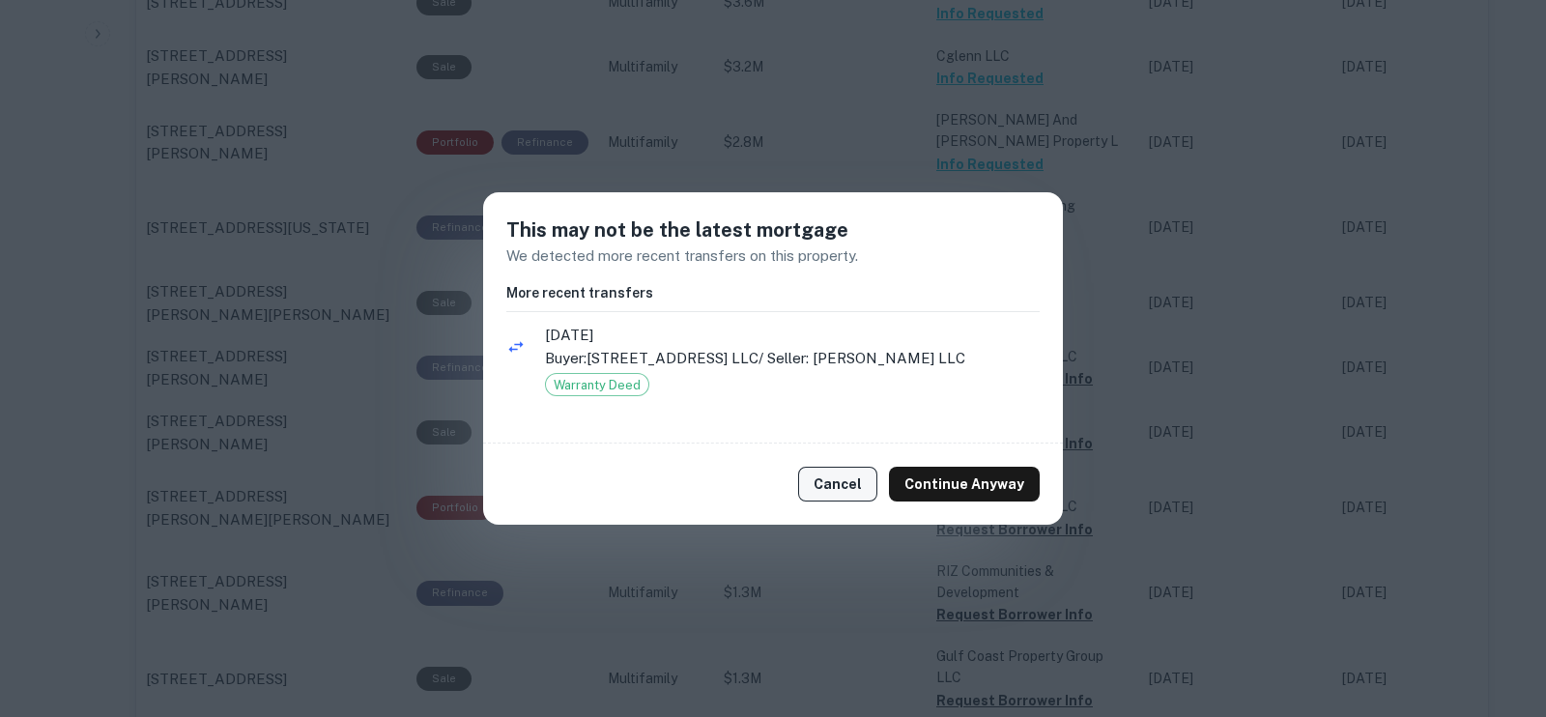
click at [874, 491] on button "Cancel" at bounding box center [837, 484] width 79 height 35
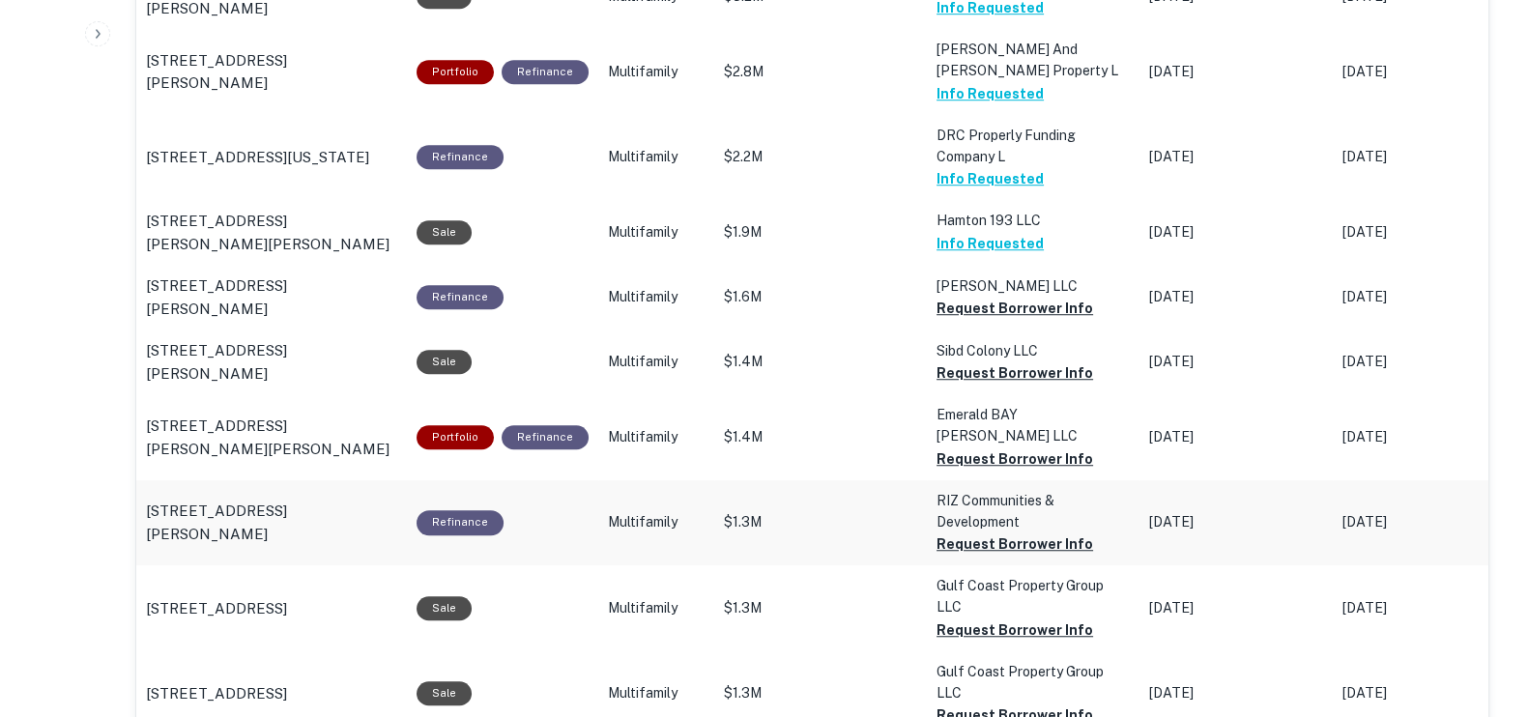
scroll to position [1811, 0]
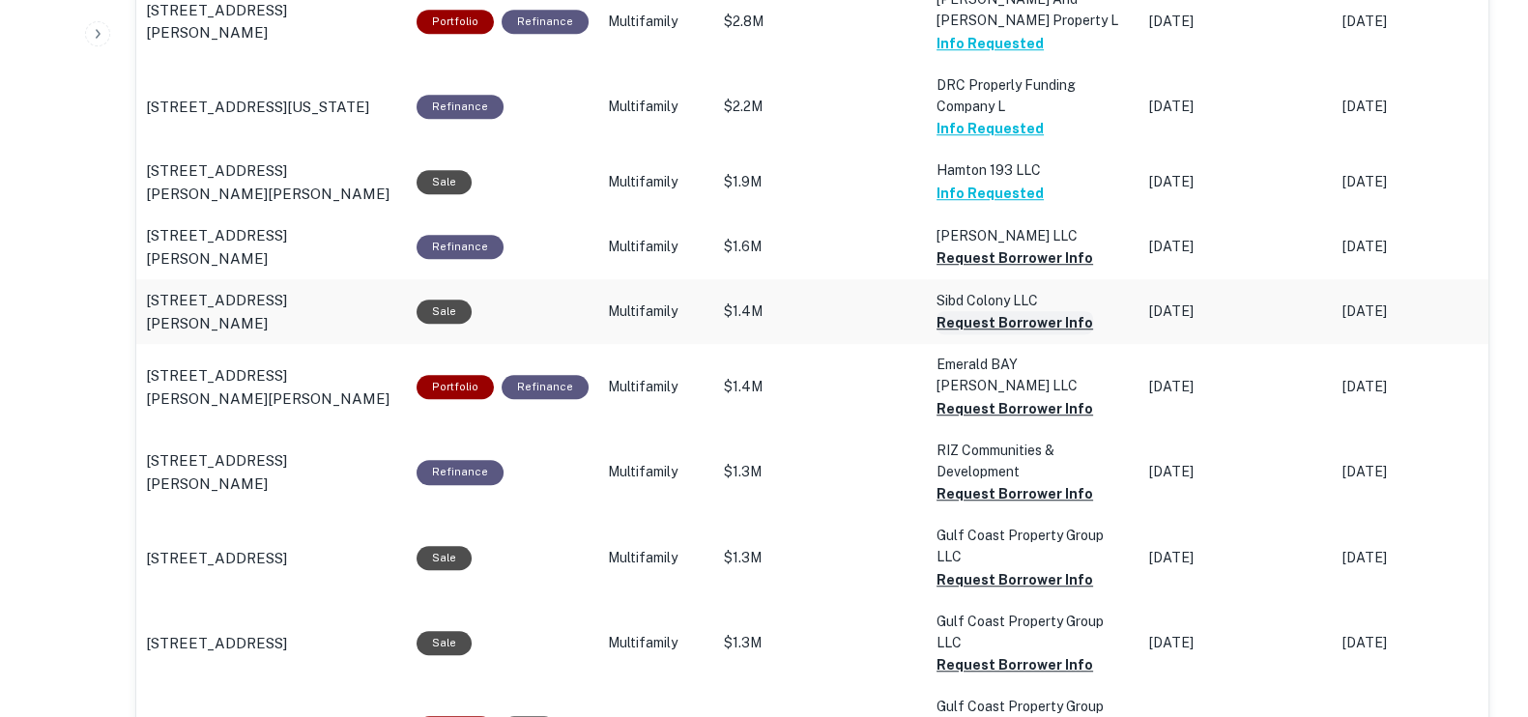
click at [959, 270] on button "Request Borrower Info" at bounding box center [1015, 257] width 157 height 23
click at [977, 270] on button "Request Borrower Info" at bounding box center [1015, 257] width 157 height 23
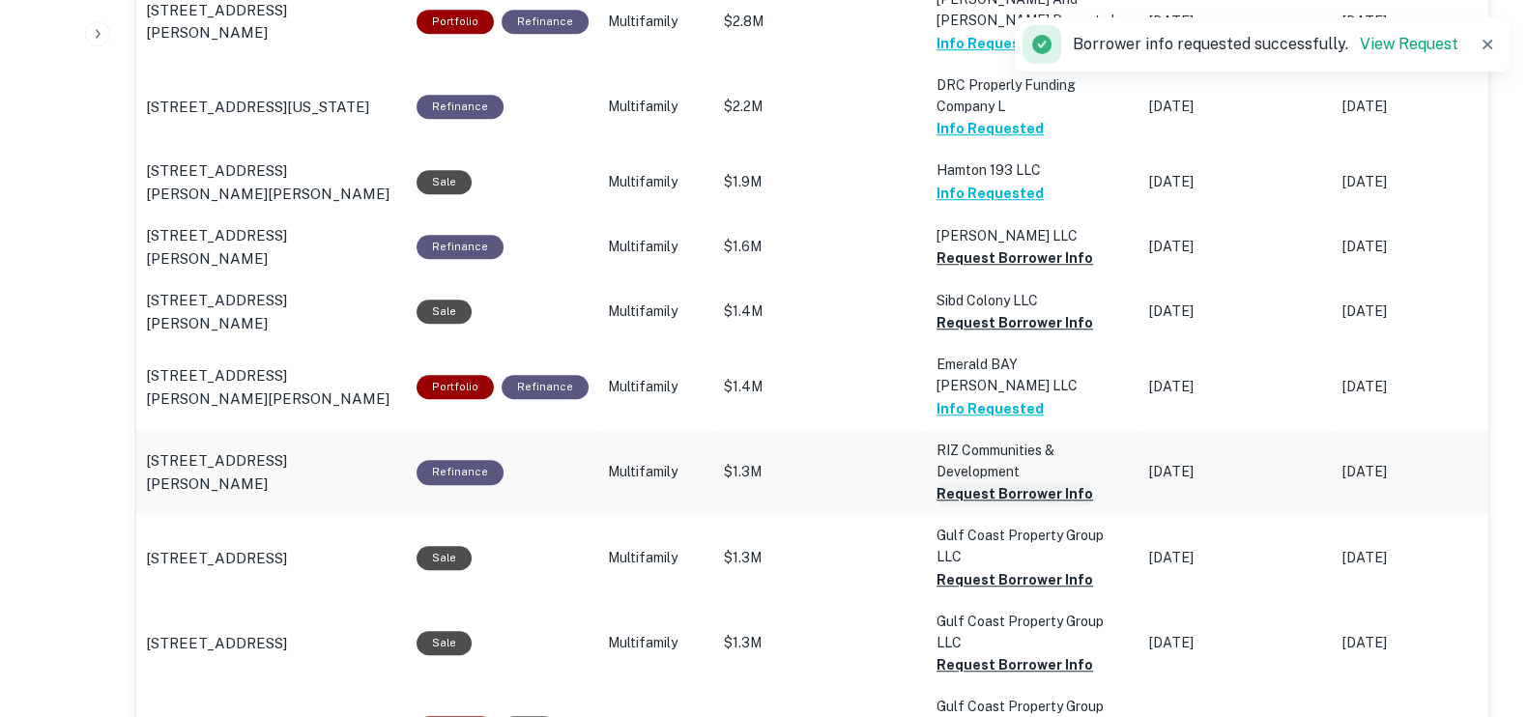
click at [966, 270] on button "Request Borrower Info" at bounding box center [1015, 257] width 157 height 23
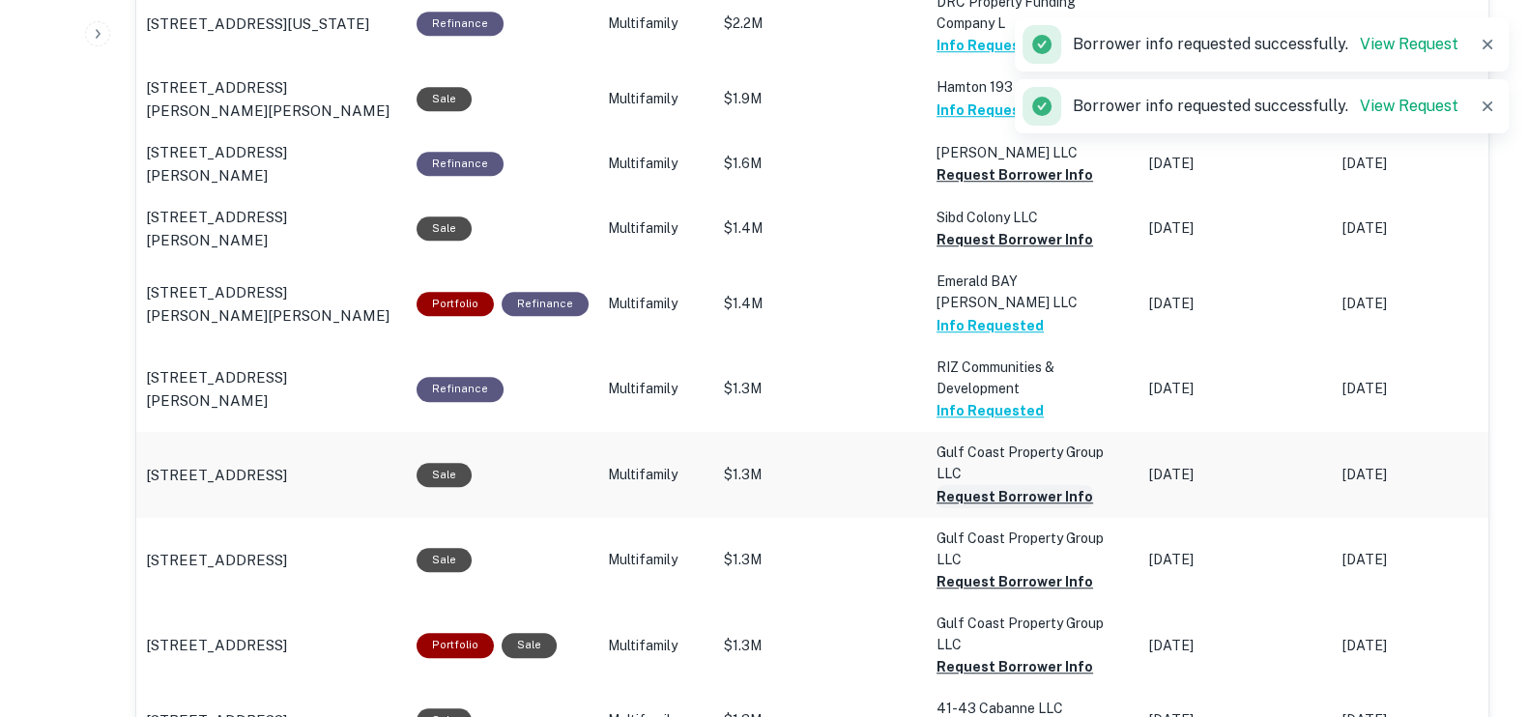
scroll to position [2054, 0]
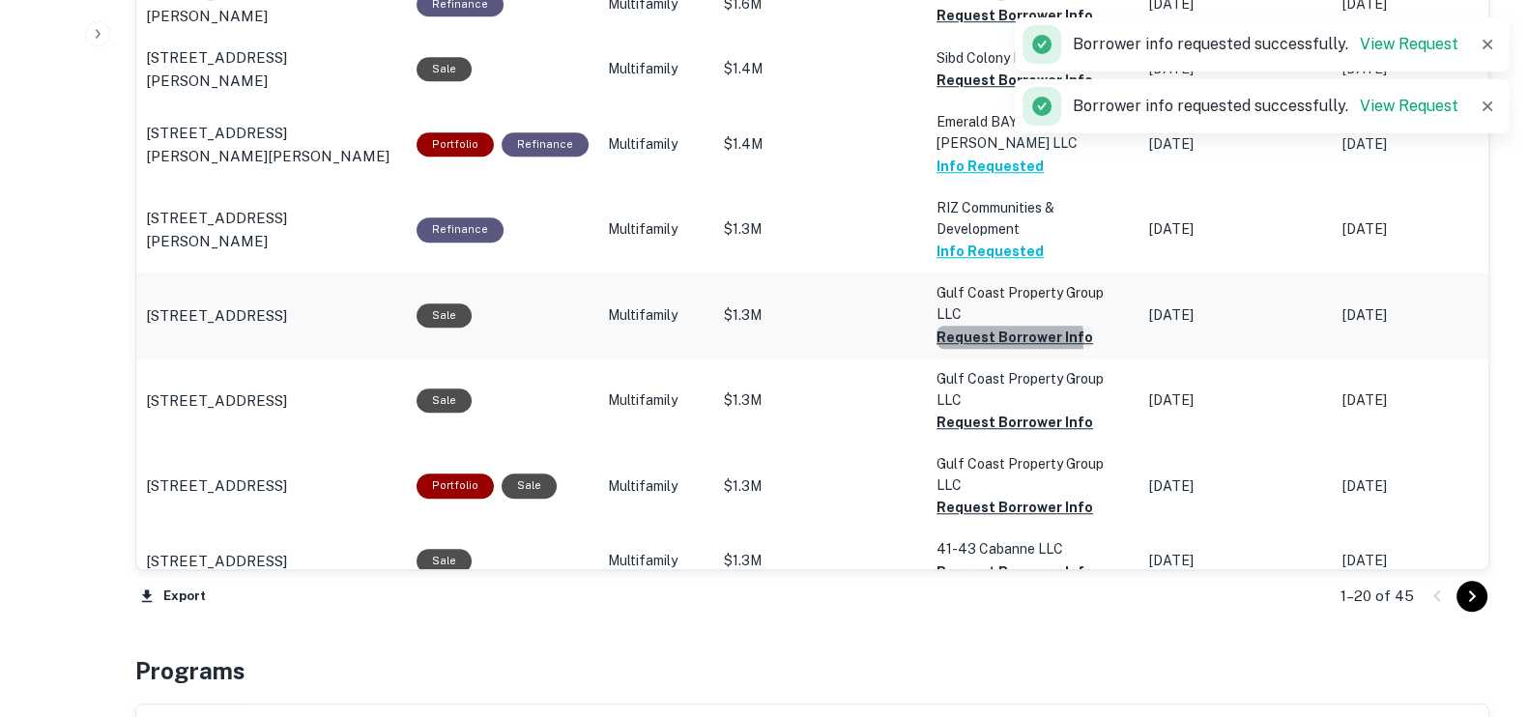
click at [963, 27] on button "Request Borrower Info" at bounding box center [1015, 15] width 157 height 23
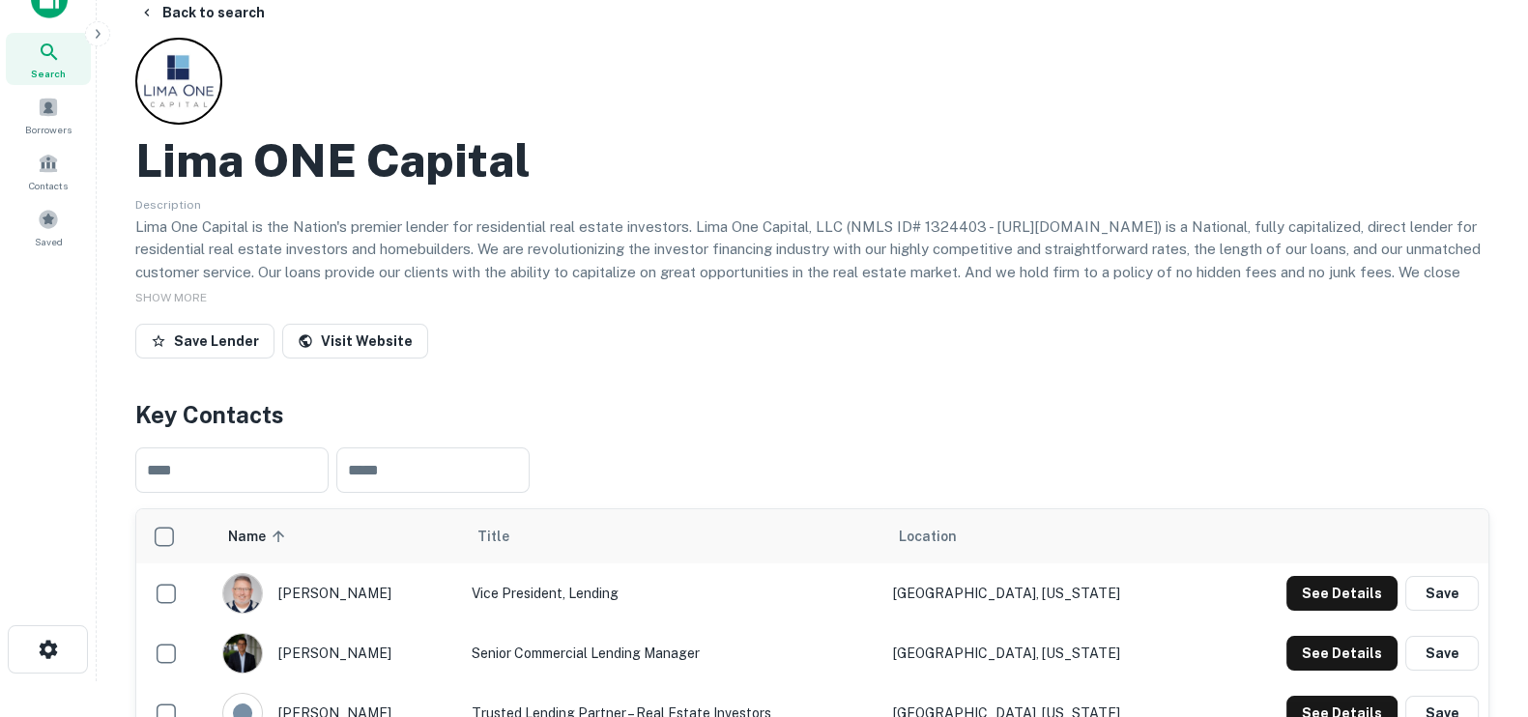
scroll to position [0, 0]
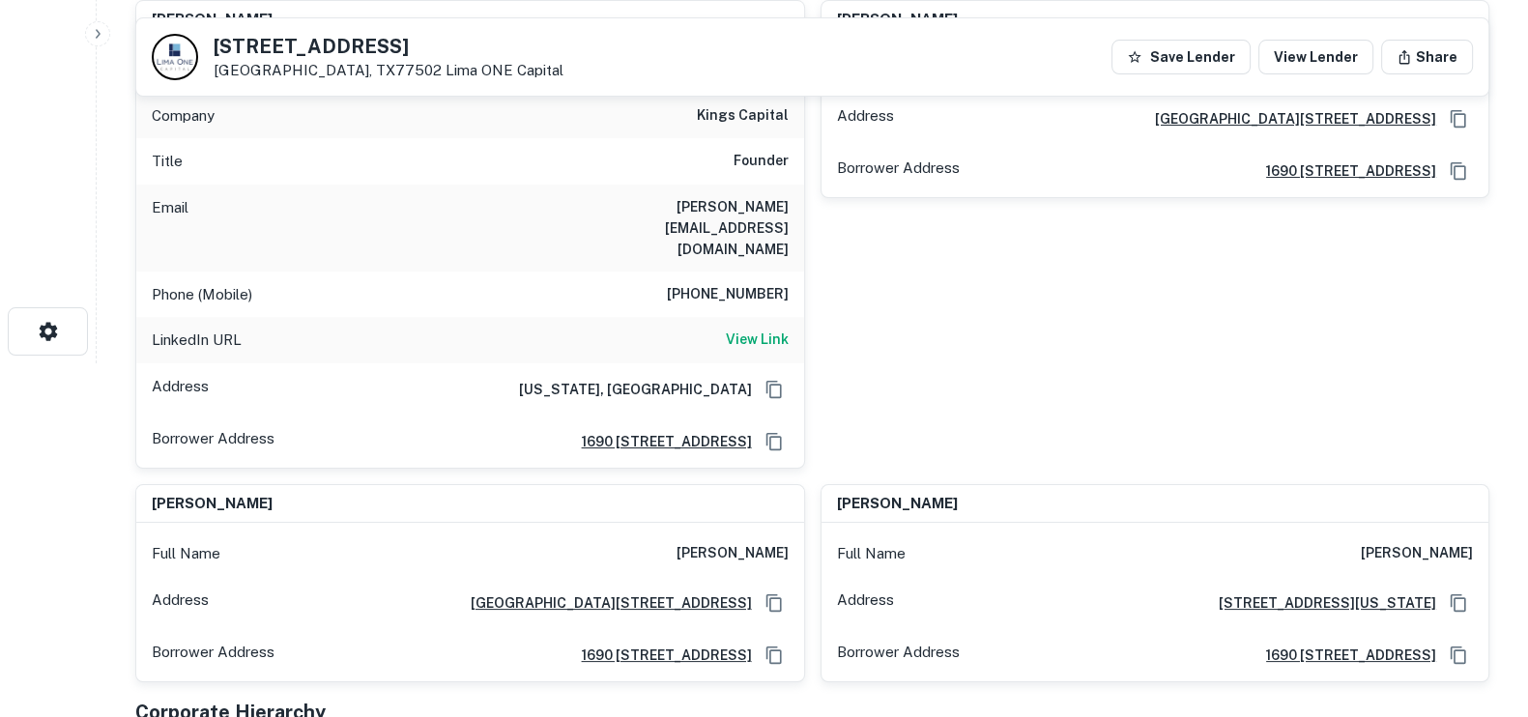
scroll to position [362, 0]
